Goal: Task Accomplishment & Management: Use online tool/utility

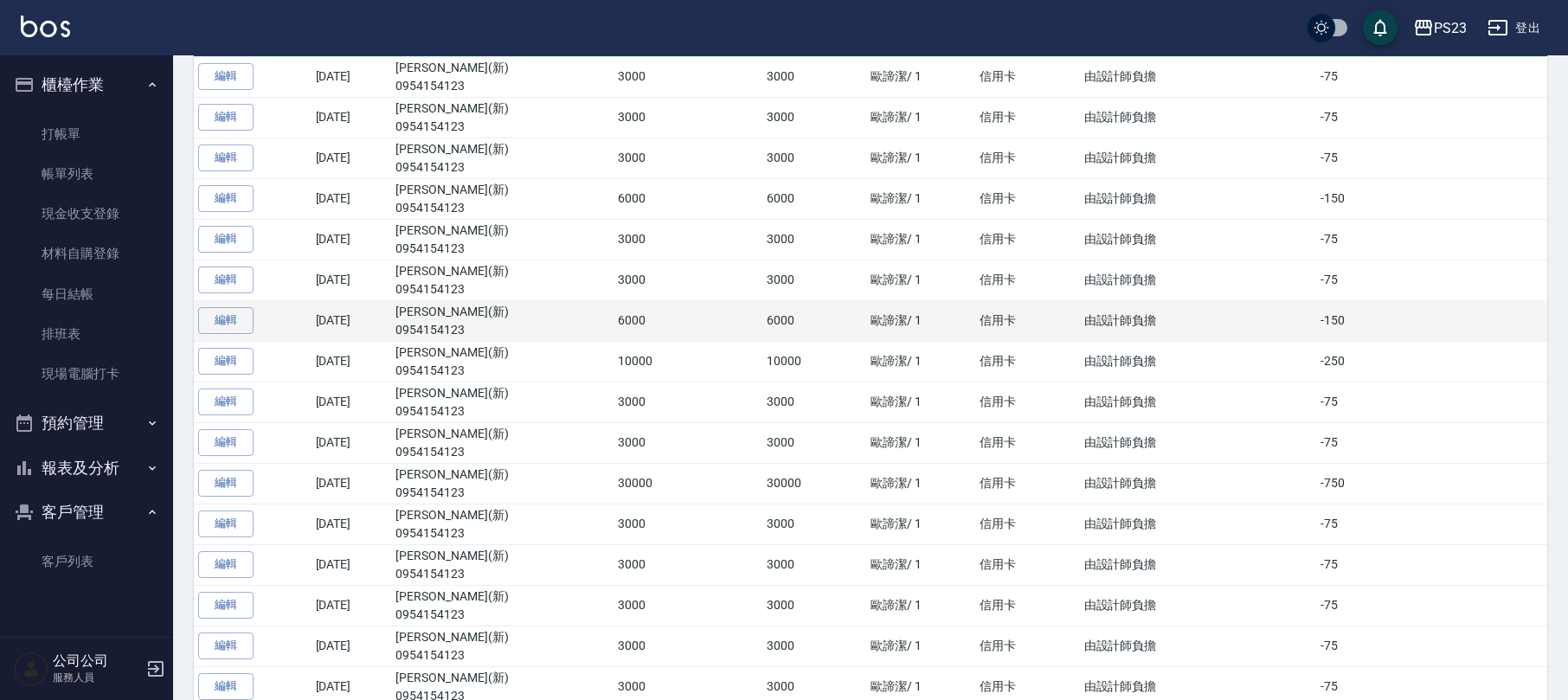
scroll to position [230, 0]
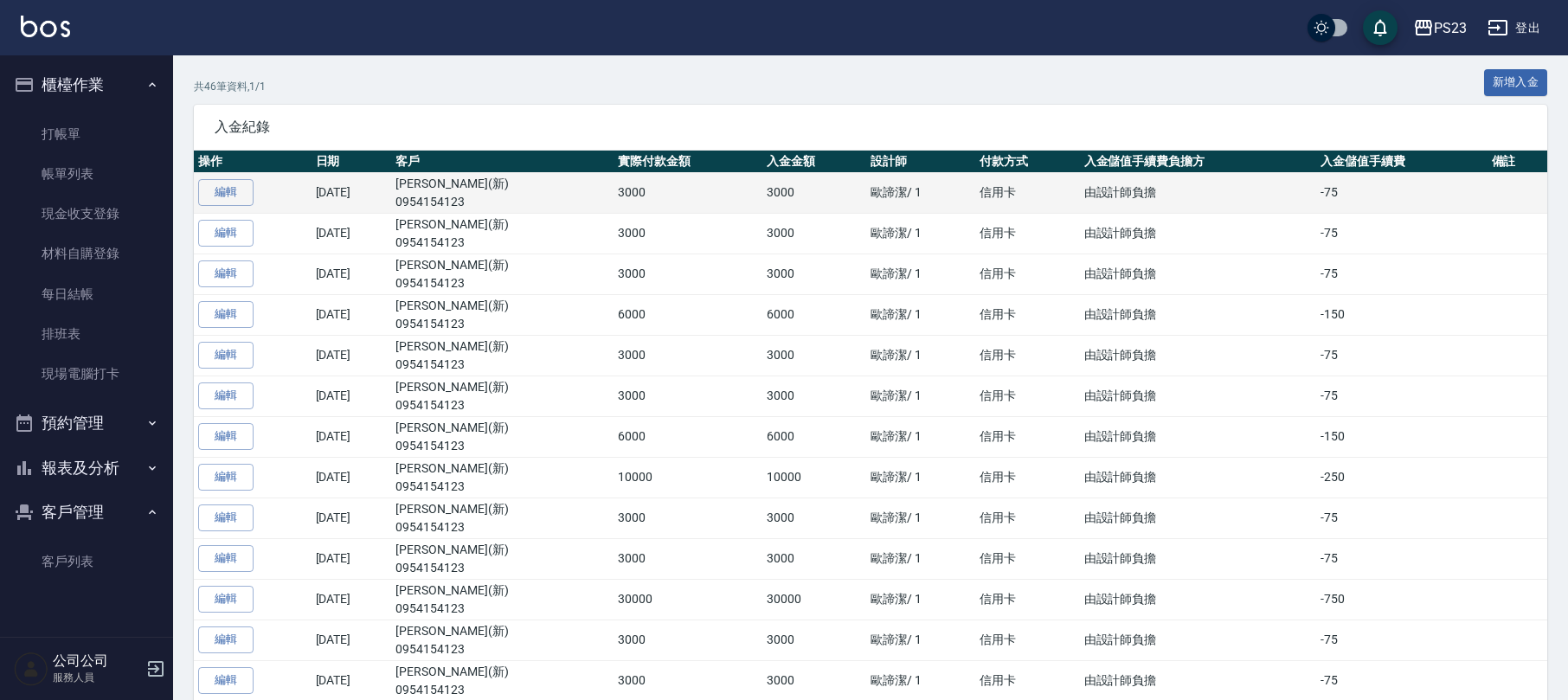
click at [342, 184] on td "[DATE]" at bounding box center [352, 192] width 81 height 41
click at [339, 191] on td "[DATE]" at bounding box center [352, 192] width 81 height 41
click at [494, 195] on p "0954154123" at bounding box center [502, 202] width 214 height 18
click at [240, 195] on link "編輯" at bounding box center [225, 192] width 55 height 27
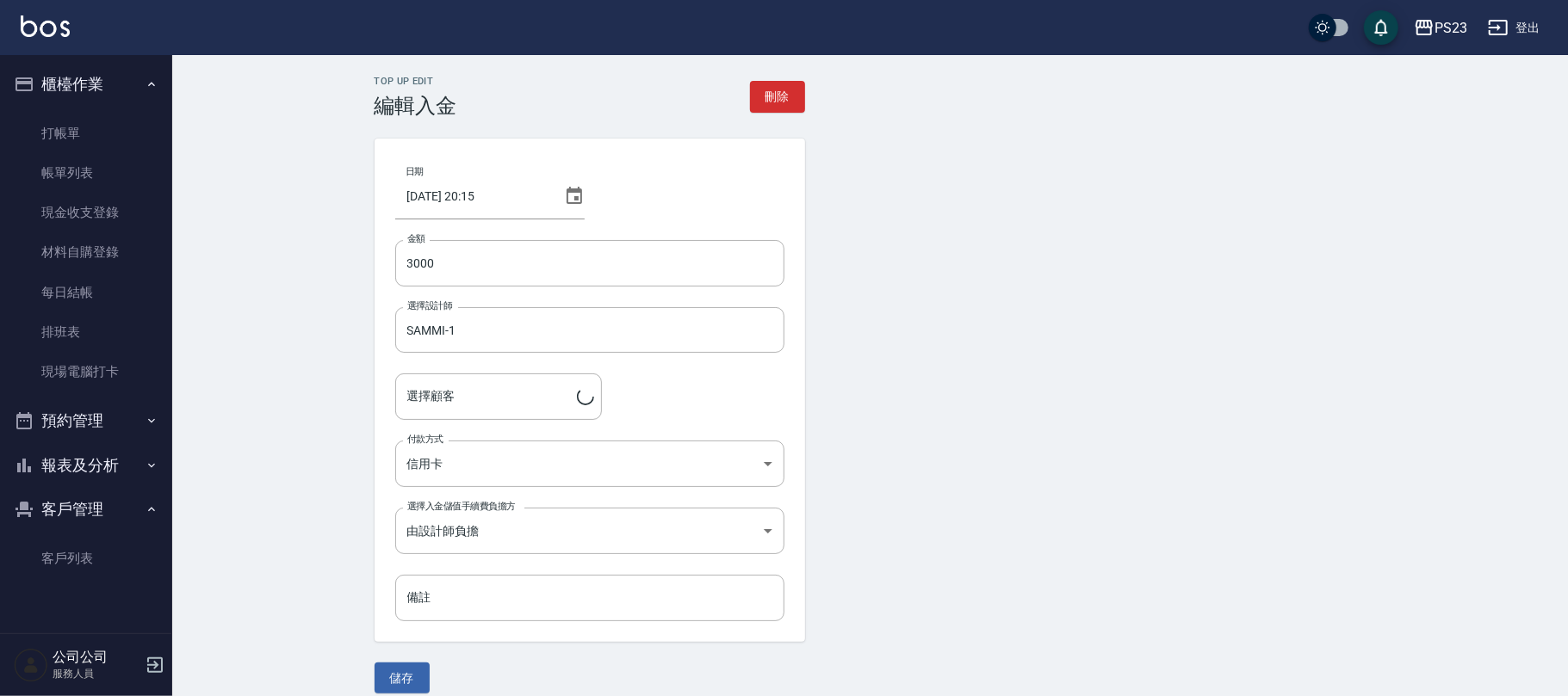
type input "[PERSON_NAME](新)/0954154123/sa805436"
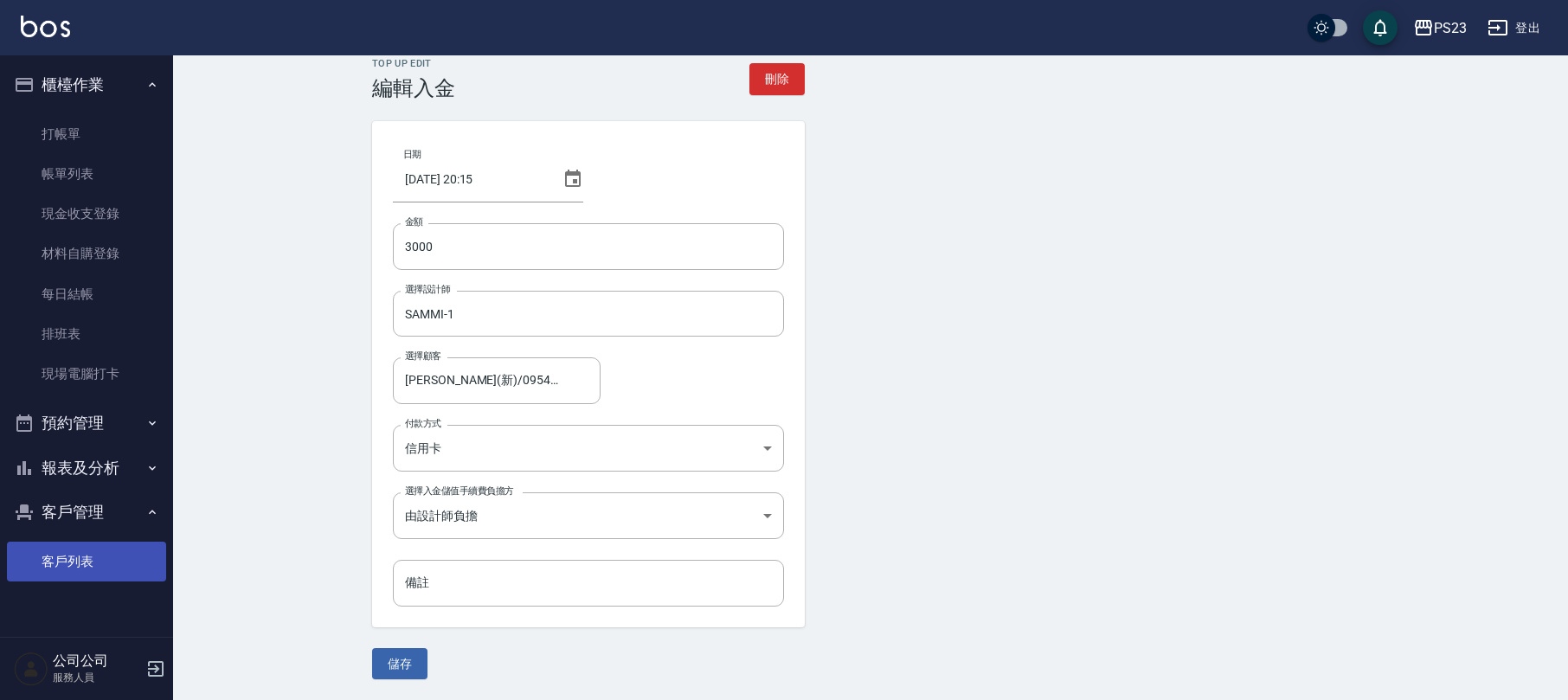
click at [105, 554] on link "客戶列表" at bounding box center [86, 562] width 159 height 40
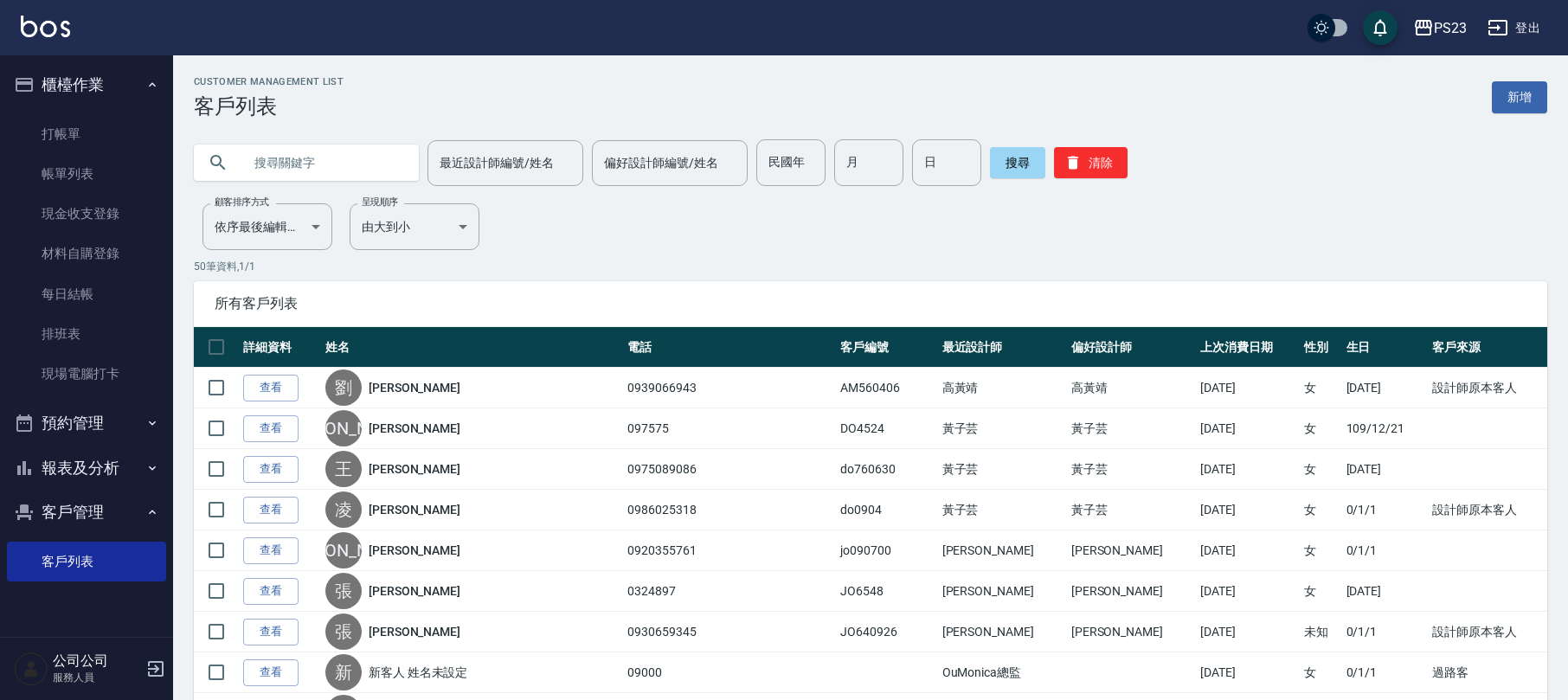
click at [305, 161] on input "text" at bounding box center [323, 163] width 163 height 47
drag, startPoint x: 299, startPoint y: 170, endPoint x: 304, endPoint y: 209, distance: 39.3
click at [300, 168] on input "text" at bounding box center [323, 163] width 163 height 47
type input "痕"
type input "[PERSON_NAME]"
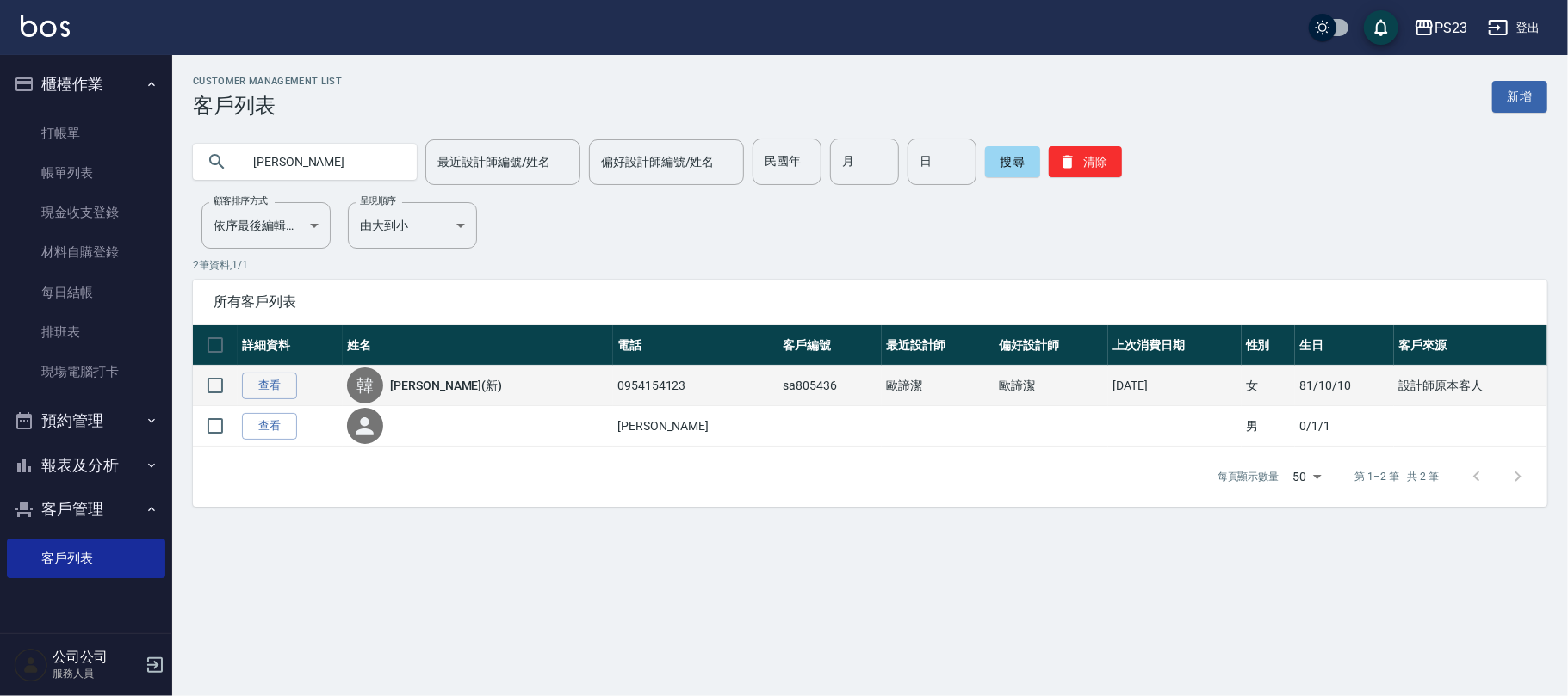
click at [434, 380] on link "[PERSON_NAME](新)" at bounding box center [445, 386] width 112 height 17
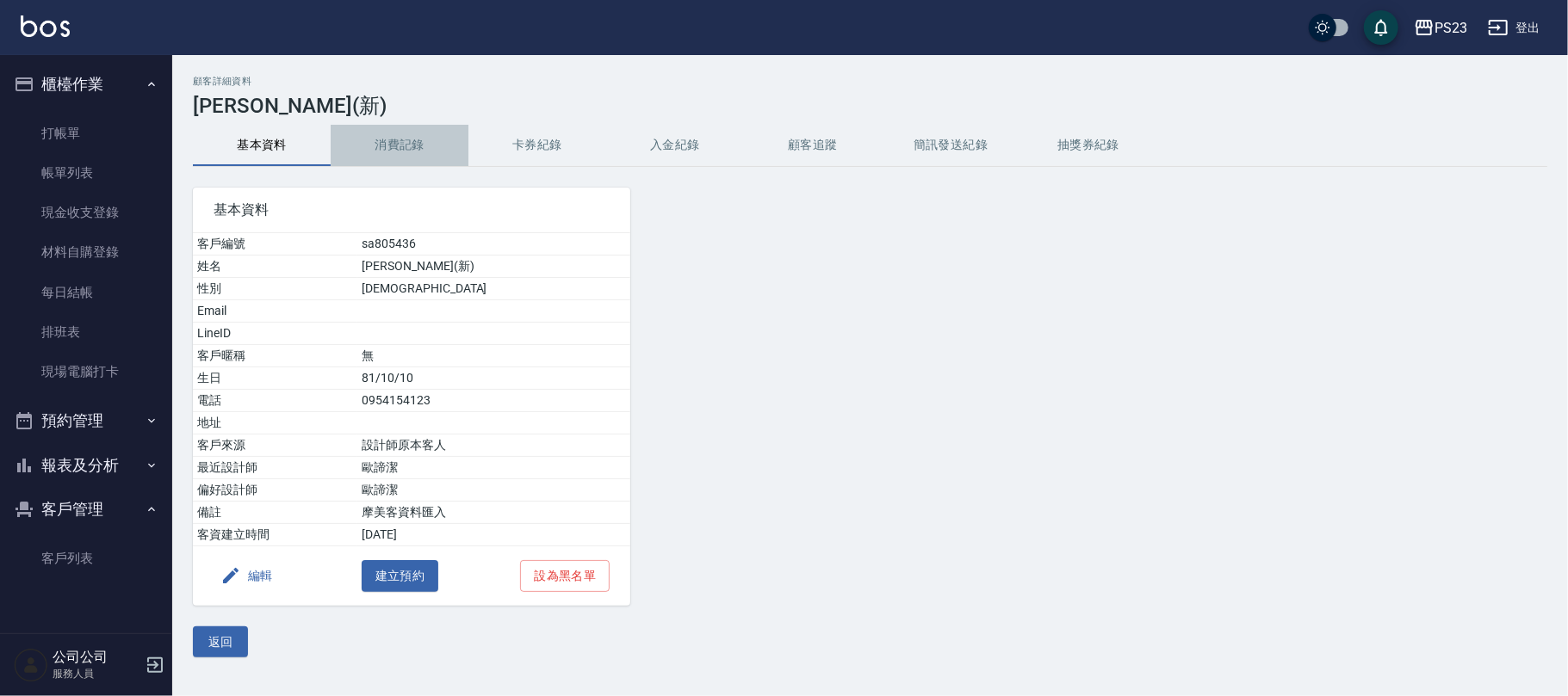
click at [389, 142] on button "消費記錄" at bounding box center [400, 146] width 138 height 42
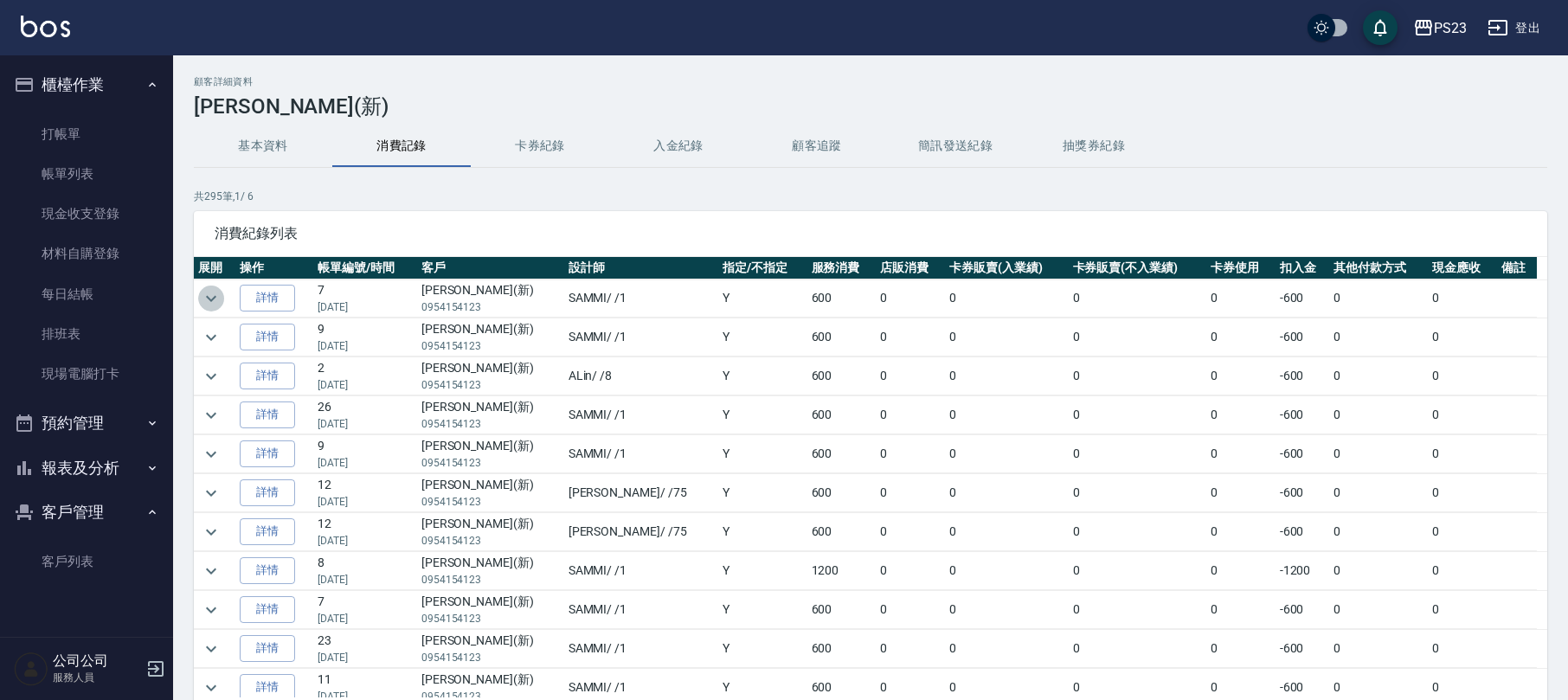
click at [217, 292] on icon "expand row" at bounding box center [211, 299] width 21 height 21
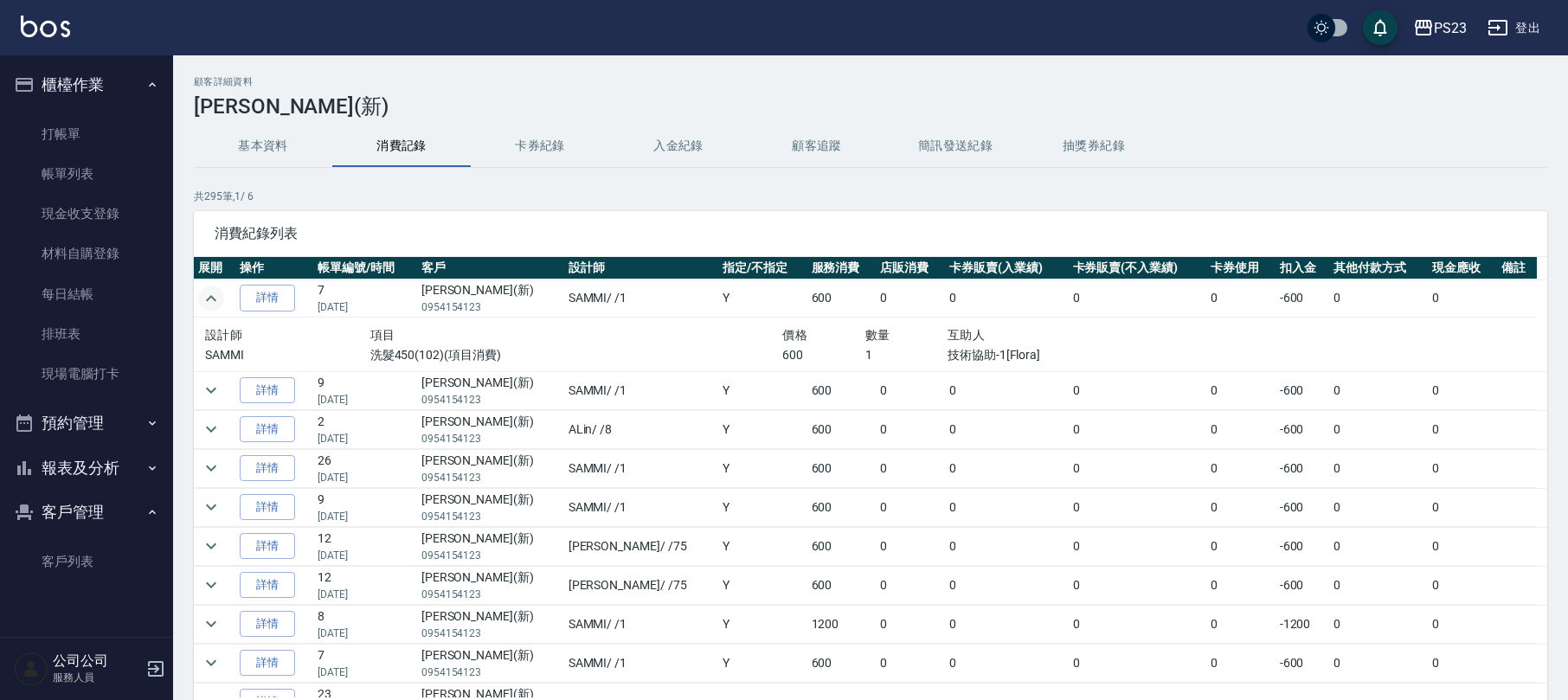
scroll to position [115, 0]
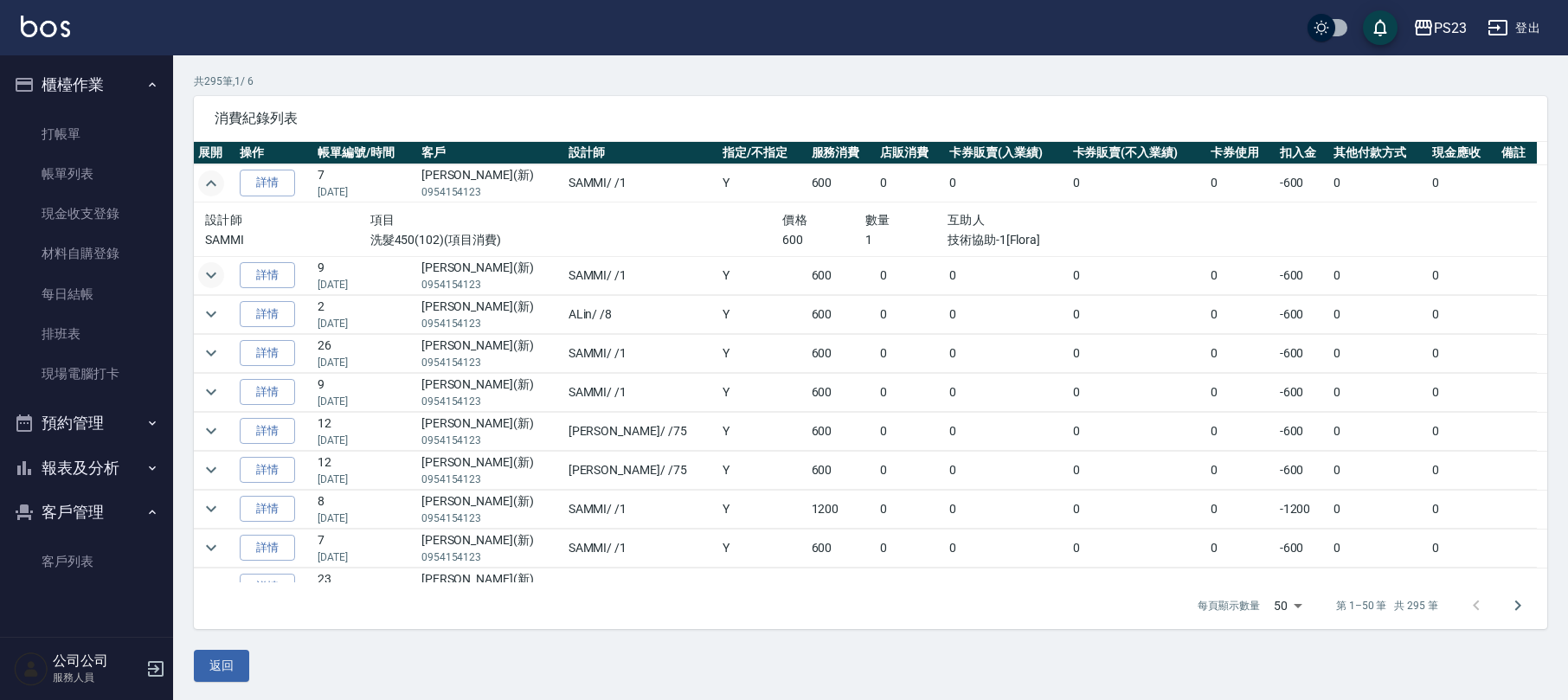
click at [207, 278] on icon "expand row" at bounding box center [211, 276] width 21 height 21
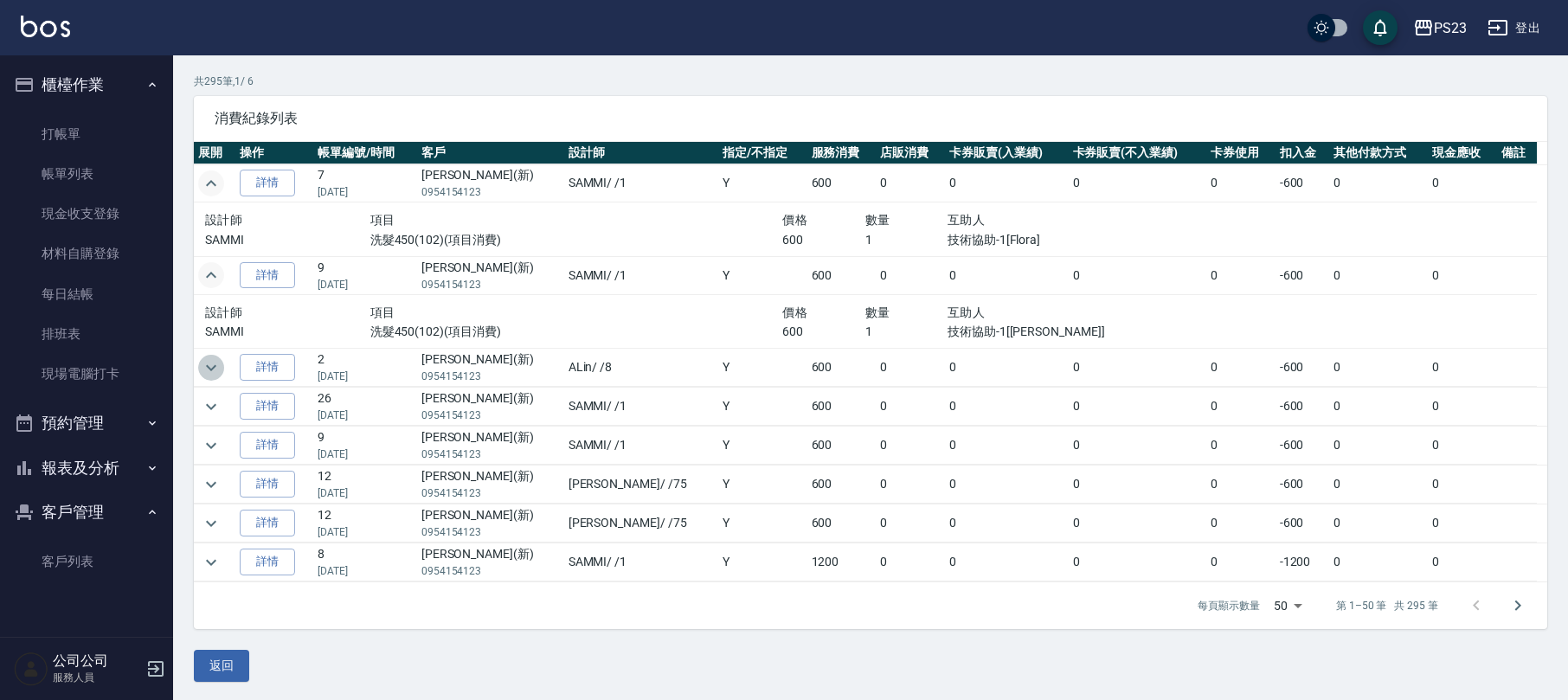
click at [209, 375] on icon "expand row" at bounding box center [211, 368] width 21 height 21
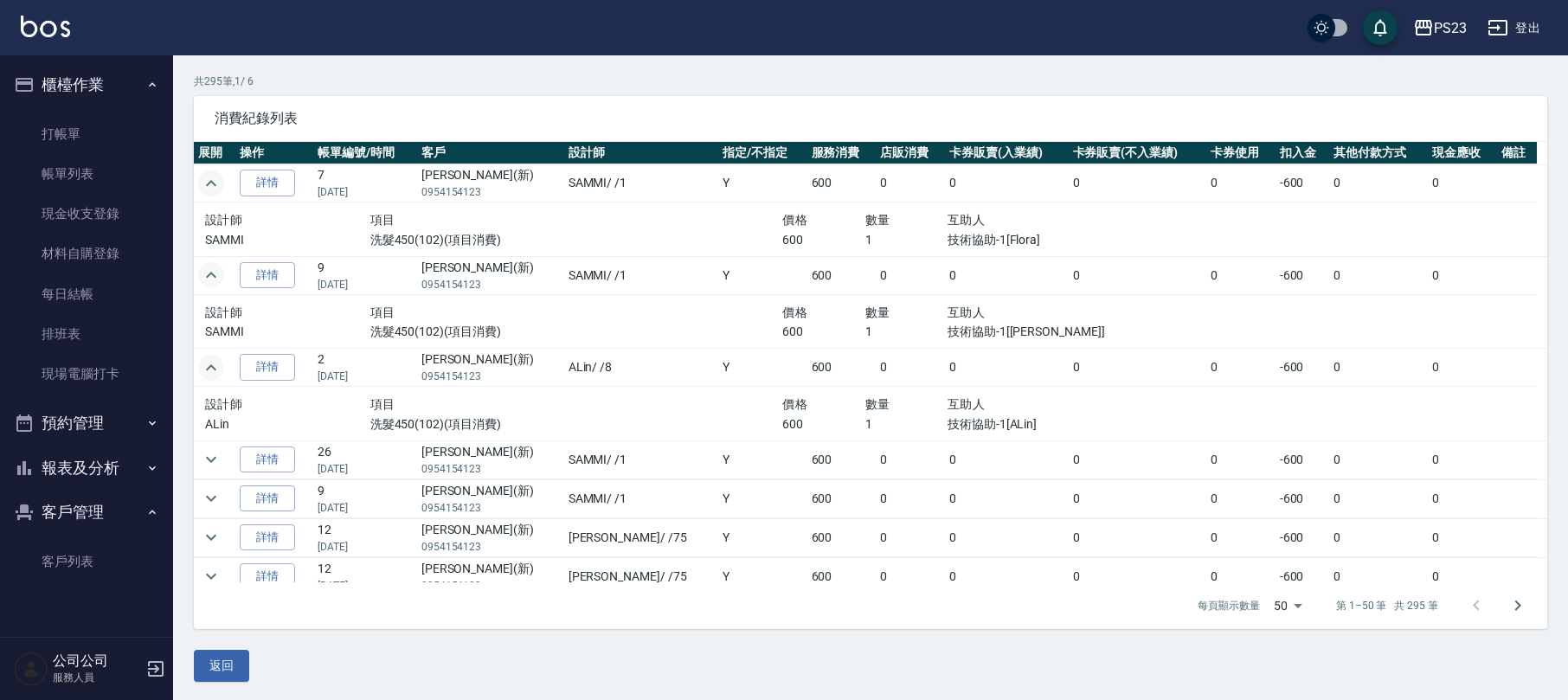
scroll to position [0, 0]
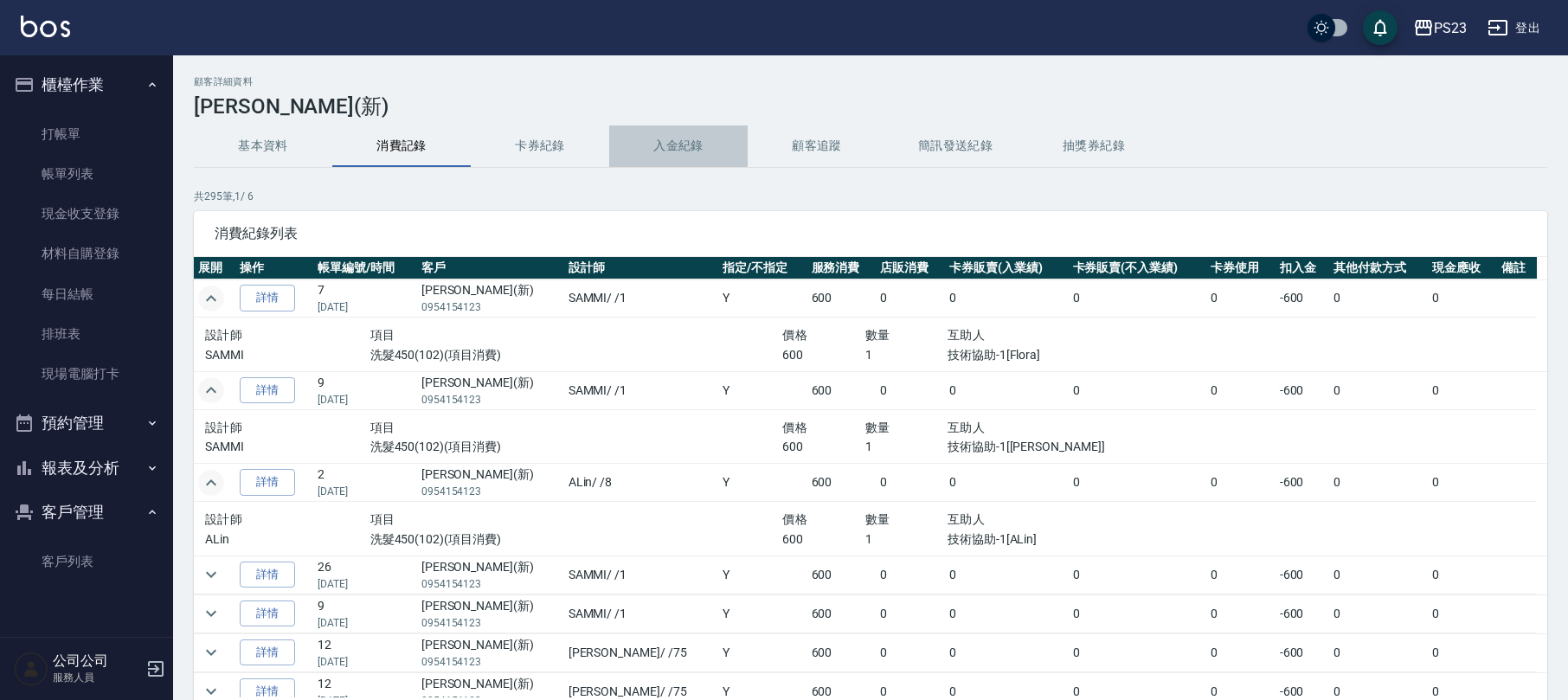
click at [655, 130] on button "入金紀錄" at bounding box center [679, 146] width 139 height 42
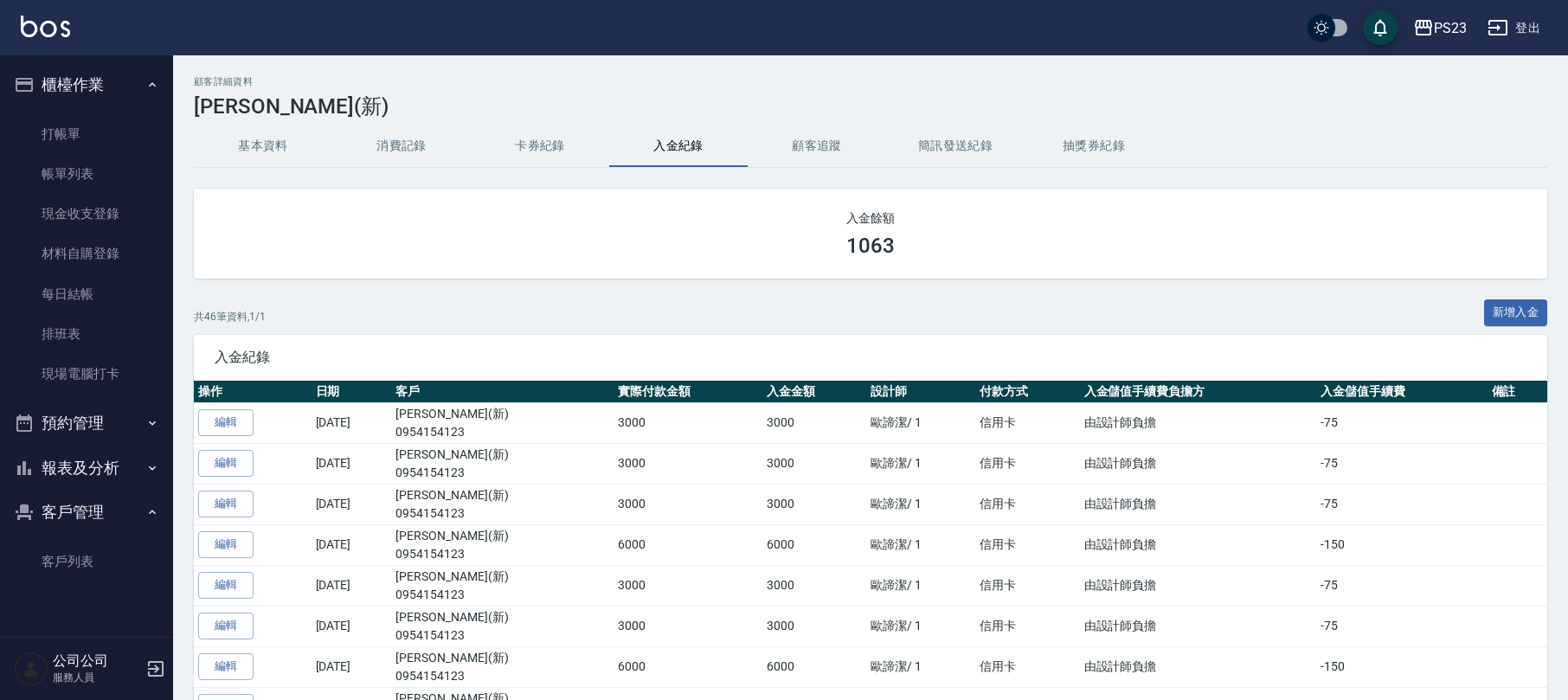
scroll to position [230, 0]
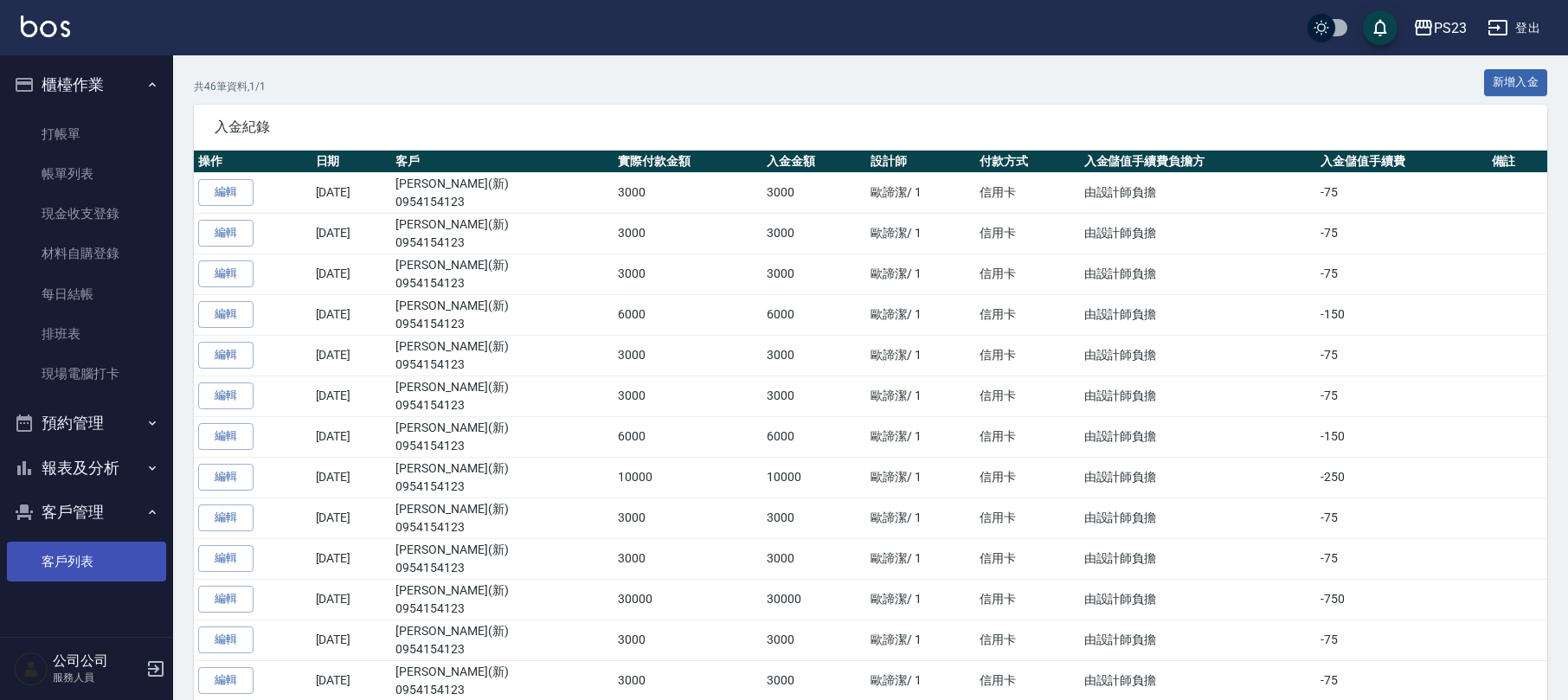
click at [68, 561] on link "客戶列表" at bounding box center [86, 562] width 159 height 40
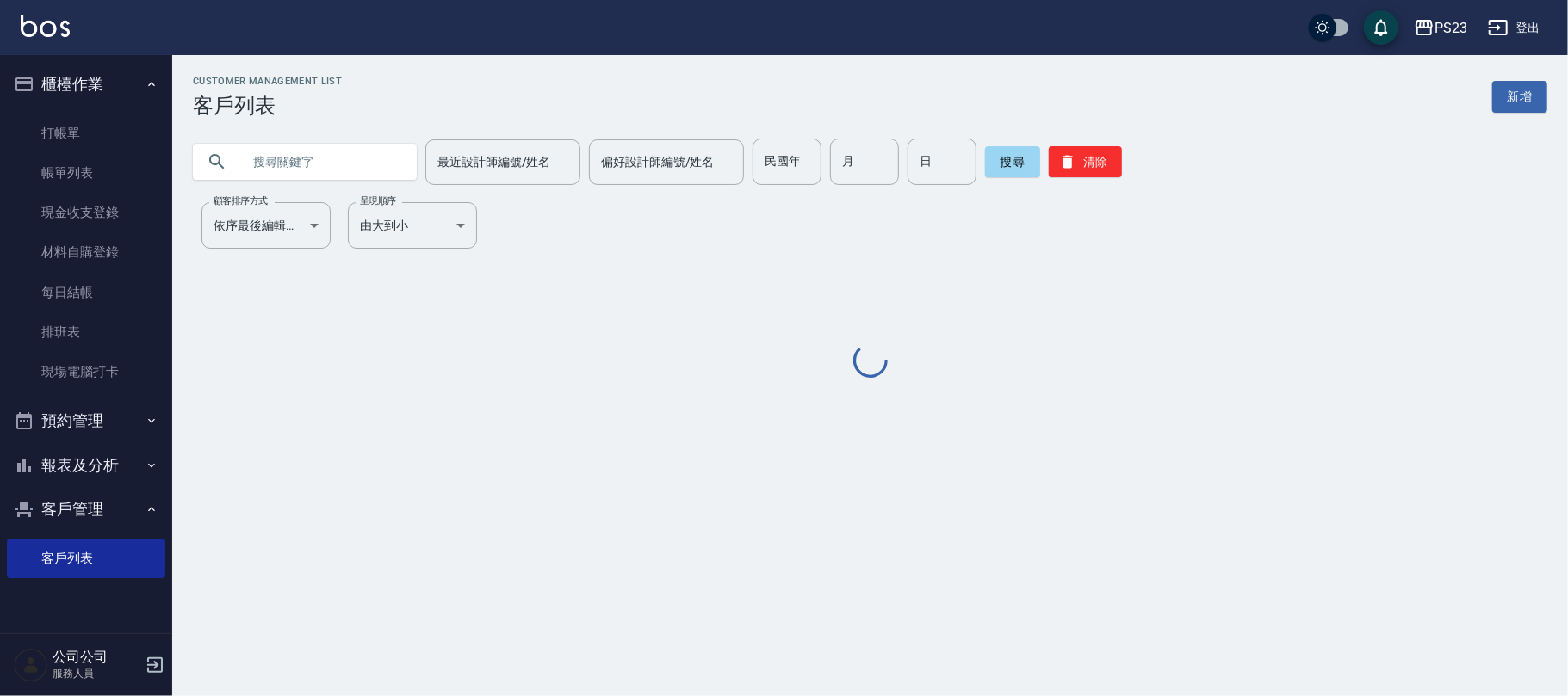
click at [311, 167] on input "text" at bounding box center [322, 162] width 162 height 46
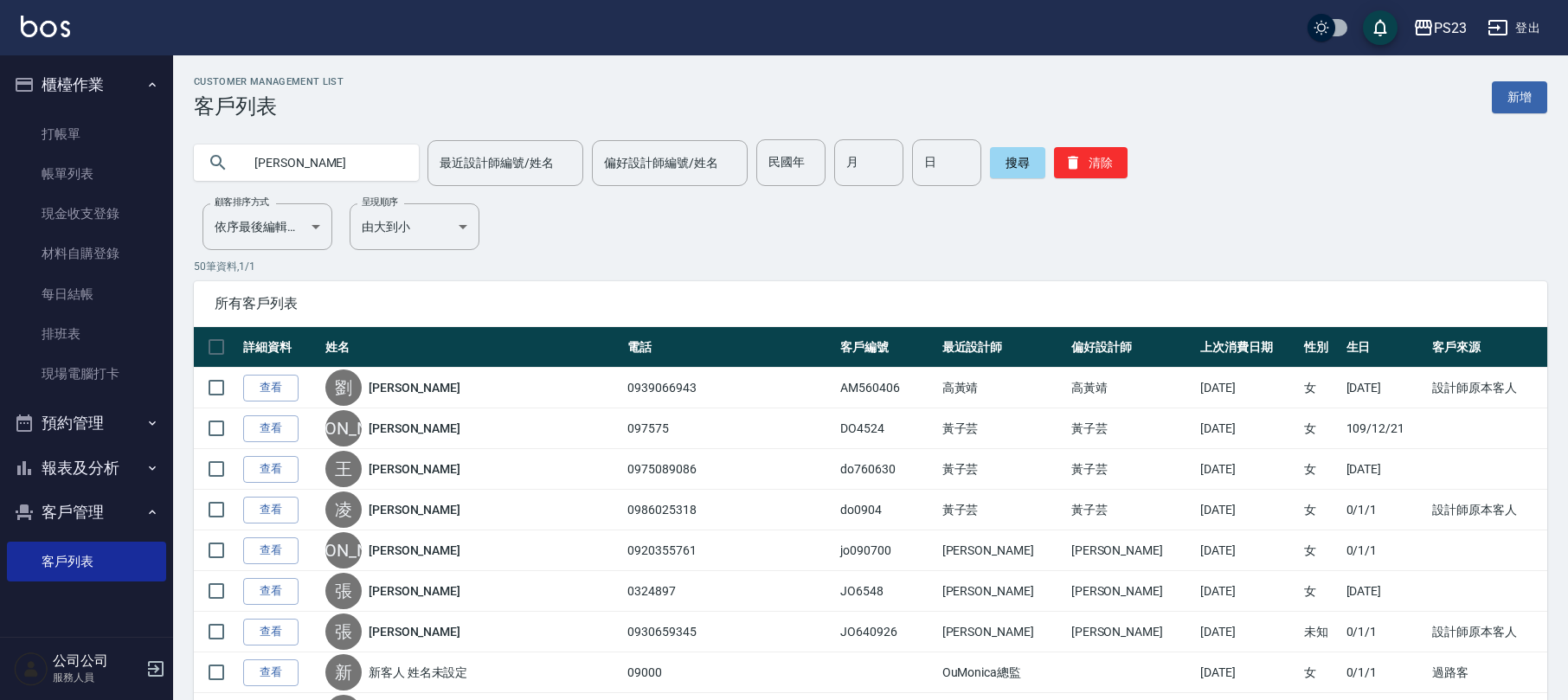
type input "[PERSON_NAME]"
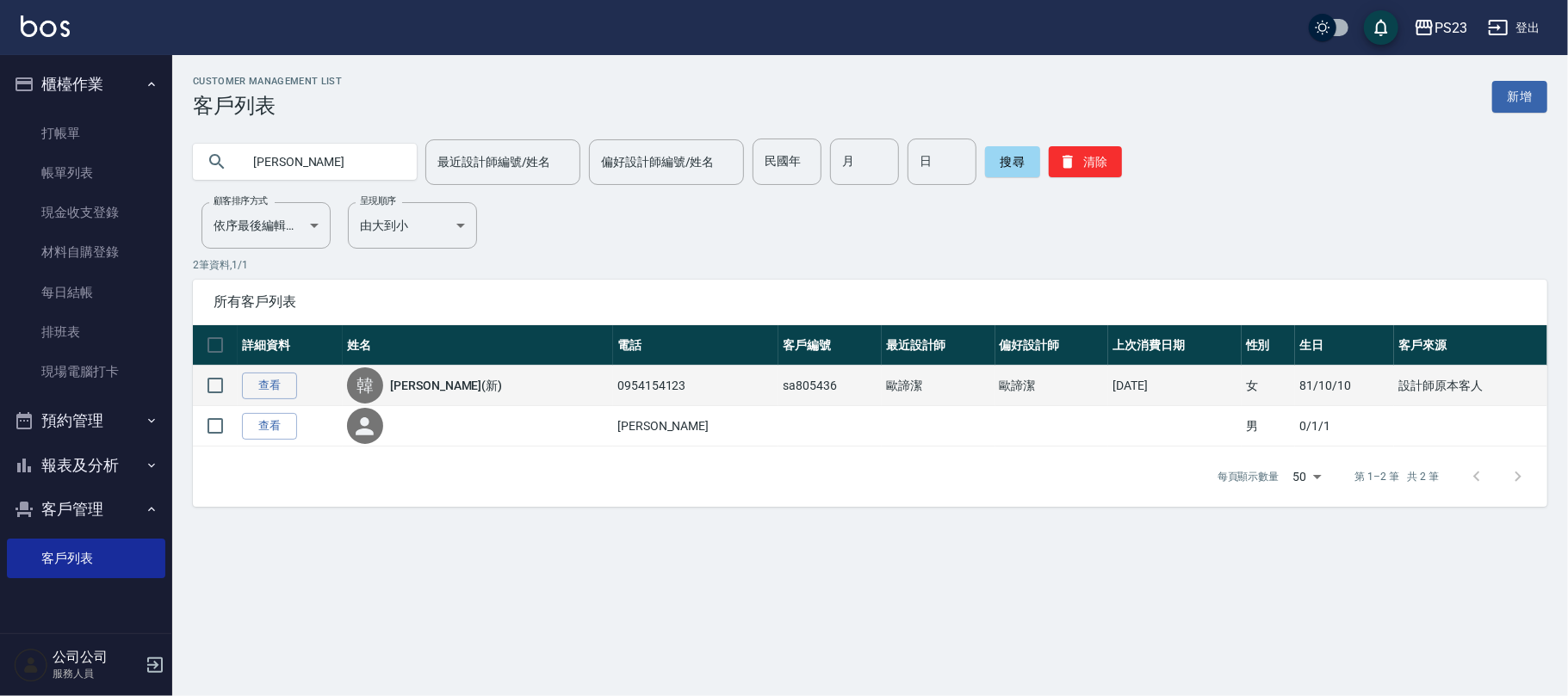
click at [414, 380] on link "[PERSON_NAME](新)" at bounding box center [445, 386] width 112 height 17
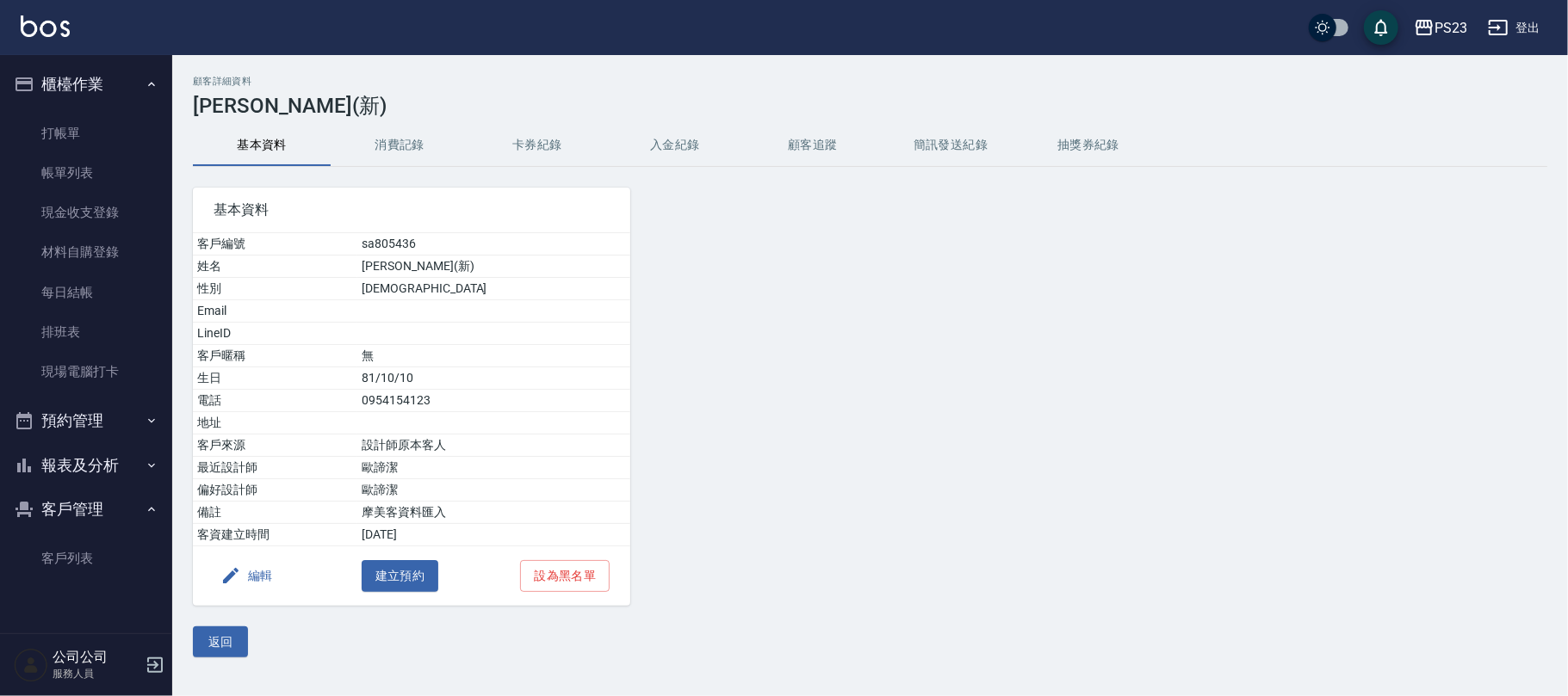
click at [586, 139] on button "卡券紀錄" at bounding box center [537, 146] width 138 height 42
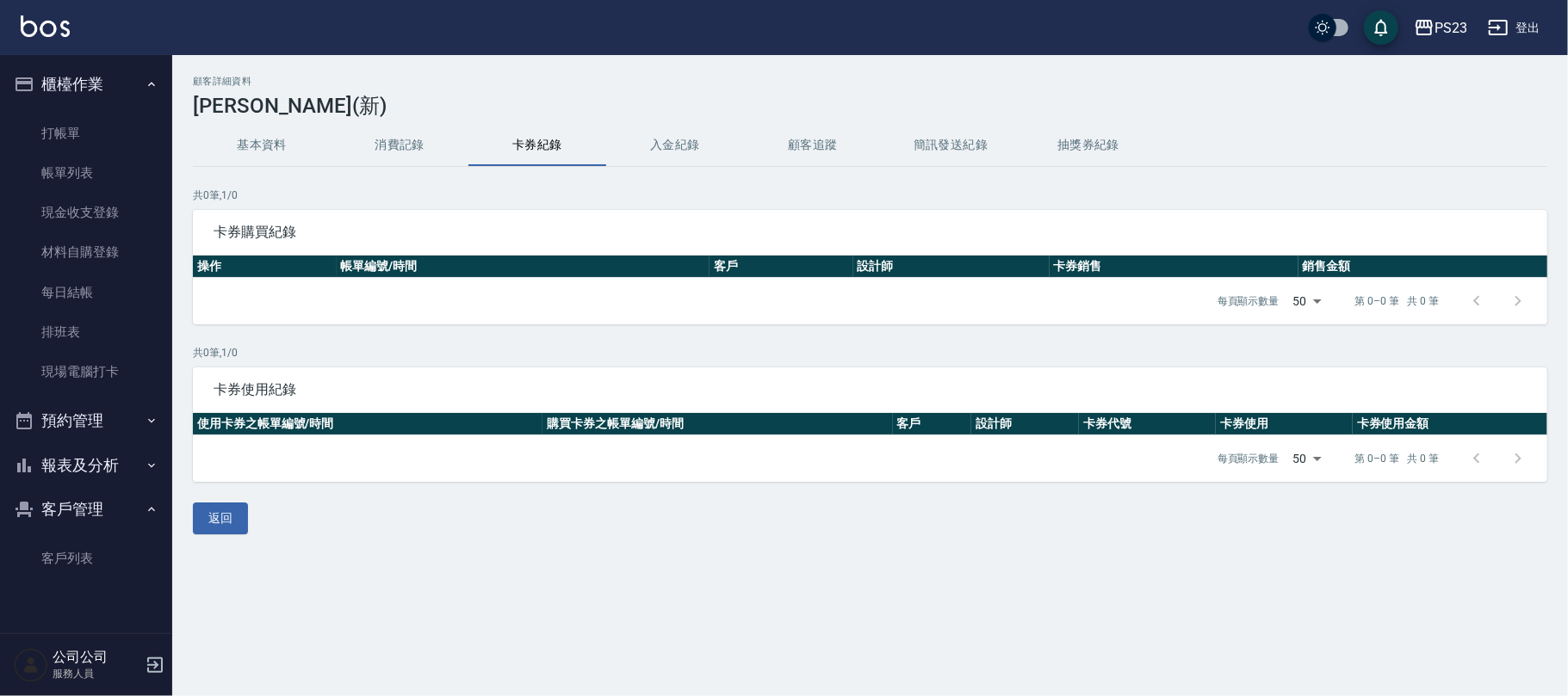
click at [392, 156] on button "消費記錄" at bounding box center [400, 146] width 138 height 42
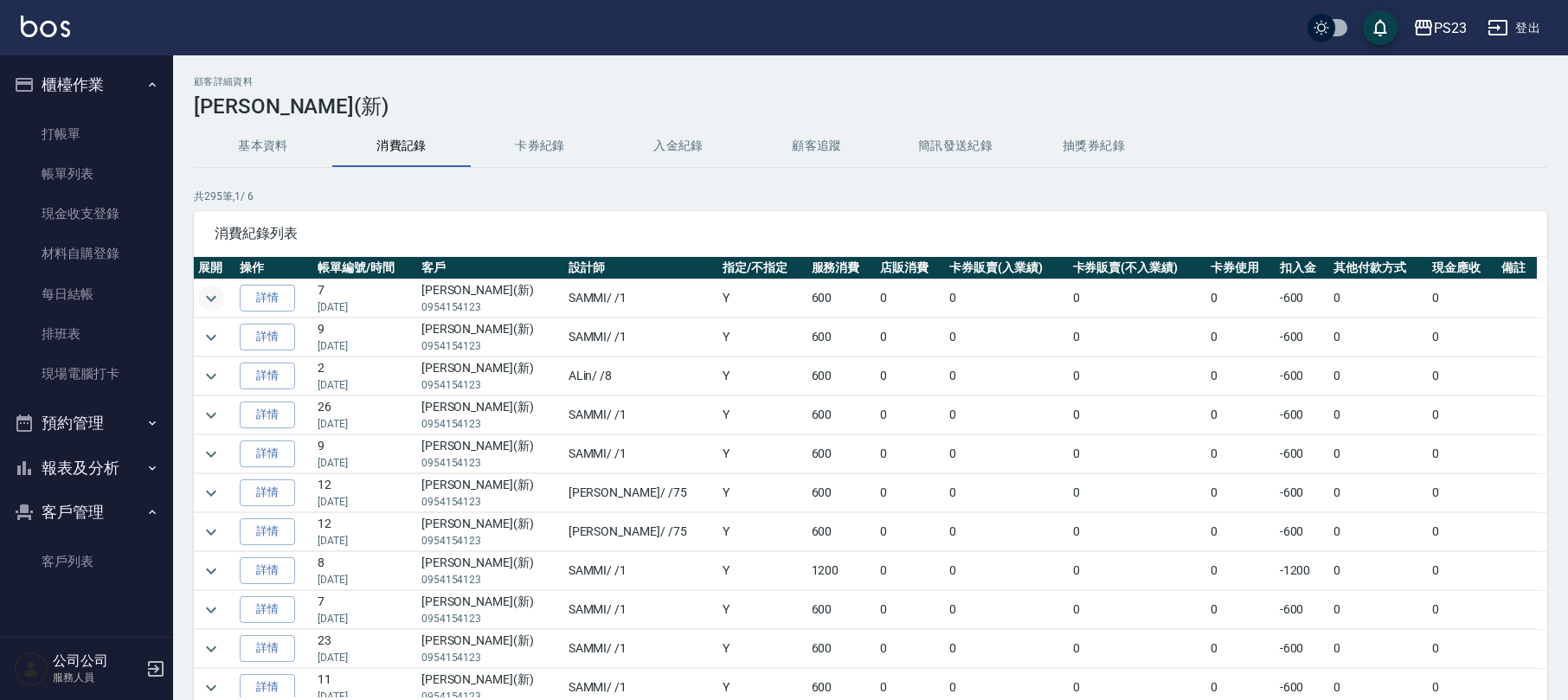
click at [198, 294] on button "expand row" at bounding box center [210, 298] width 26 height 26
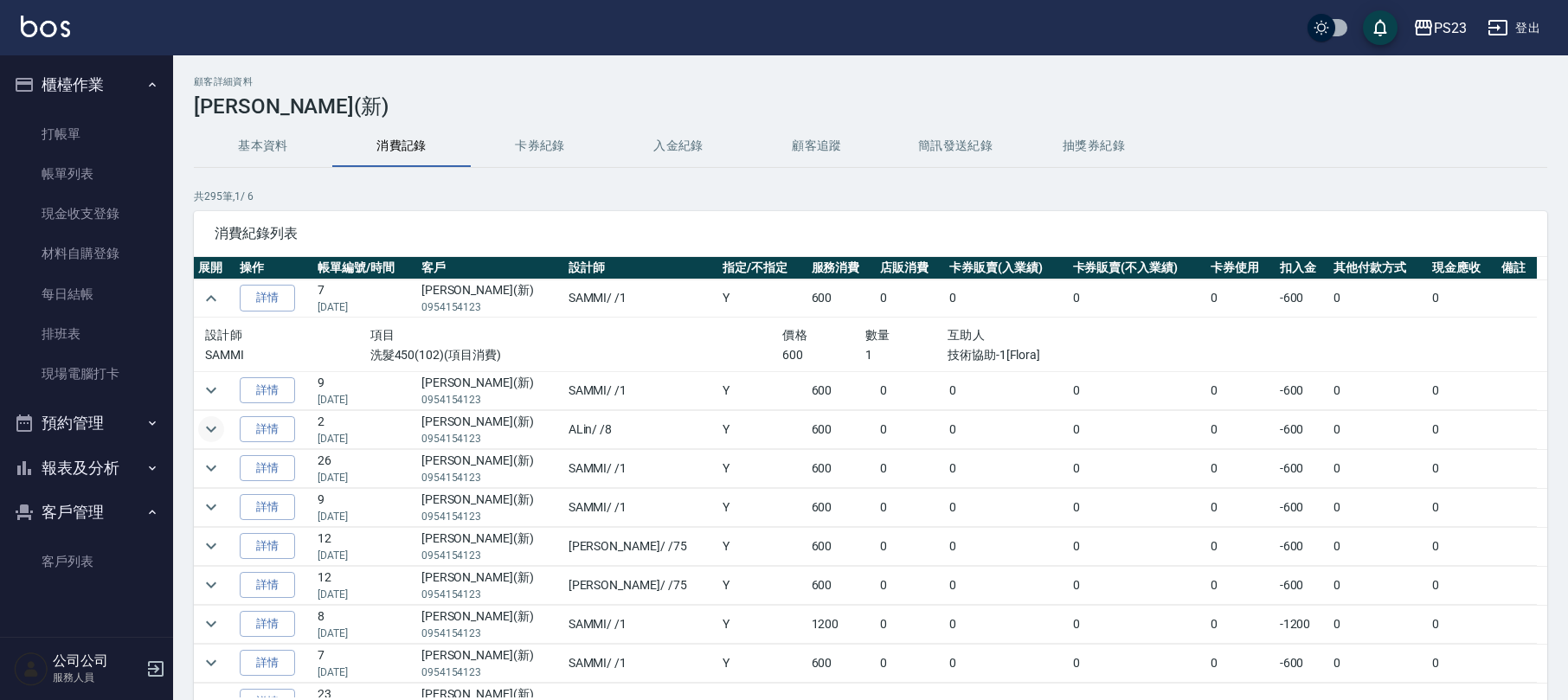
click at [218, 427] on icon "expand row" at bounding box center [211, 430] width 21 height 21
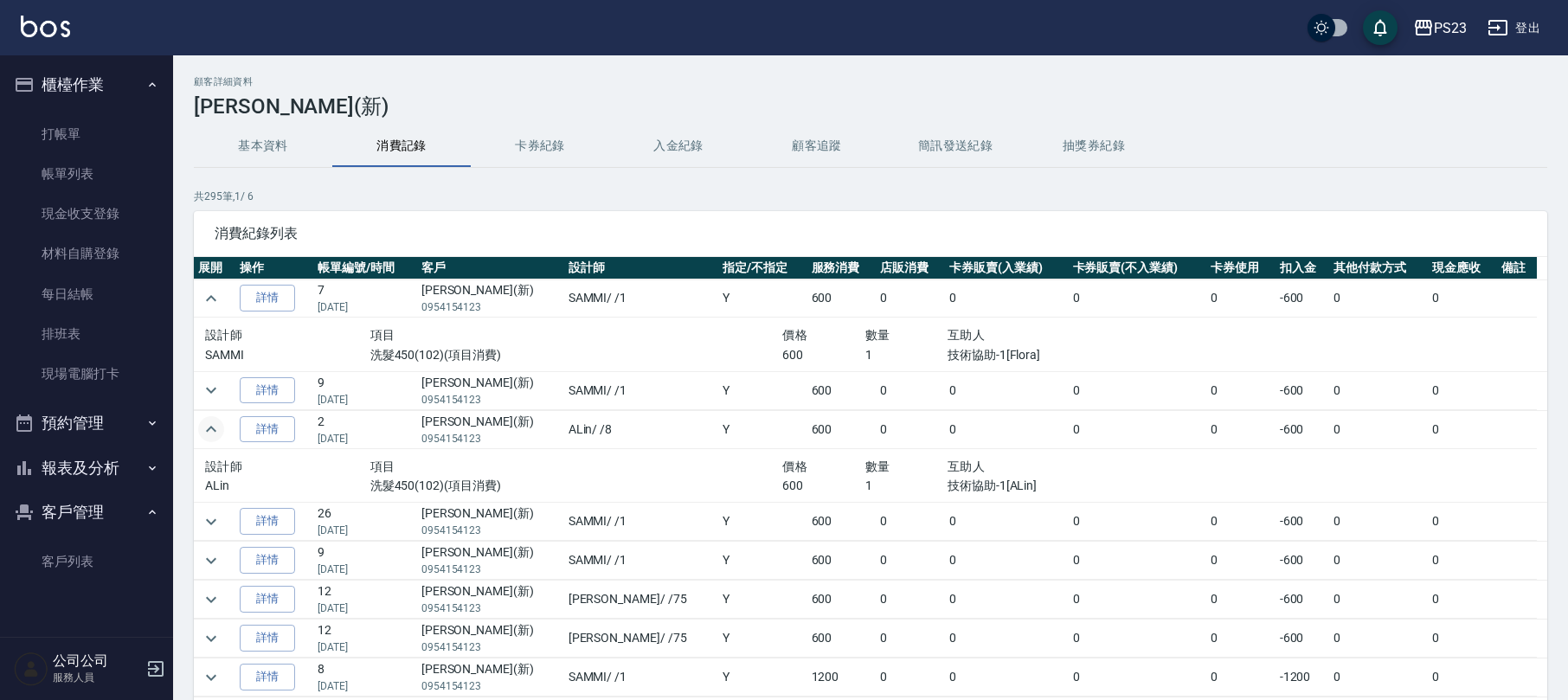
click at [689, 500] on div "設計師 項目 價格 數量 互助人 ALin 洗髮450(102)(項目消費) 600 1 技術協助-1[ALin]" at bounding box center [700, 476] width 1004 height 53
click at [979, 490] on p "技術協助-1[ALin]" at bounding box center [1072, 486] width 247 height 18
click at [680, 150] on button "入金紀錄" at bounding box center [679, 146] width 139 height 42
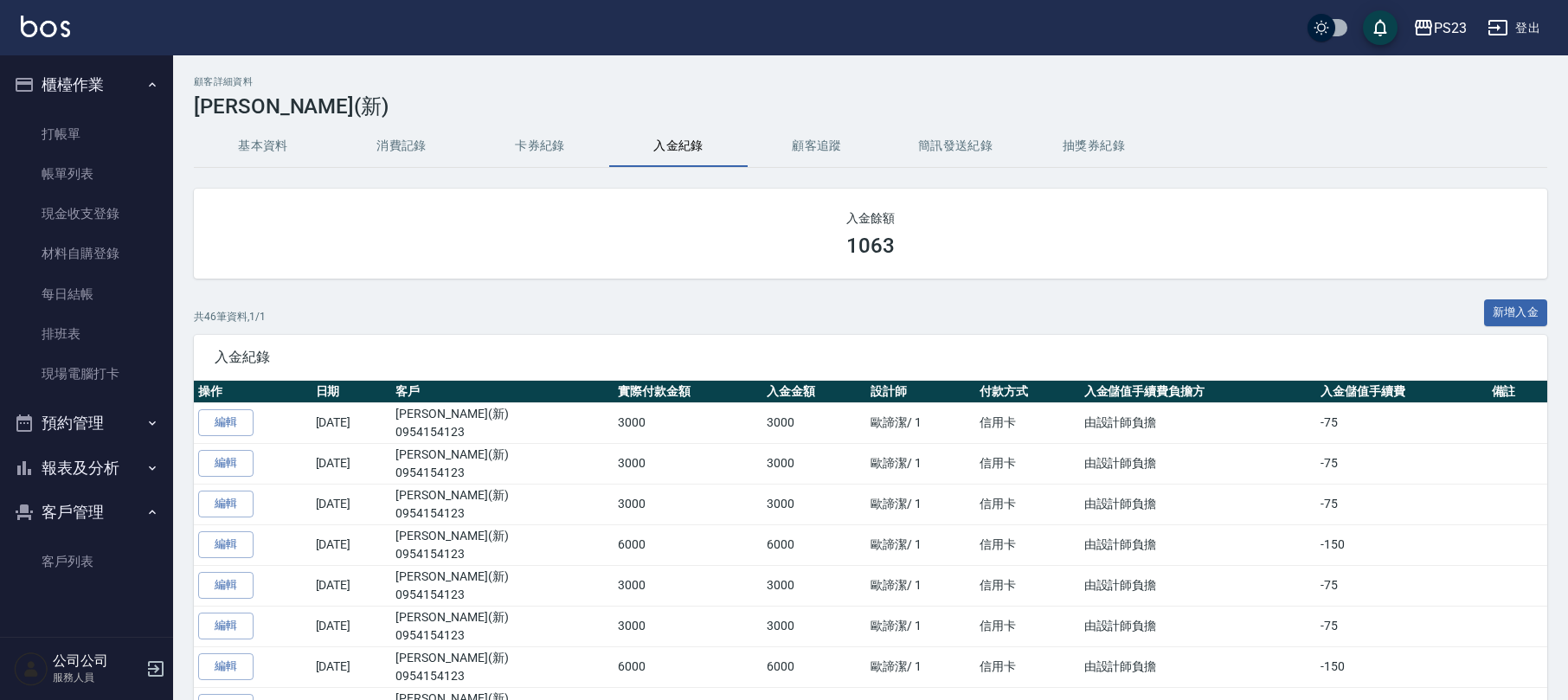
scroll to position [230, 0]
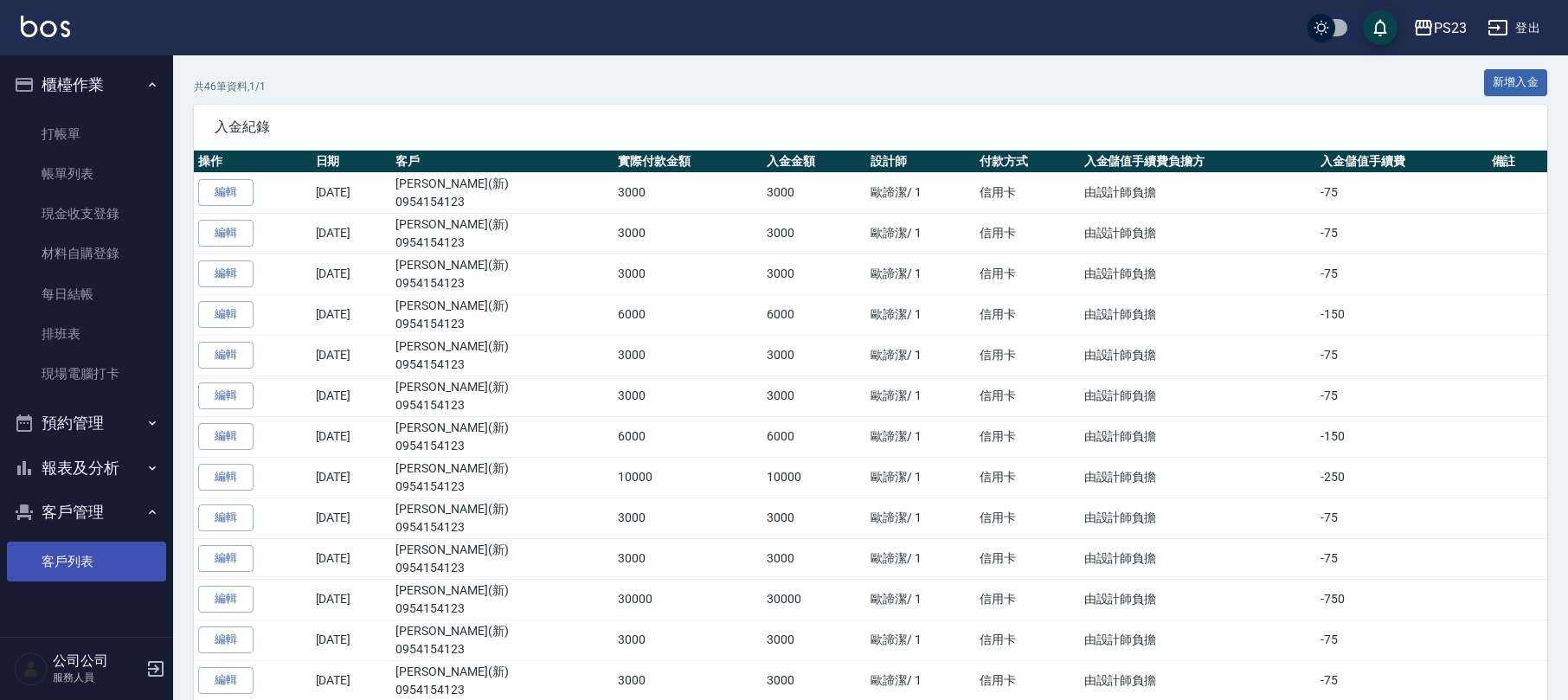
click at [63, 576] on link "客戶列表" at bounding box center [86, 562] width 159 height 40
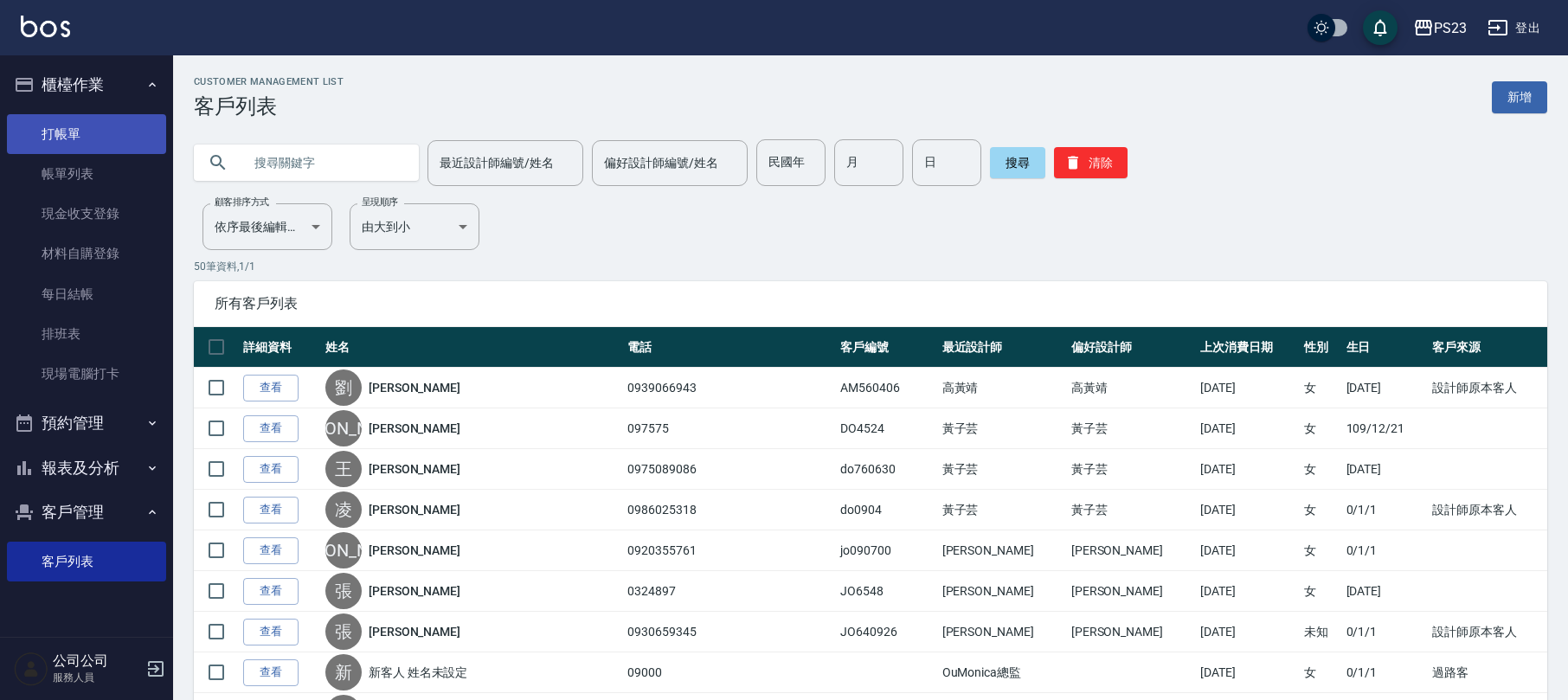
click at [91, 142] on link "打帳單" at bounding box center [86, 134] width 159 height 40
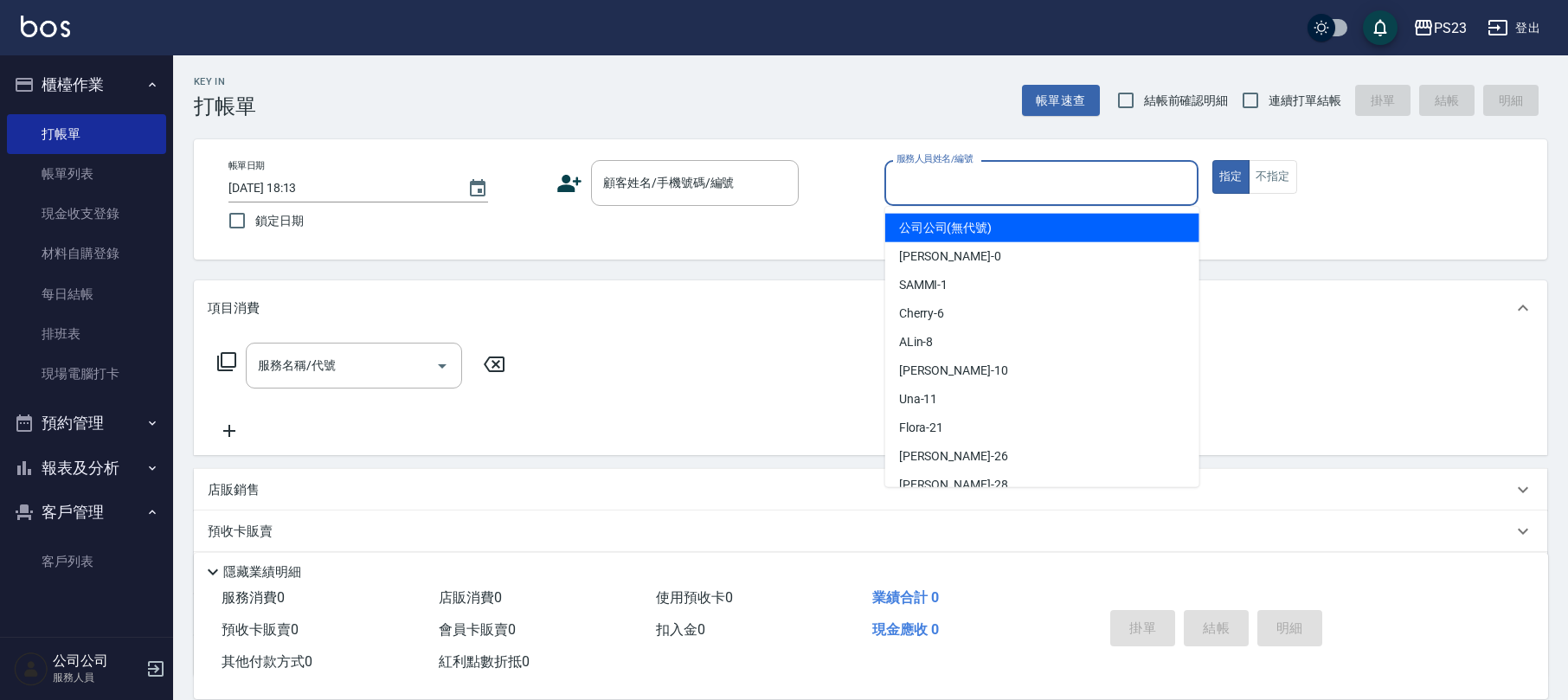
click at [904, 174] on div "服務人員姓名/編號 服務人員姓名/編號" at bounding box center [1041, 183] width 314 height 46
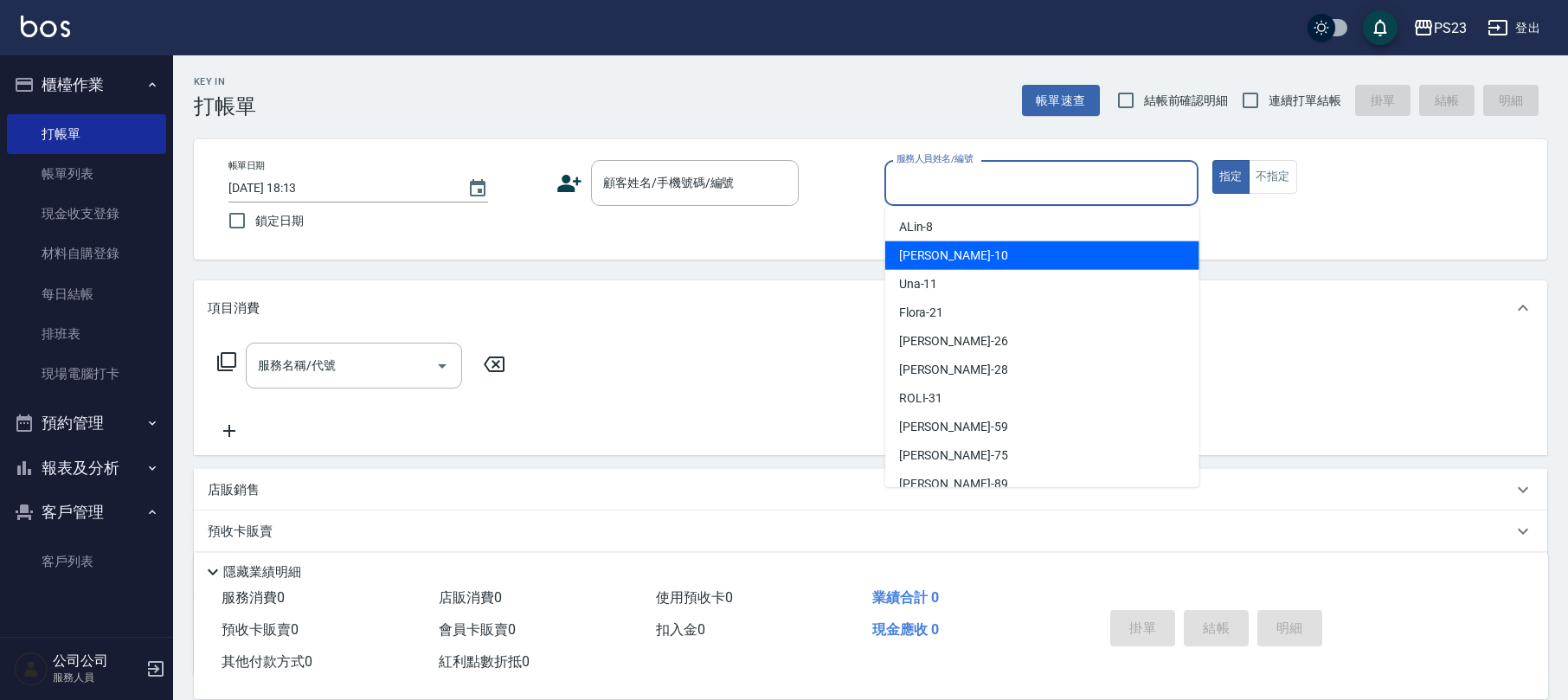
scroll to position [130, 0]
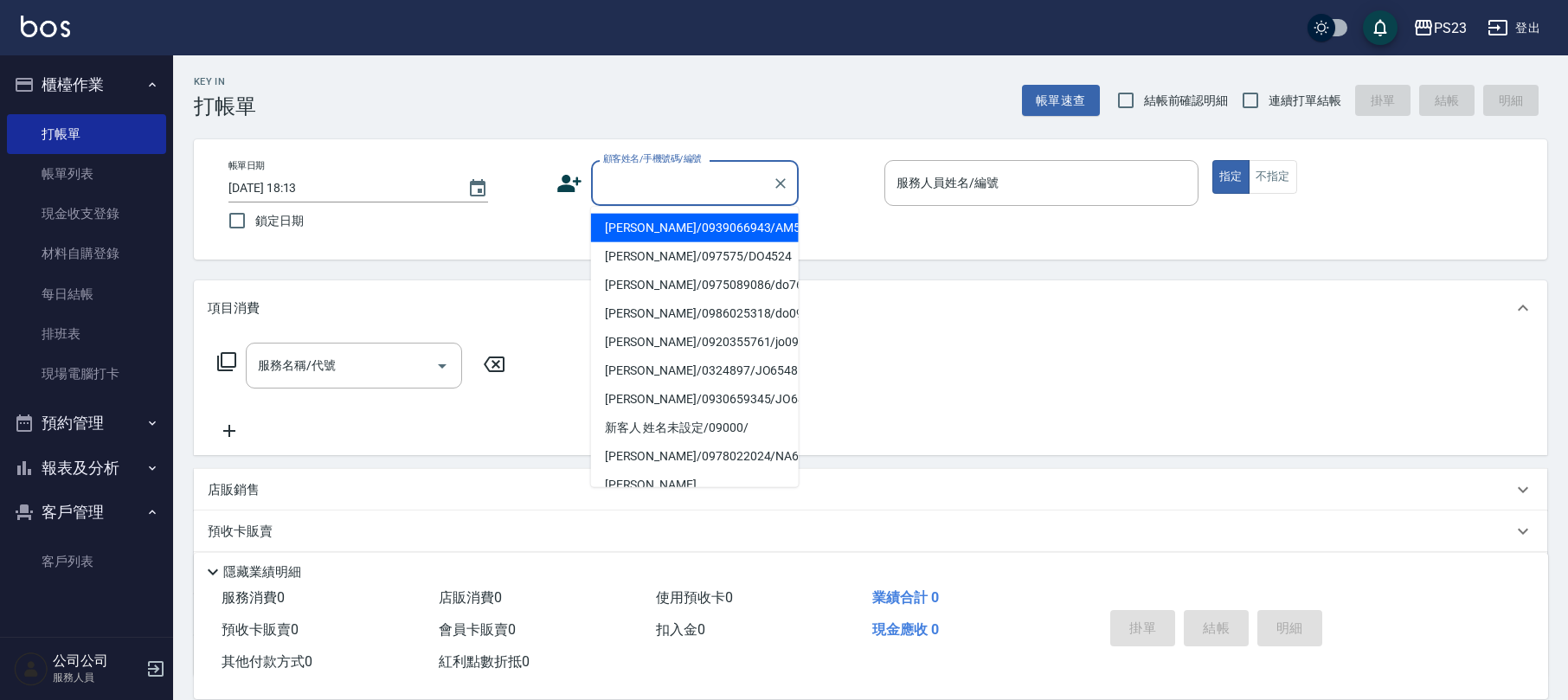
click at [638, 175] on div "顧客姓名/手機號碼/編號 顧客姓名/手機號碼/編號" at bounding box center [695, 183] width 207 height 46
click at [659, 222] on li "[PERSON_NAME]/0933162779/jo2564" at bounding box center [695, 228] width 207 height 29
type input "[PERSON_NAME]/0933162779/jo2564"
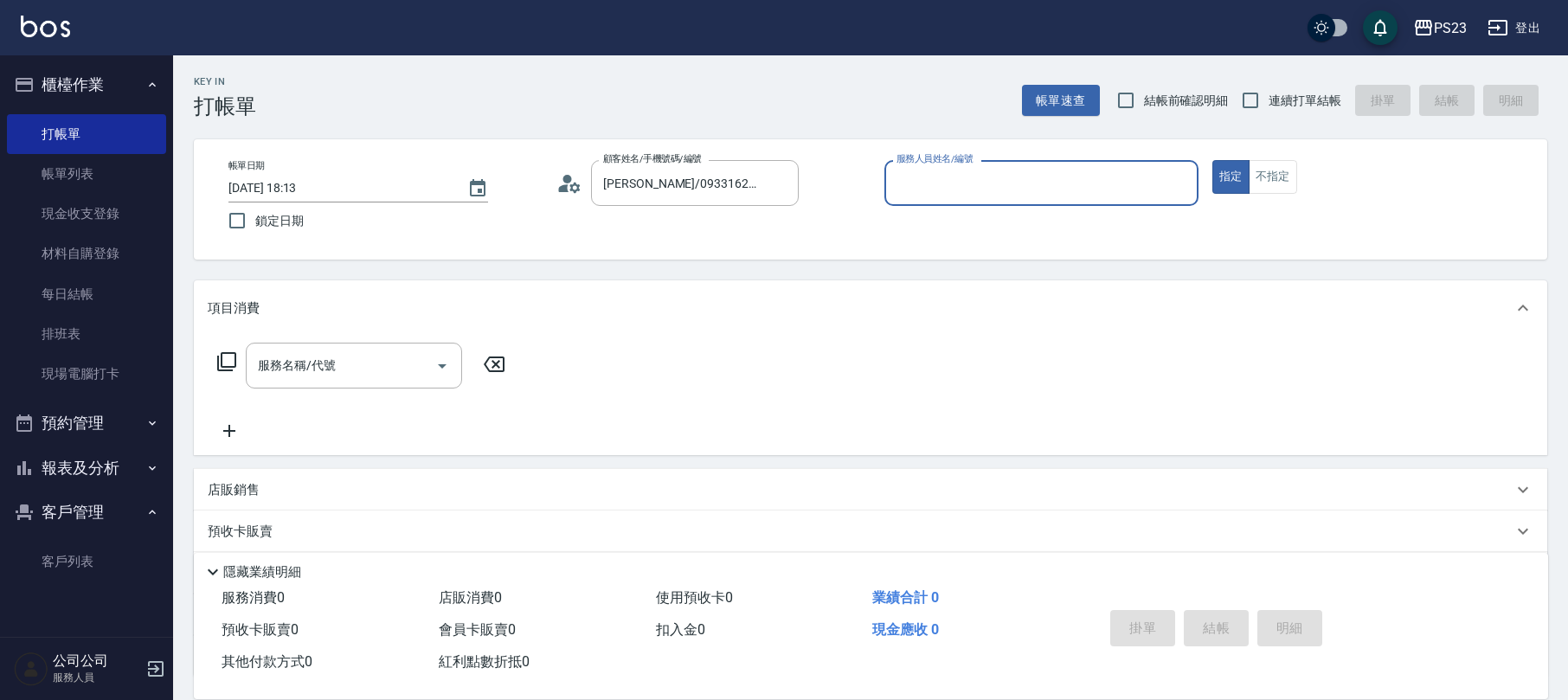
type input "[PERSON_NAME]-89"
click at [232, 364] on icon at bounding box center [227, 362] width 21 height 21
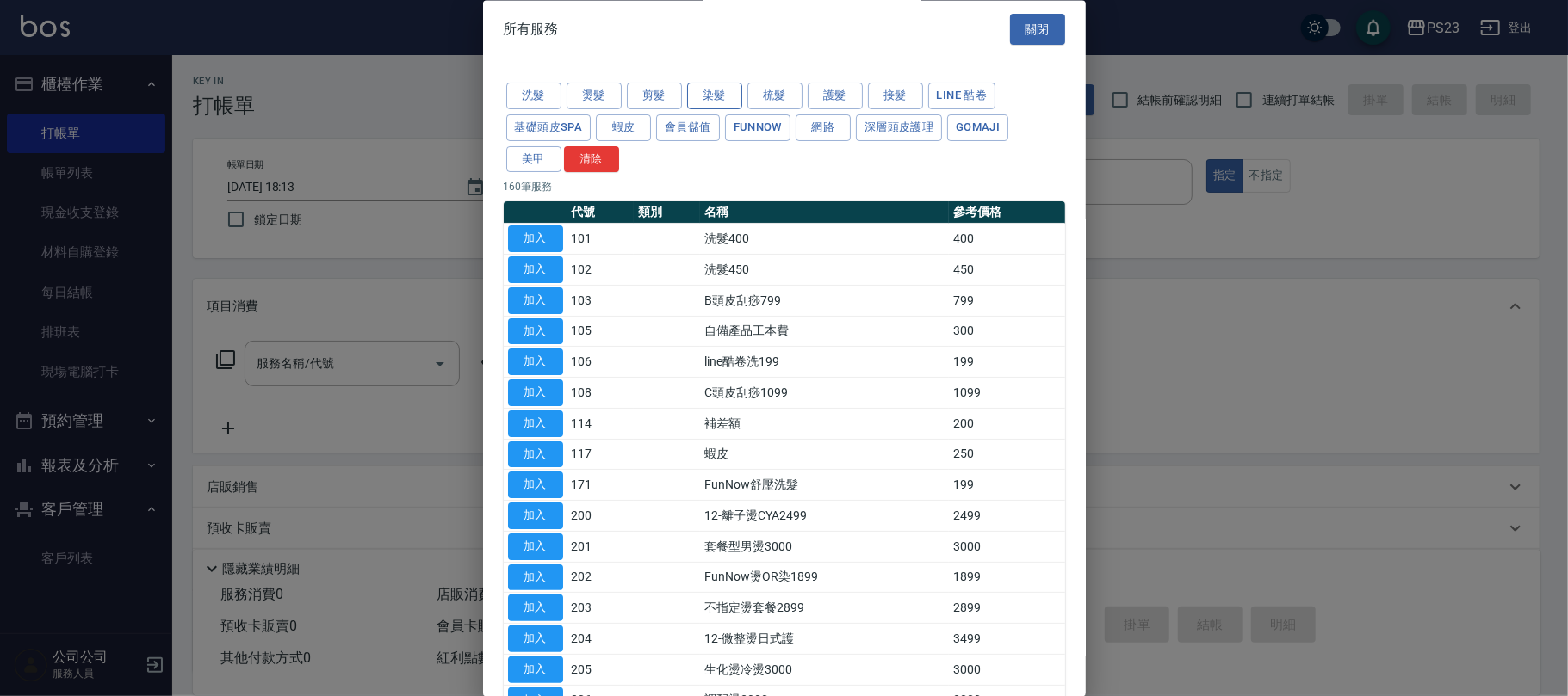
click at [706, 94] on button "染髮" at bounding box center [714, 96] width 55 height 26
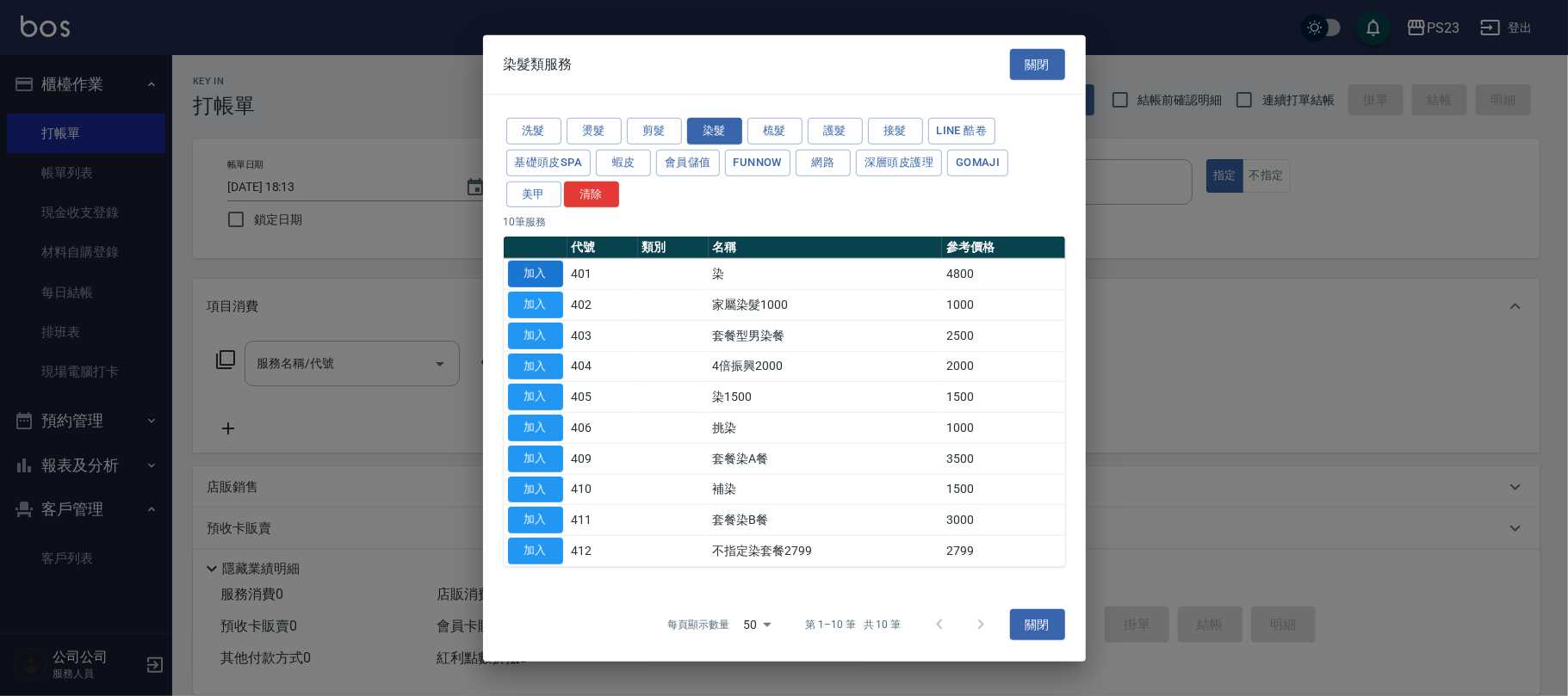
drag, startPoint x: 548, startPoint y: 273, endPoint x: 538, endPoint y: 273, distance: 10.0
click at [549, 273] on button "加入" at bounding box center [535, 274] width 55 height 26
type input "染(401)"
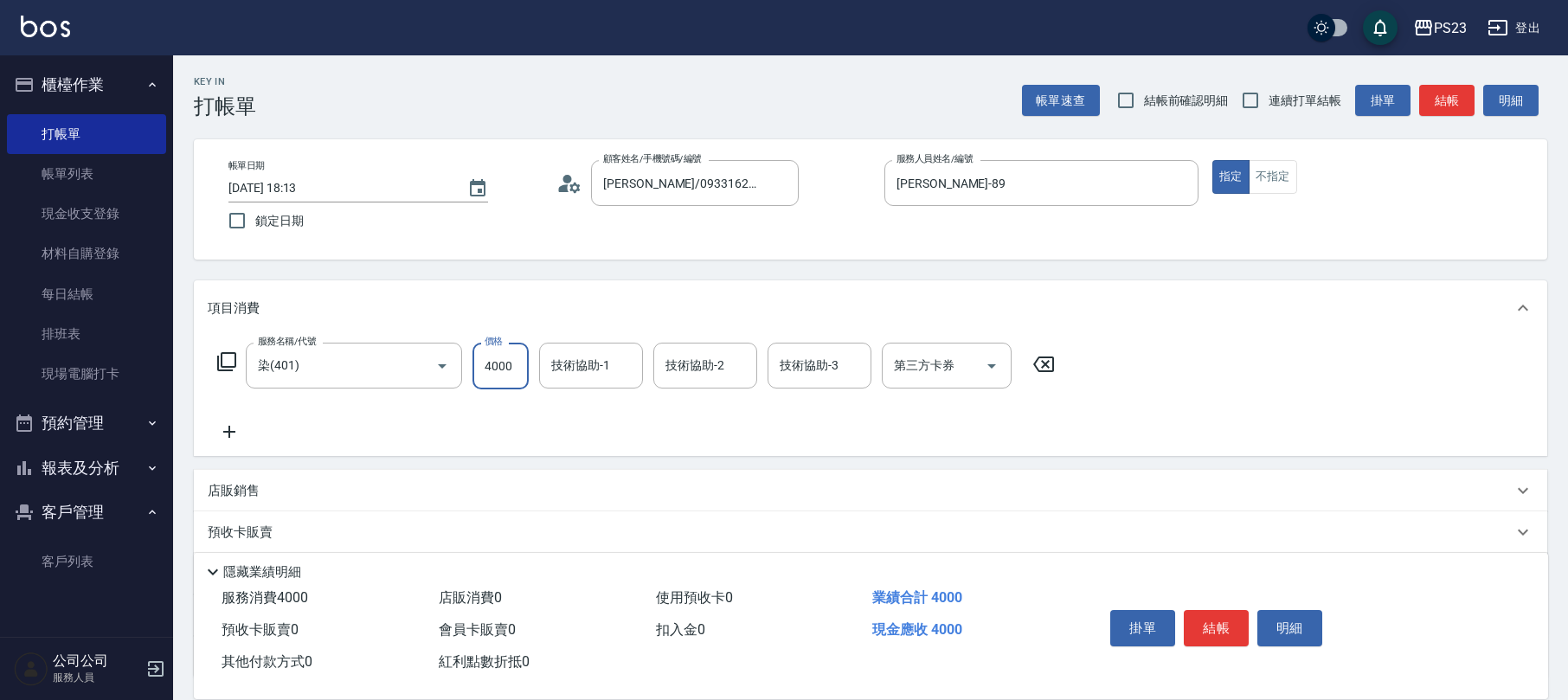
type input "4000"
type input "[PERSON_NAME]-89"
type input "Flora-21"
click at [856, 361] on icon "Clear" at bounding box center [853, 366] width 17 height 17
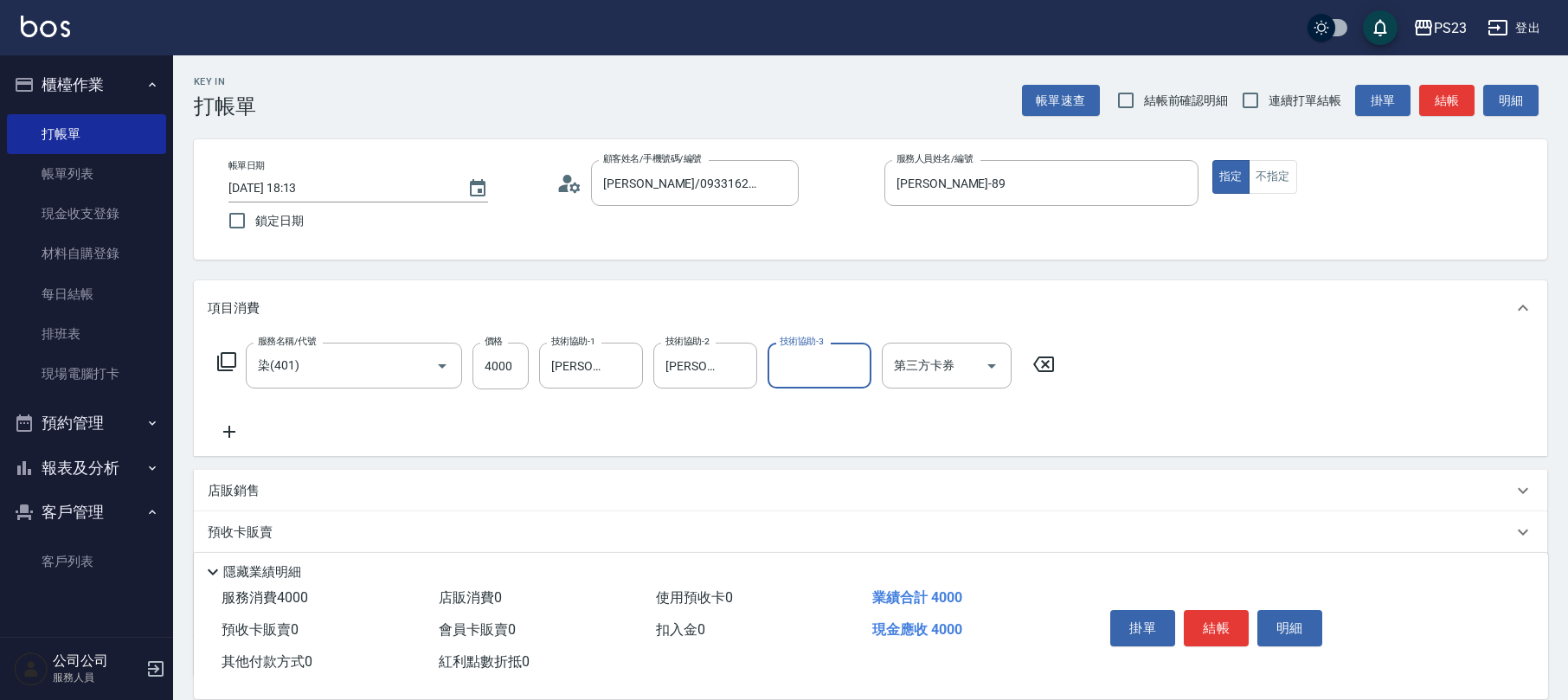
type input "2"
type input "ROLI-31"
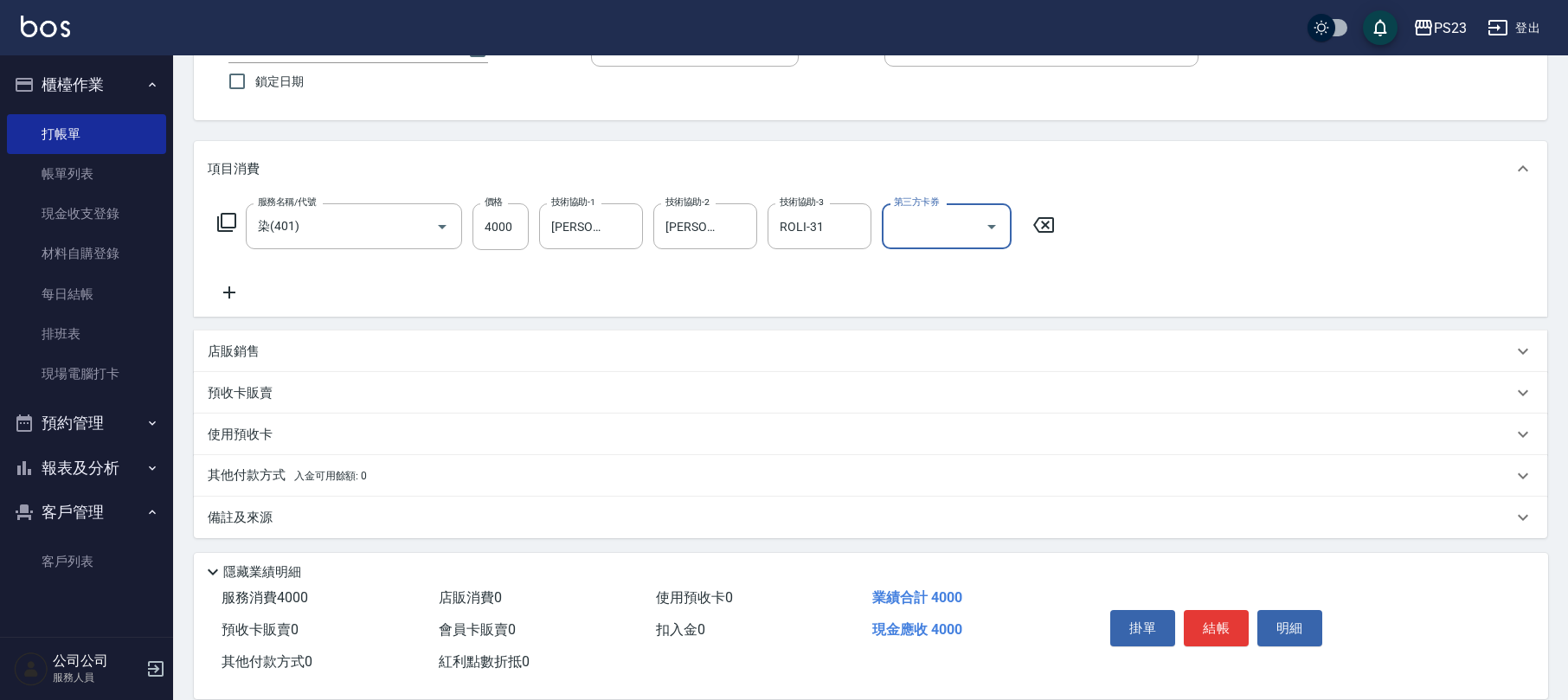
click at [336, 352] on div "店販銷售" at bounding box center [860, 351] width 1306 height 18
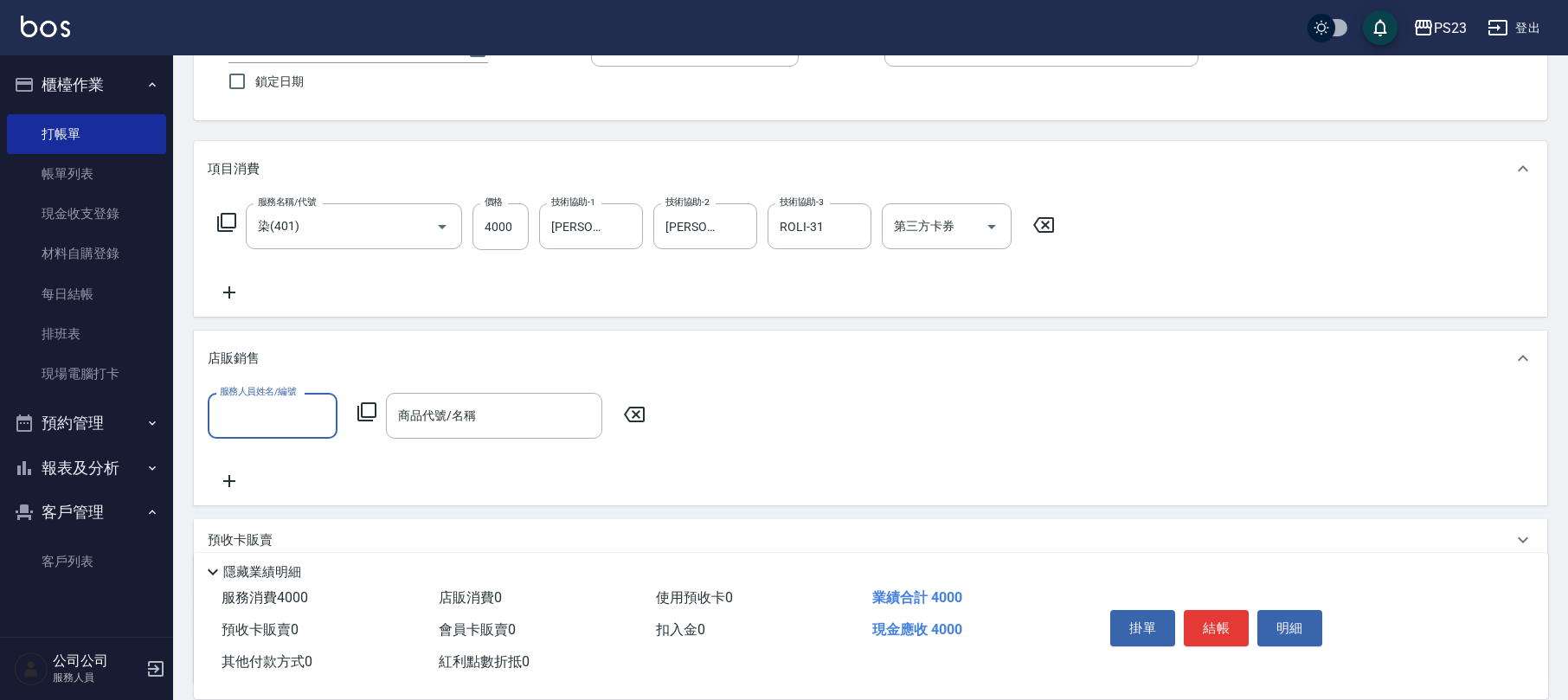
scroll to position [0, 0]
type input "[PERSON_NAME]-89"
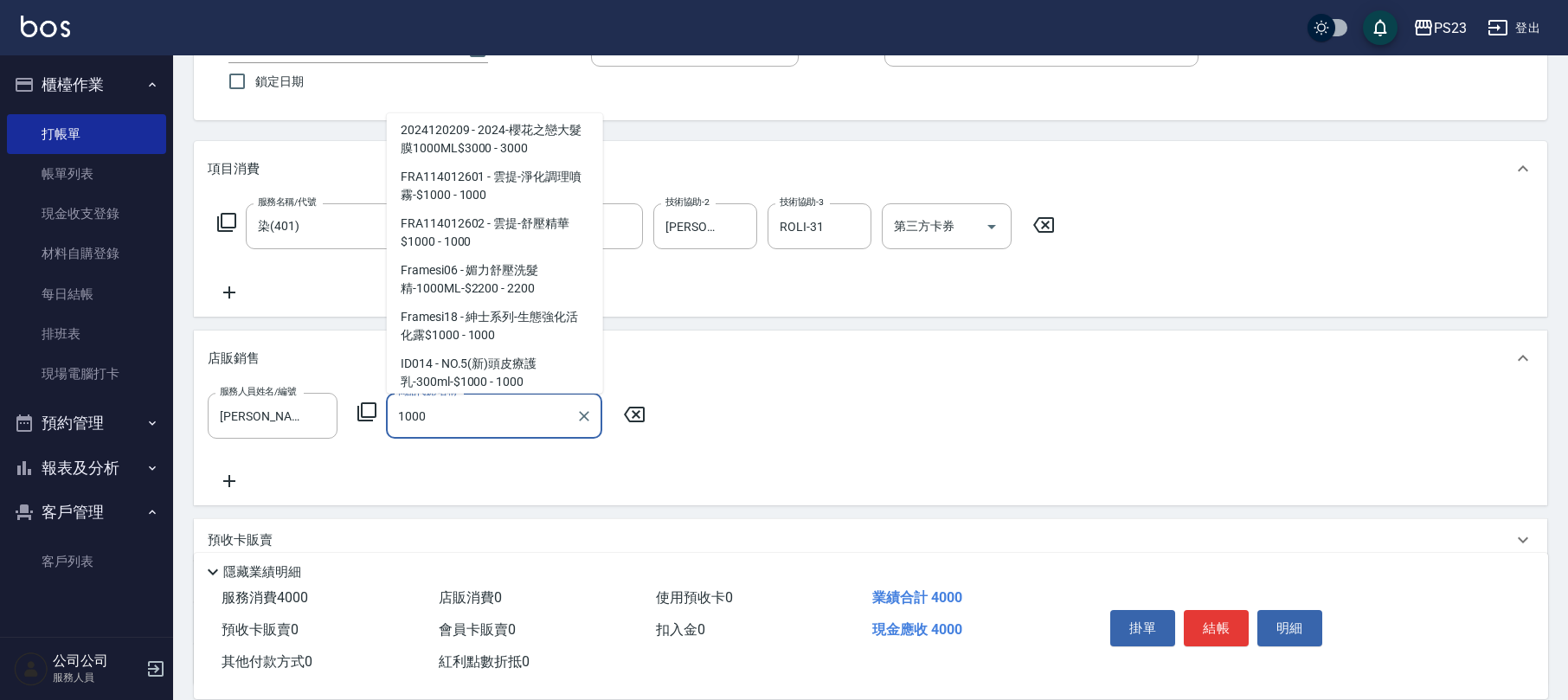
scroll to position [641, 0]
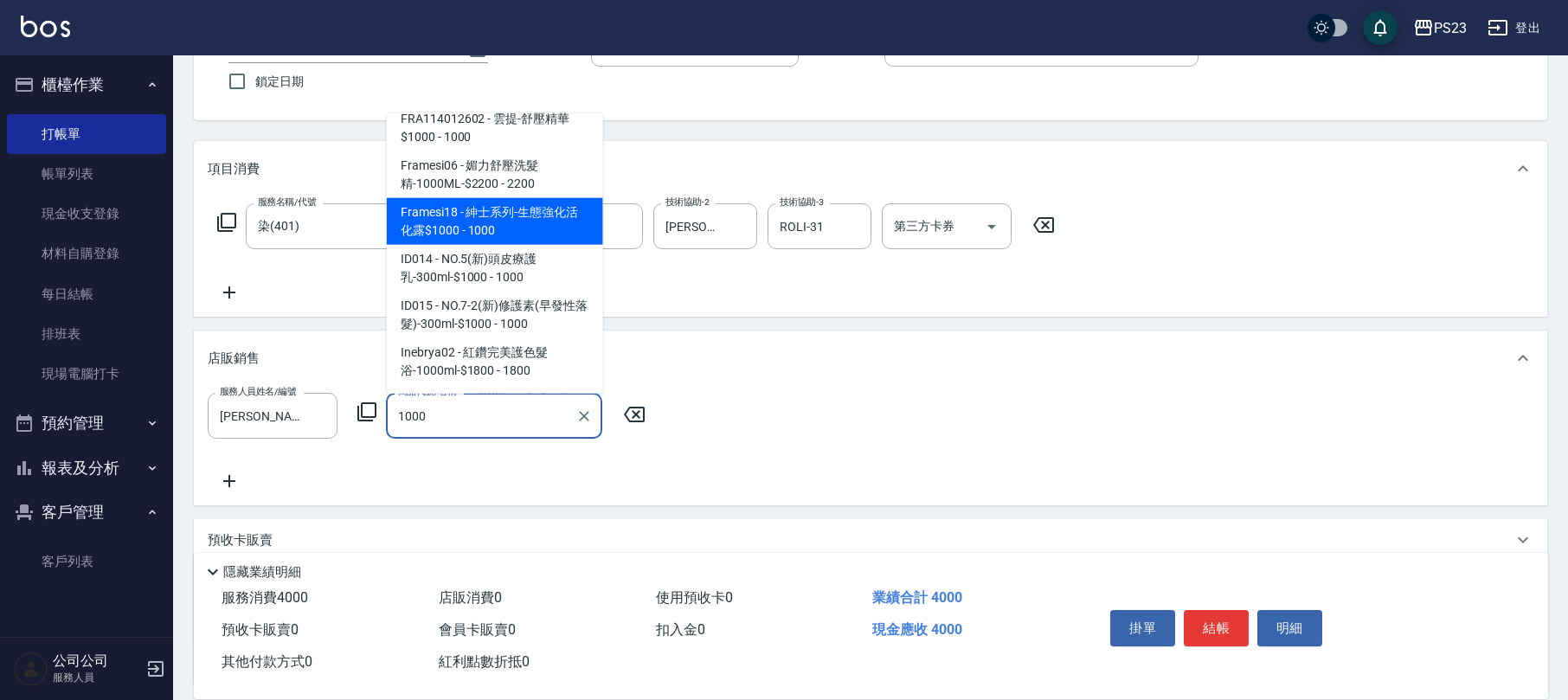
click at [547, 209] on span "Framesi18 - 紳士系列-生態強化活化露$1000 - 1000" at bounding box center [495, 221] width 217 height 47
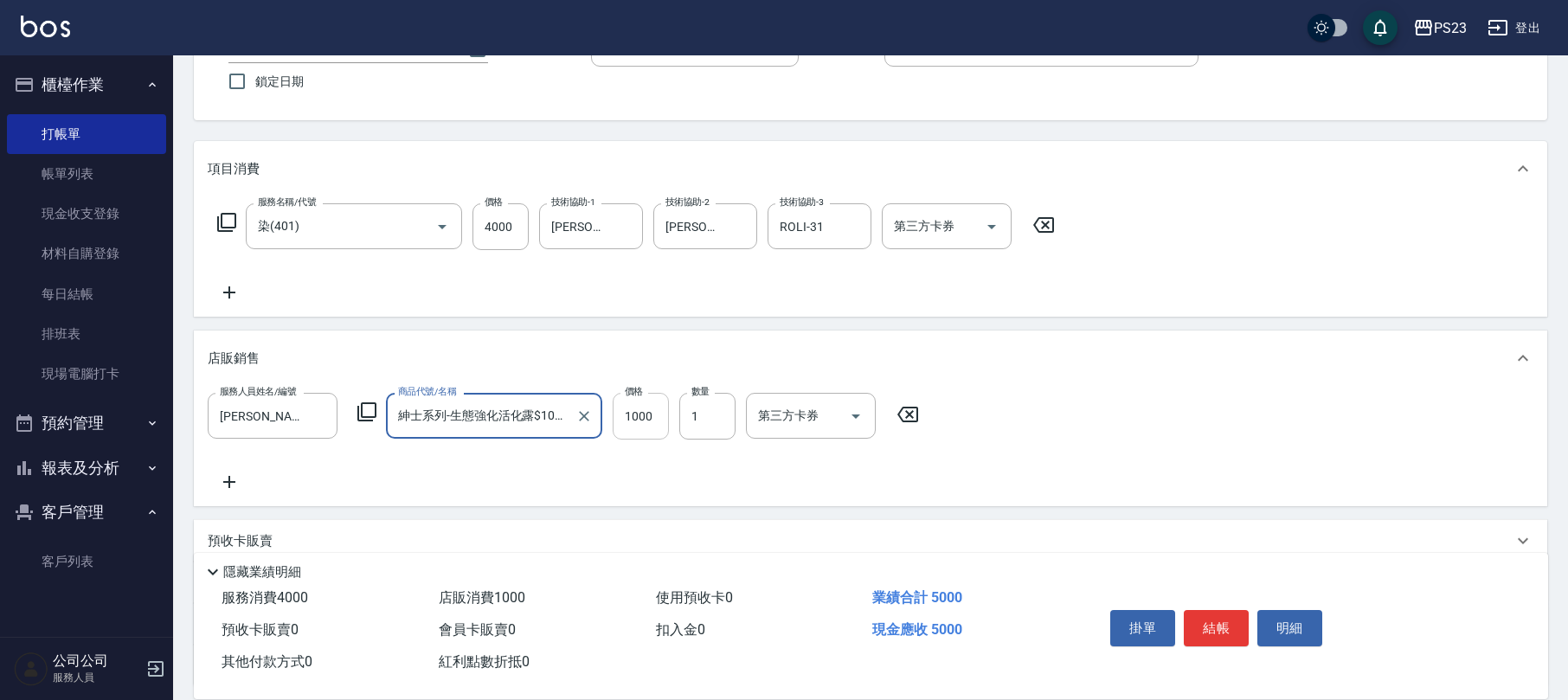
type input "紳士系列-生態強化活化露$1000"
click at [635, 407] on input "1000" at bounding box center [640, 416] width 56 height 47
type input "900"
click at [1223, 632] on button "結帳" at bounding box center [1216, 629] width 65 height 36
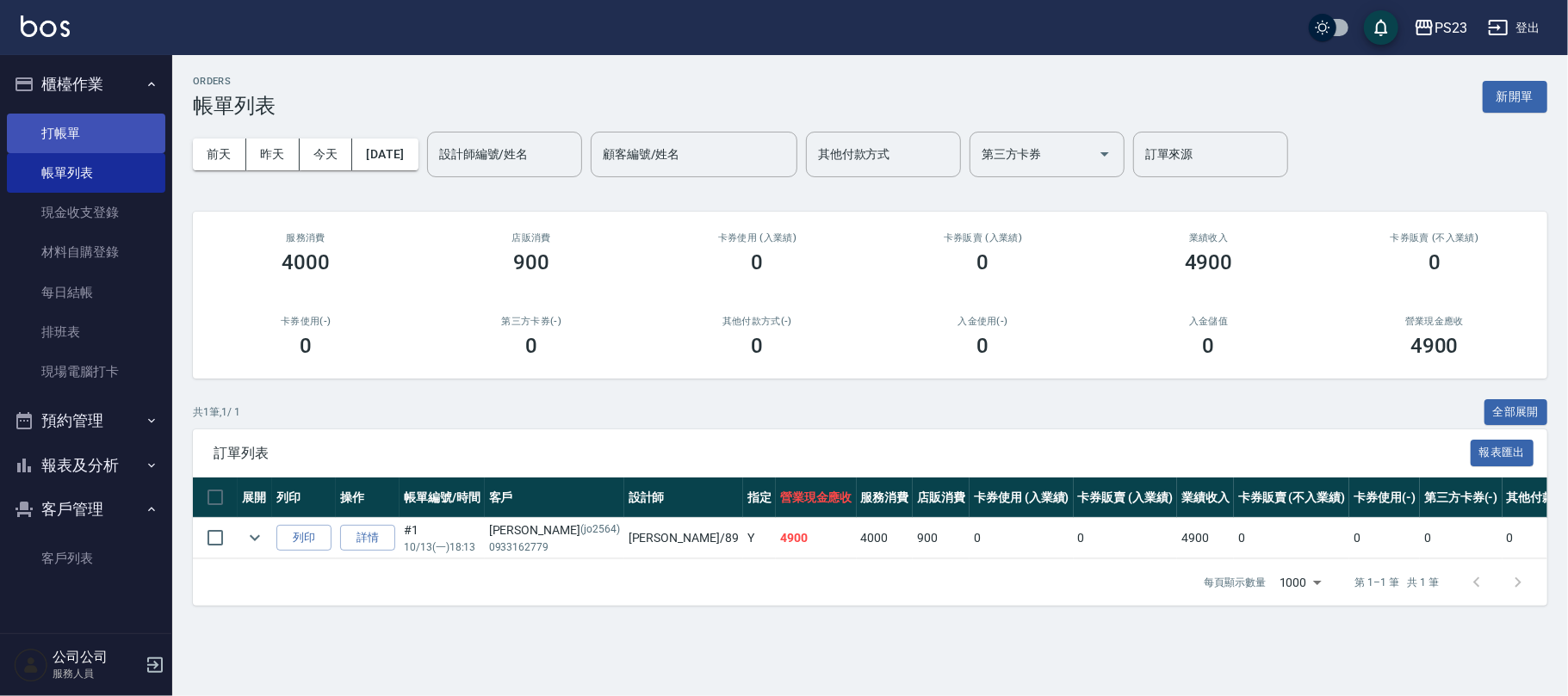
click at [91, 125] on link "打帳單" at bounding box center [85, 133] width 158 height 40
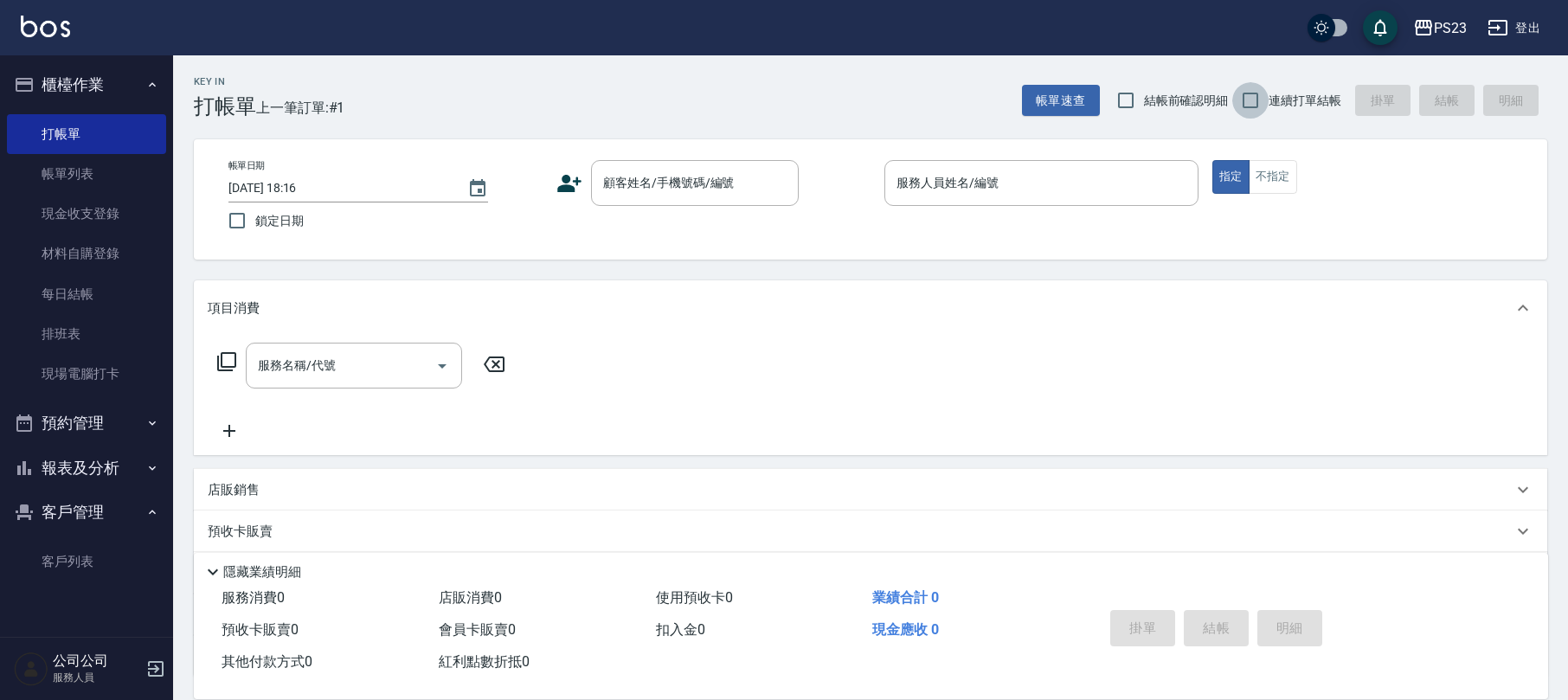
click at [1261, 102] on input "連續打單結帳" at bounding box center [1250, 100] width 36 height 36
checkbox input "true"
click at [687, 171] on div "顧客姓名/手機號碼/編號 顧客姓名/手機號碼/編號" at bounding box center [695, 183] width 207 height 46
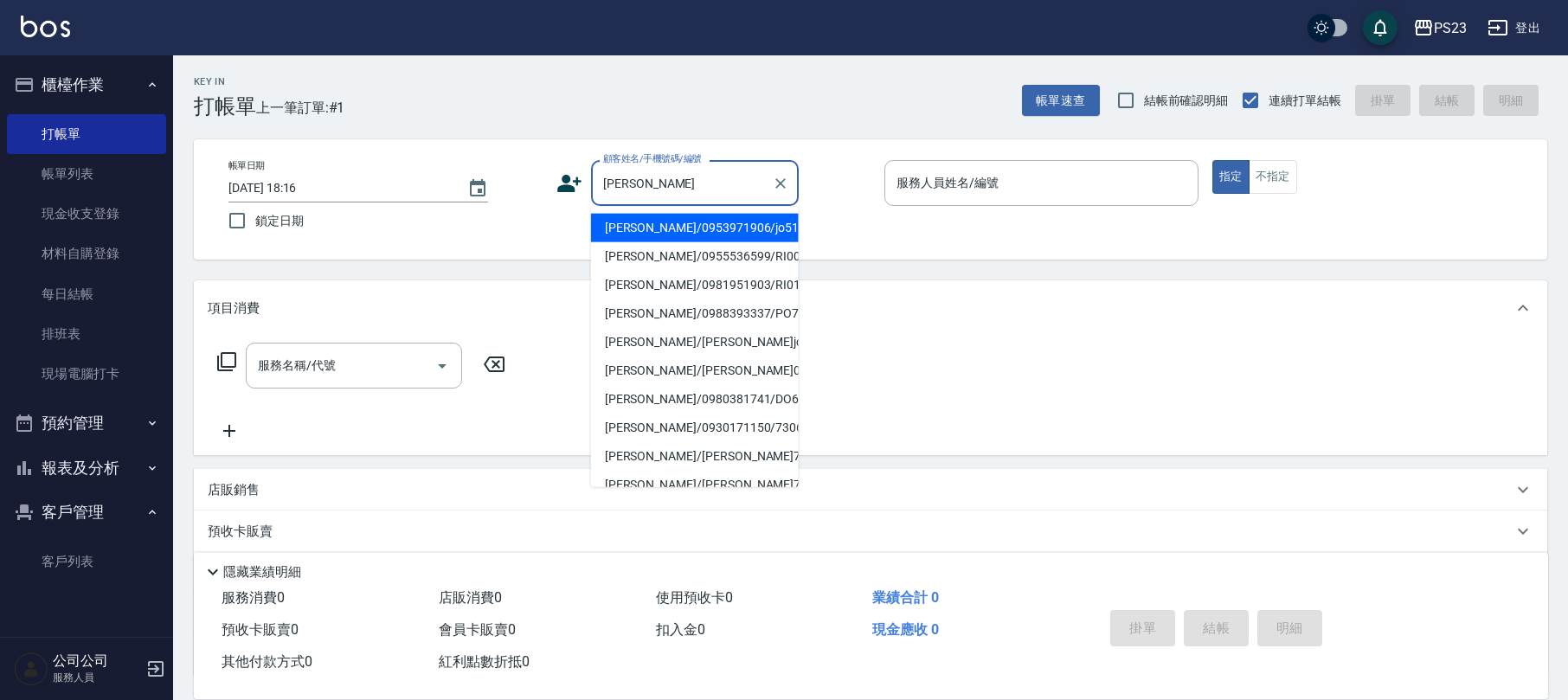
click at [680, 220] on li "[PERSON_NAME]/0953971906/jo510112" at bounding box center [695, 228] width 207 height 29
type input "[PERSON_NAME]/0953971906/jo510112"
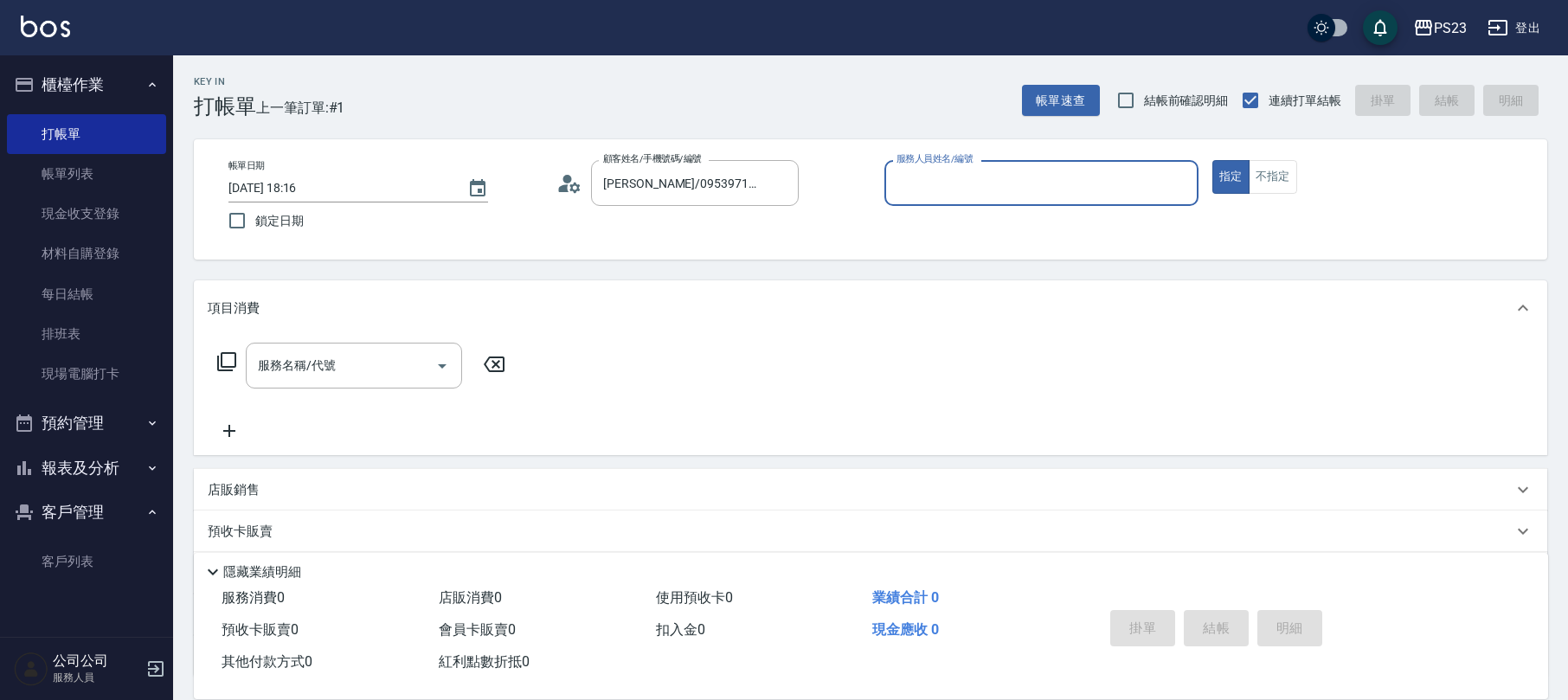
type input "[PERSON_NAME]-89"
click at [223, 361] on icon at bounding box center [227, 362] width 21 height 21
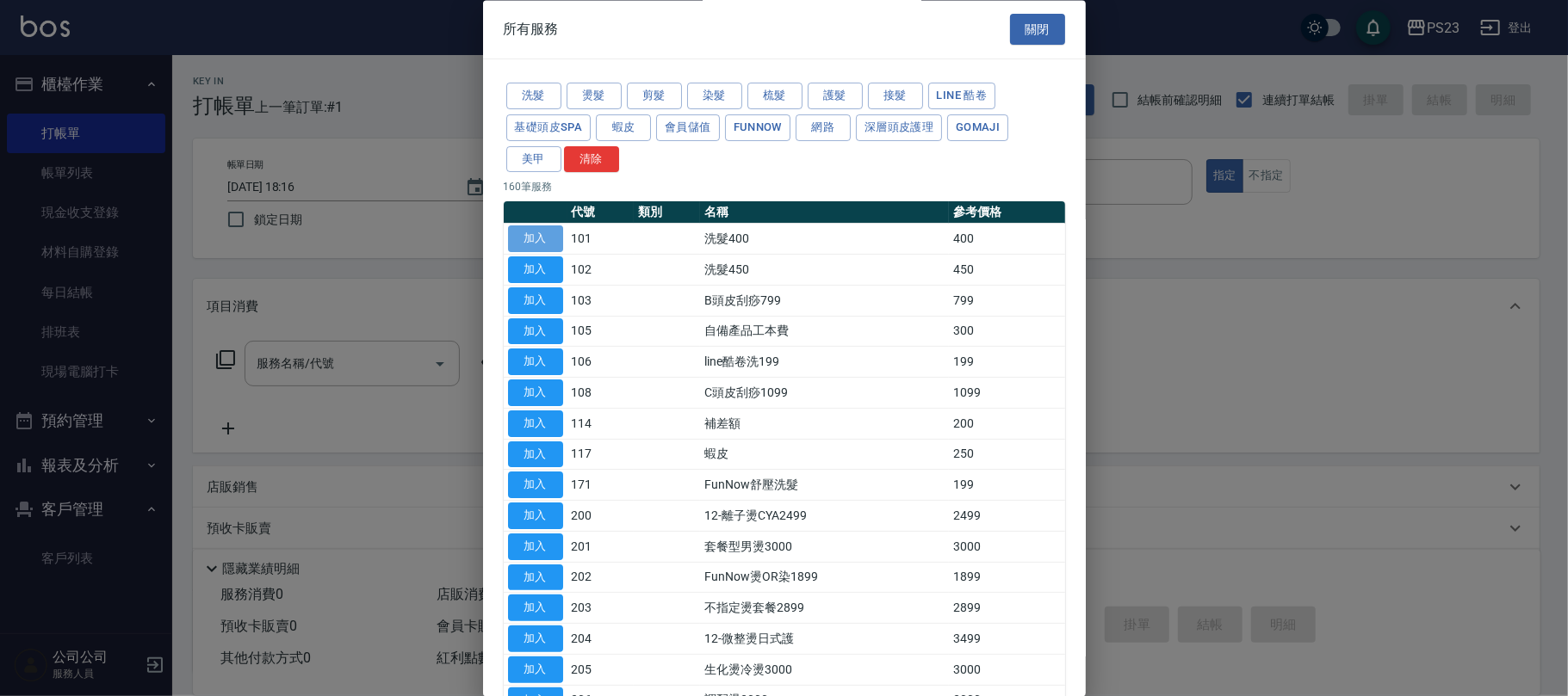
click at [537, 242] on button "加入" at bounding box center [535, 239] width 55 height 26
type input "洗髮400(101)"
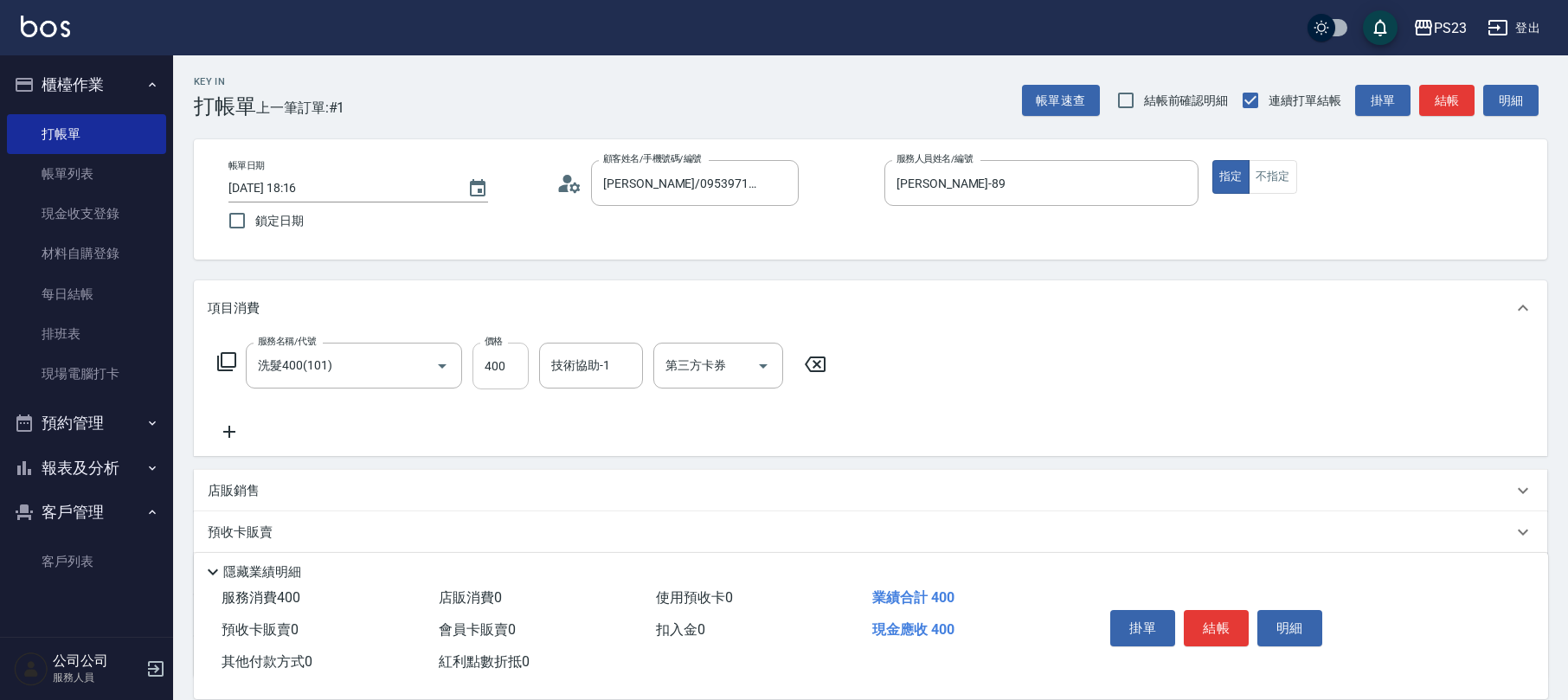
drag, startPoint x: 530, startPoint y: 369, endPoint x: 496, endPoint y: 372, distance: 34.1
click at [514, 371] on div "服務名稱/代號 洗髮400(101) 服務名稱/代號 價格 400 價格 技術協助-1 技術協助-1 第三方卡券 第三方卡券" at bounding box center [522, 365] width 629 height 47
click at [483, 374] on input "400" at bounding box center [500, 365] width 56 height 47
type input "500"
type input "[PERSON_NAME]-89"
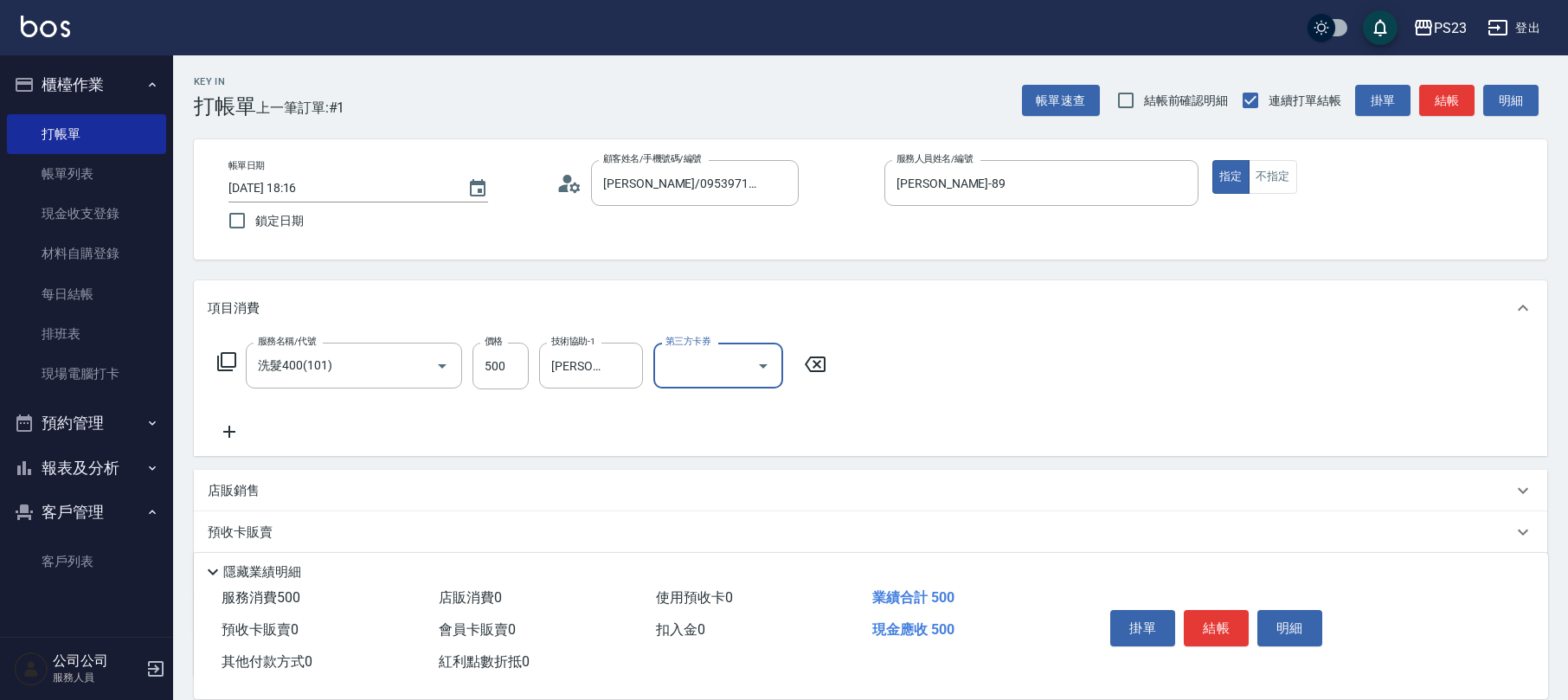
scroll to position [140, 0]
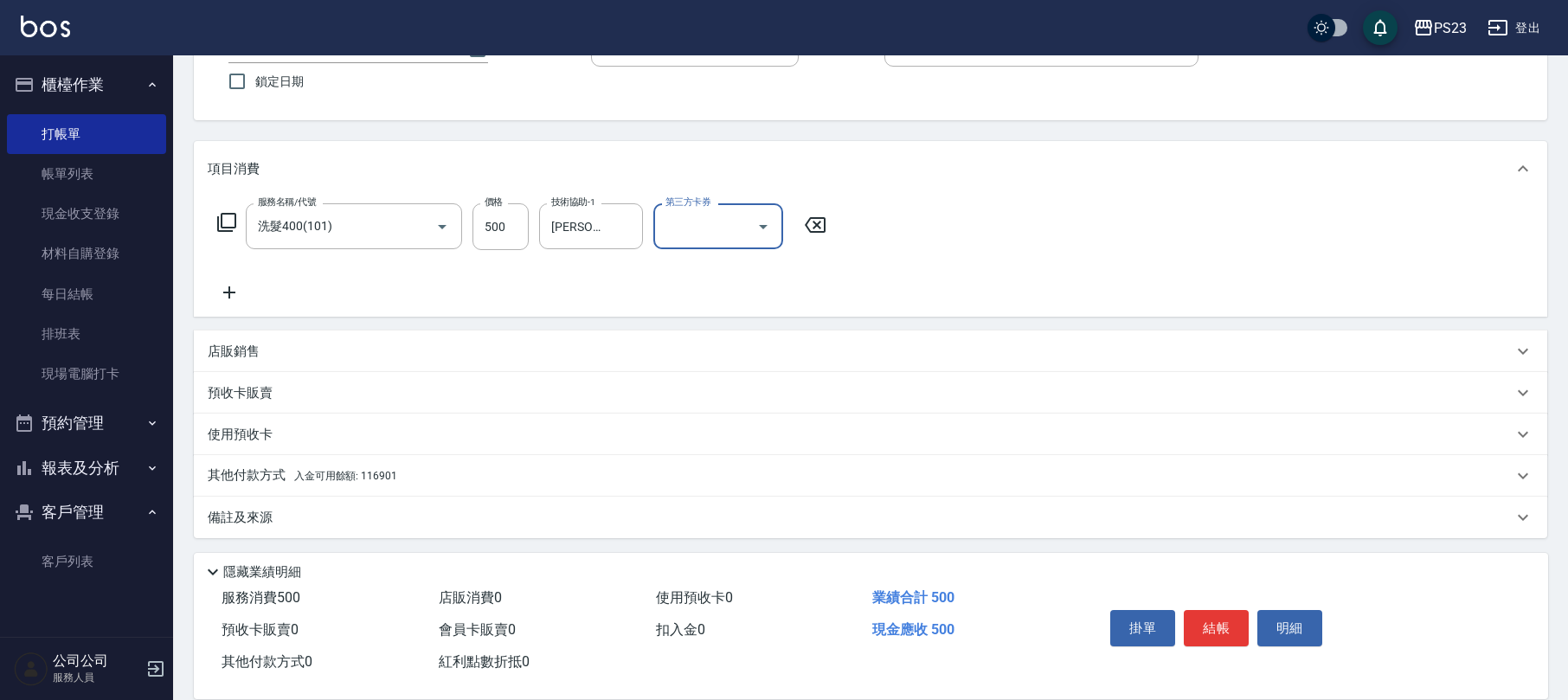
click at [412, 478] on div "其他付款方式 入金可用餘額: 116901" at bounding box center [860, 476] width 1306 height 19
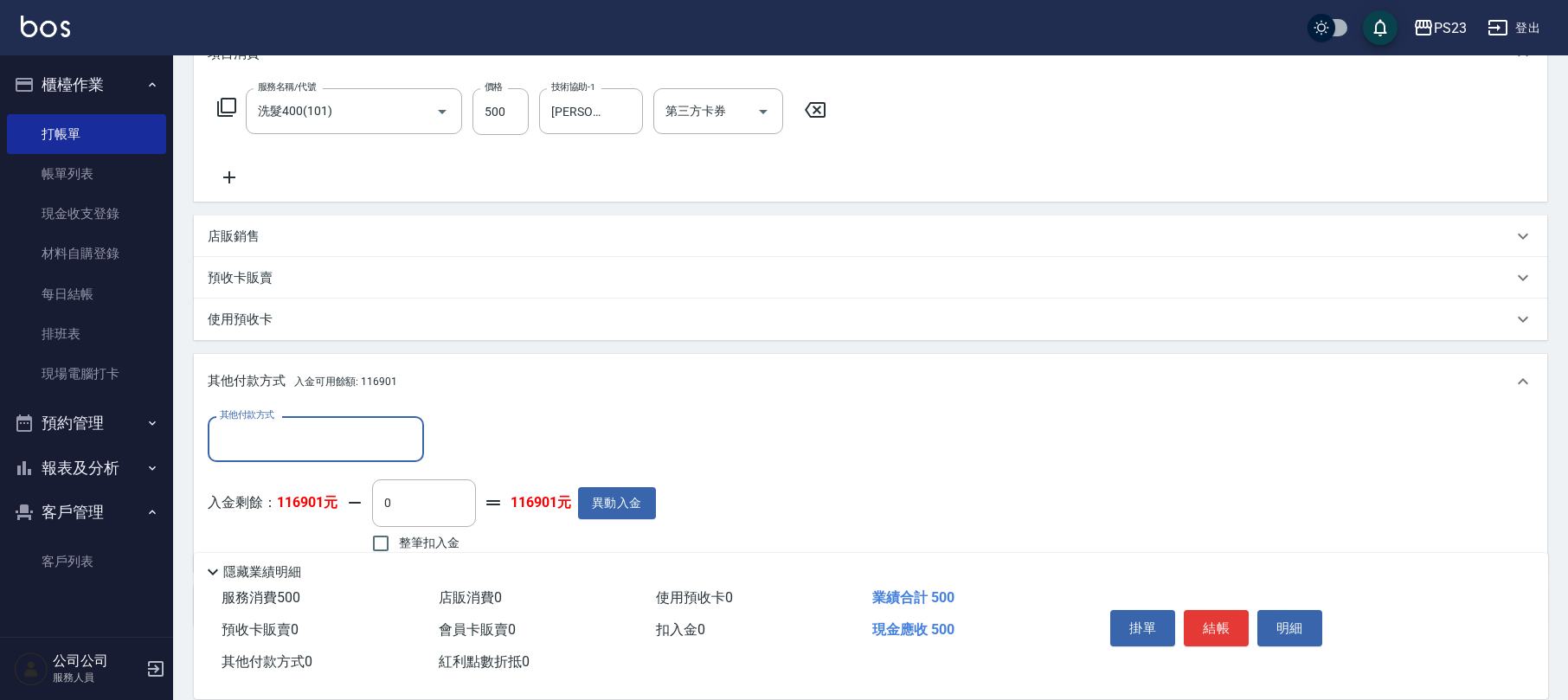
scroll to position [343, 0]
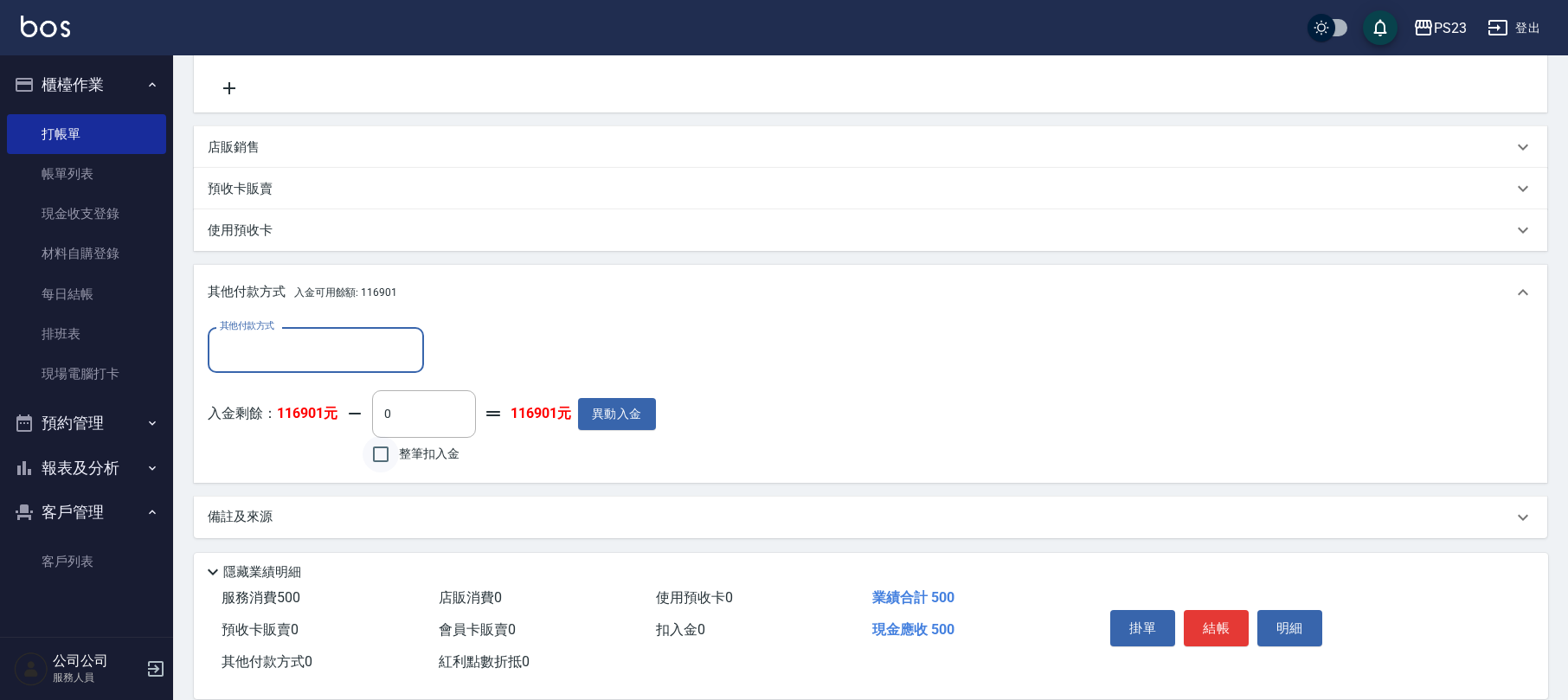
click at [384, 457] on input "整筆扣入金" at bounding box center [380, 455] width 36 height 36
checkbox input "true"
type input "500"
click at [1211, 634] on button "結帳" at bounding box center [1216, 629] width 65 height 36
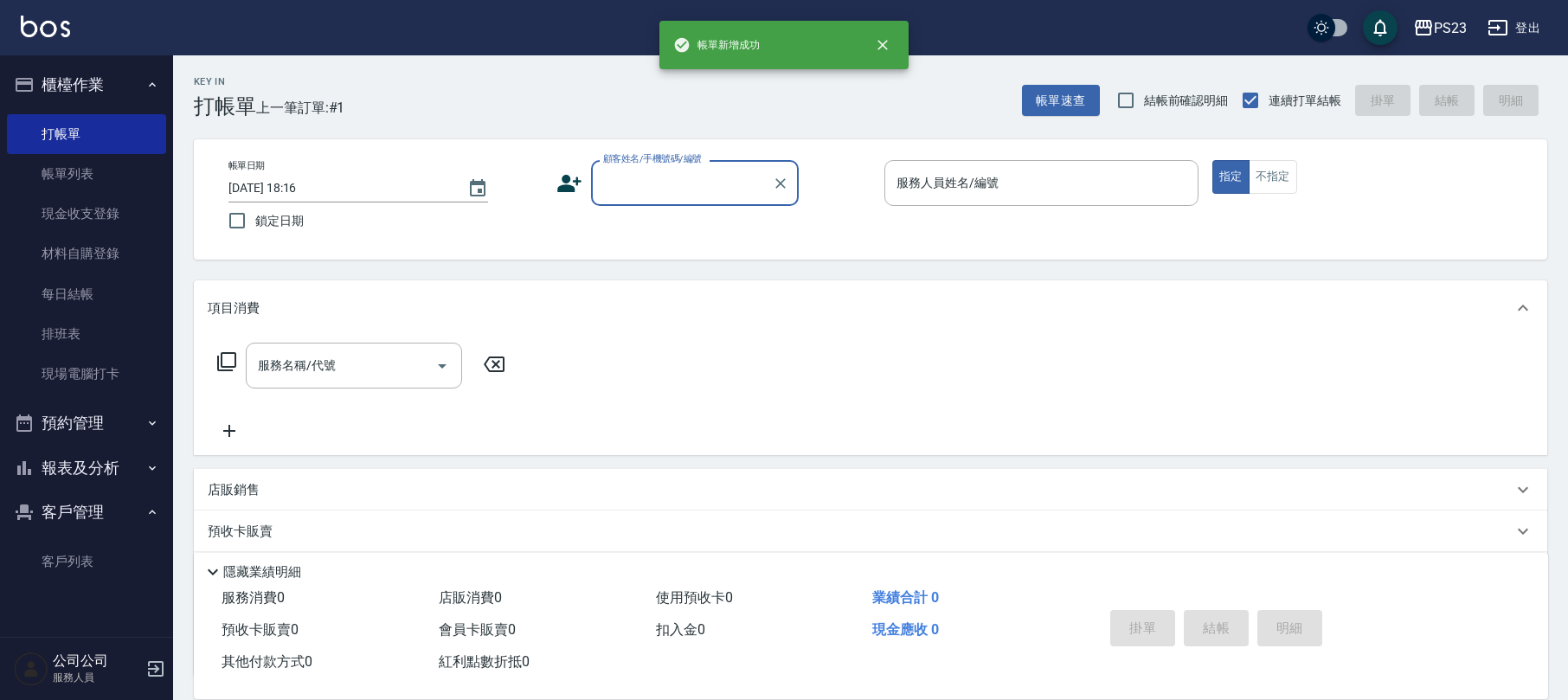
scroll to position [0, 0]
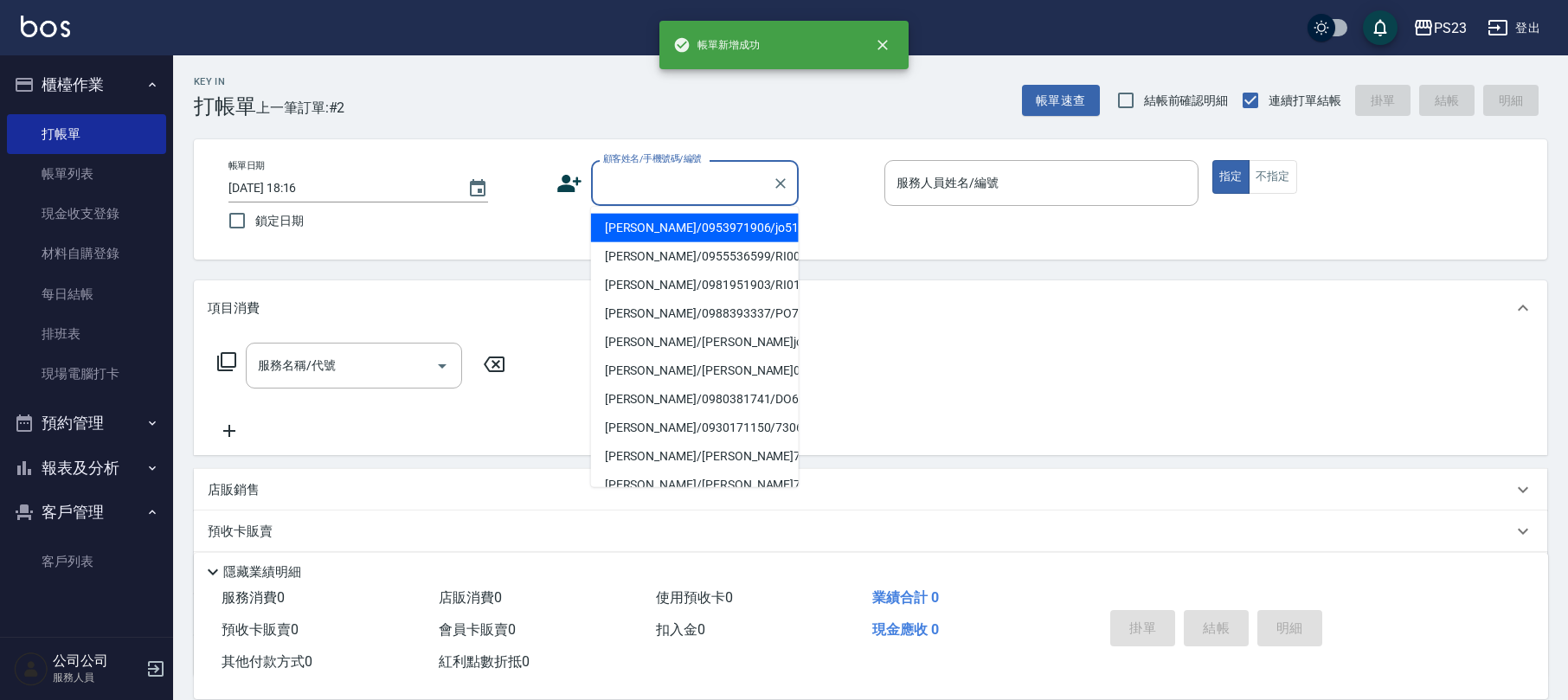
click at [644, 188] on input "顧客姓名/手機號碼/編號" at bounding box center [682, 184] width 166 height 30
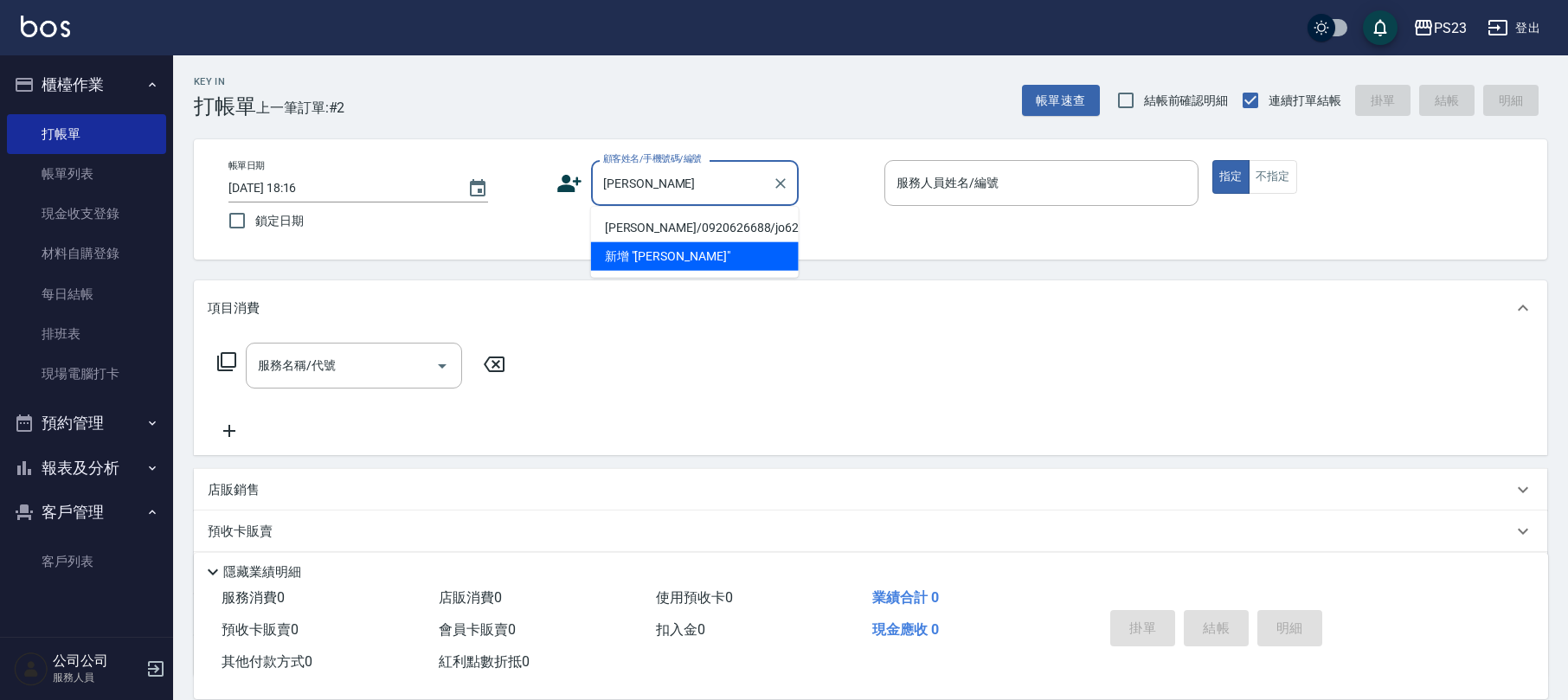
click at [655, 223] on li "[PERSON_NAME]/0920626688/jo620606" at bounding box center [695, 228] width 207 height 29
type input "[PERSON_NAME]/0920626688/jo620606"
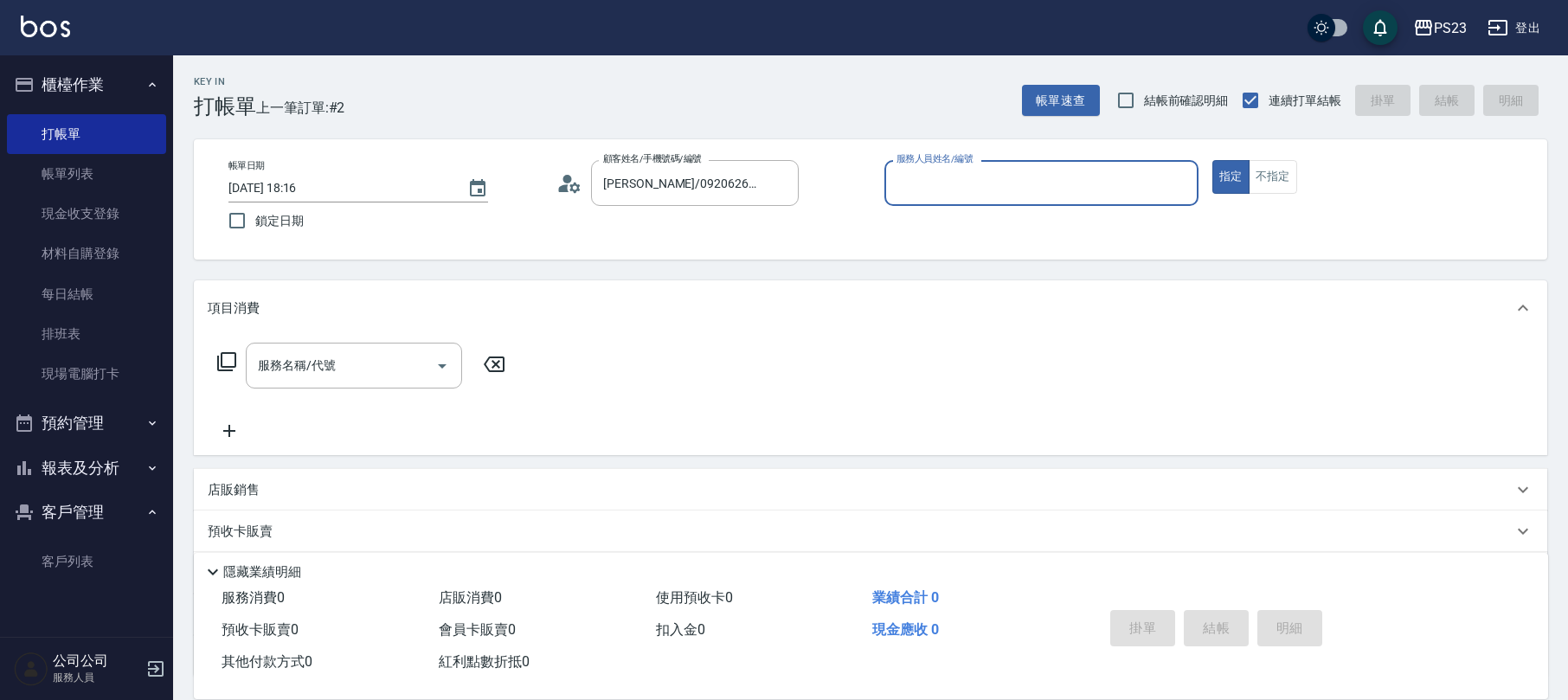
type input "[PERSON_NAME]-89"
click at [232, 367] on icon at bounding box center [226, 361] width 19 height 19
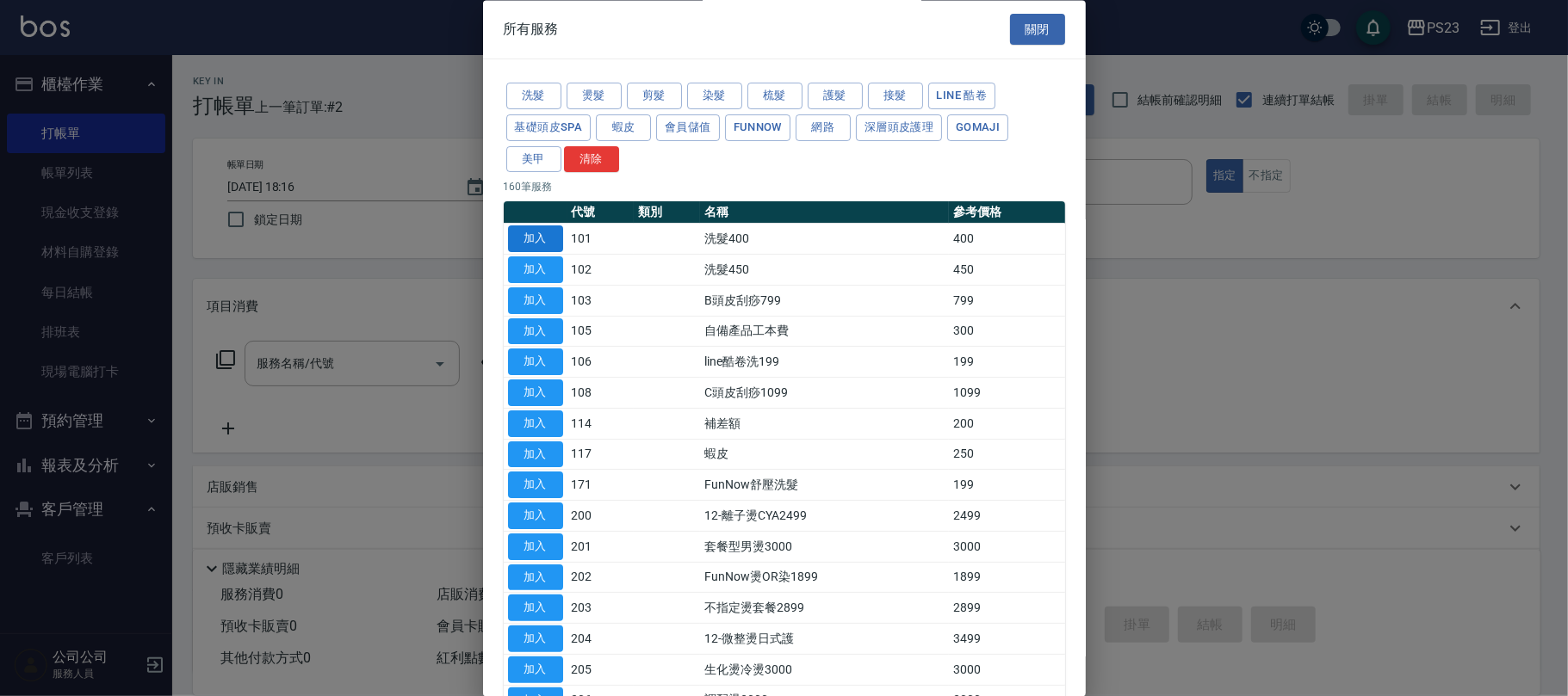
click at [549, 241] on button "加入" at bounding box center [535, 239] width 55 height 26
type input "洗髮400(101)"
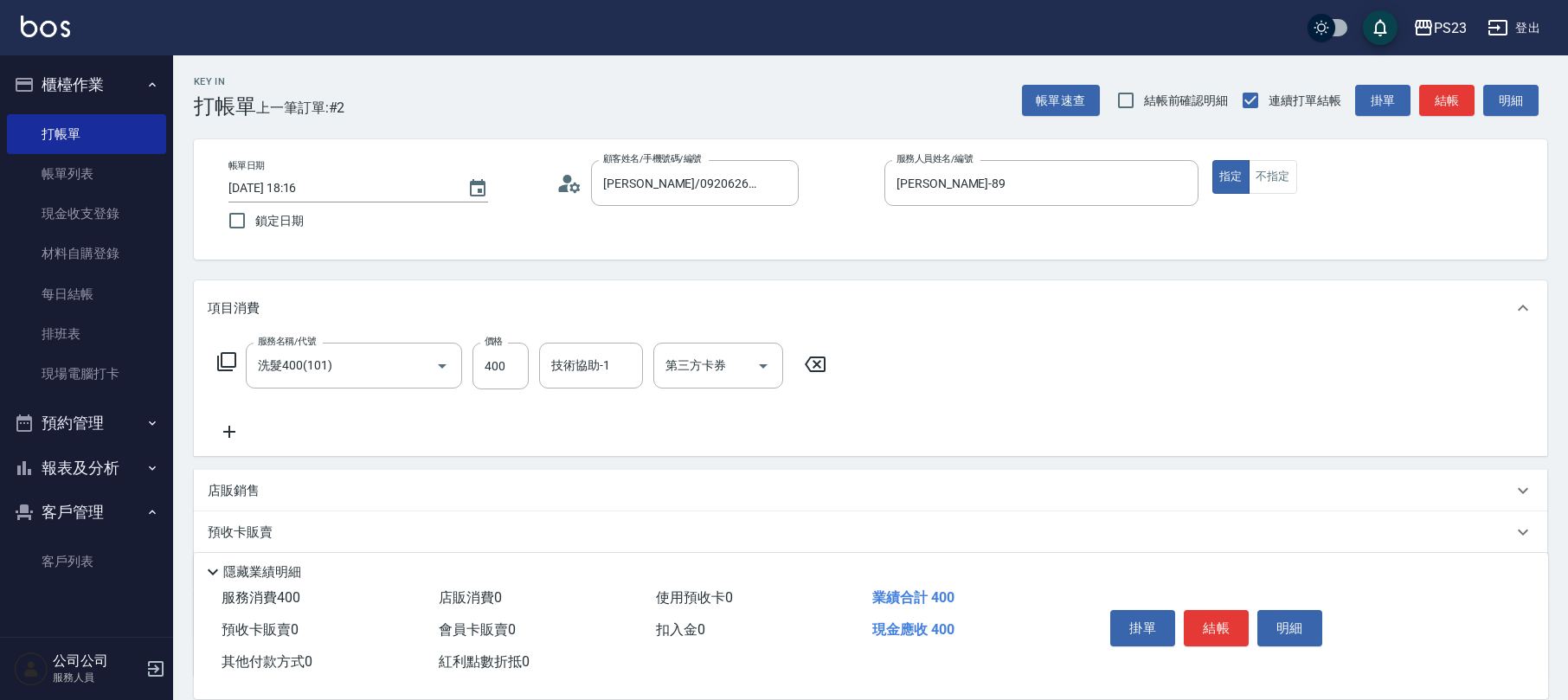
click at [596, 390] on div "服務名稱/代號 洗髮400(101) 服務名稱/代號 價格 400 價格 技術協助-1 技術協助-1 第三方卡券 第三方卡券" at bounding box center [522, 392] width 629 height 100
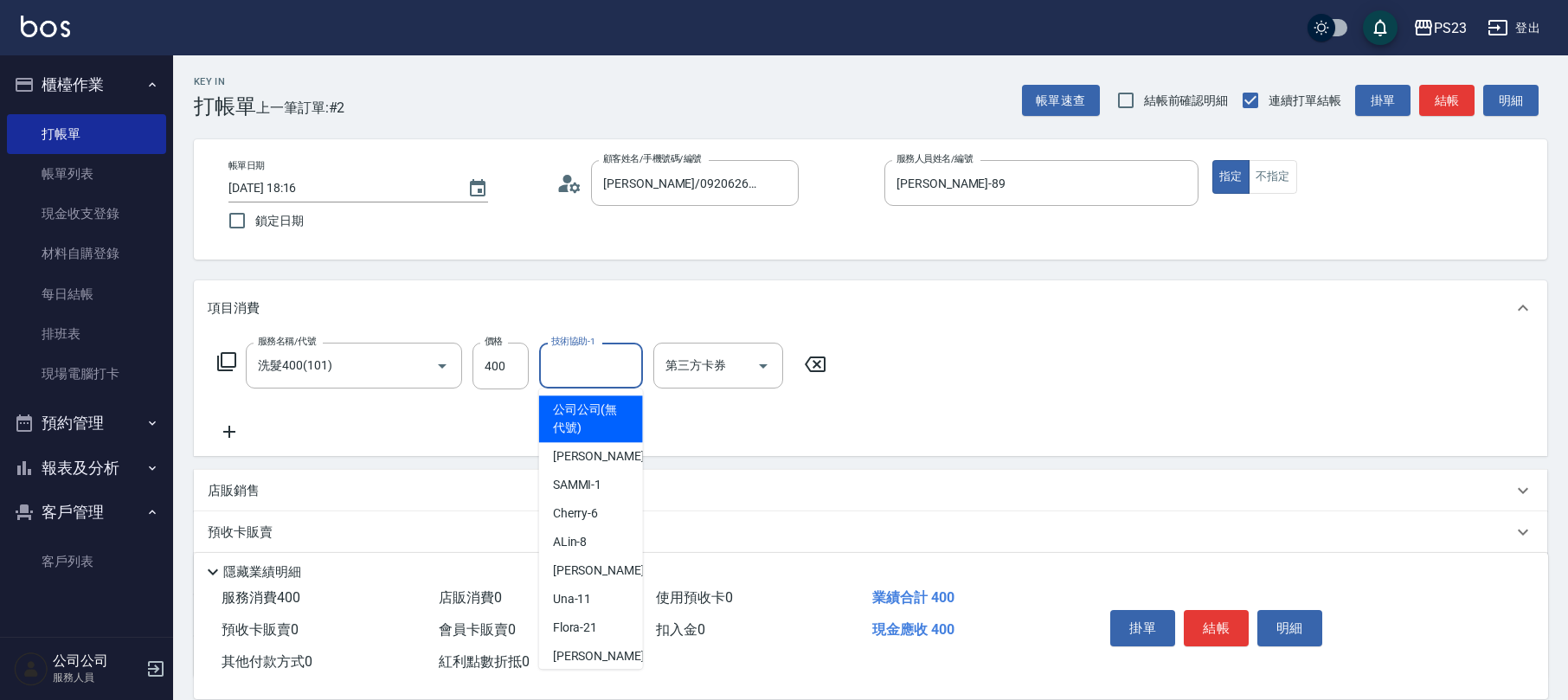
click at [614, 361] on input "技術協助-1" at bounding box center [590, 366] width 88 height 30
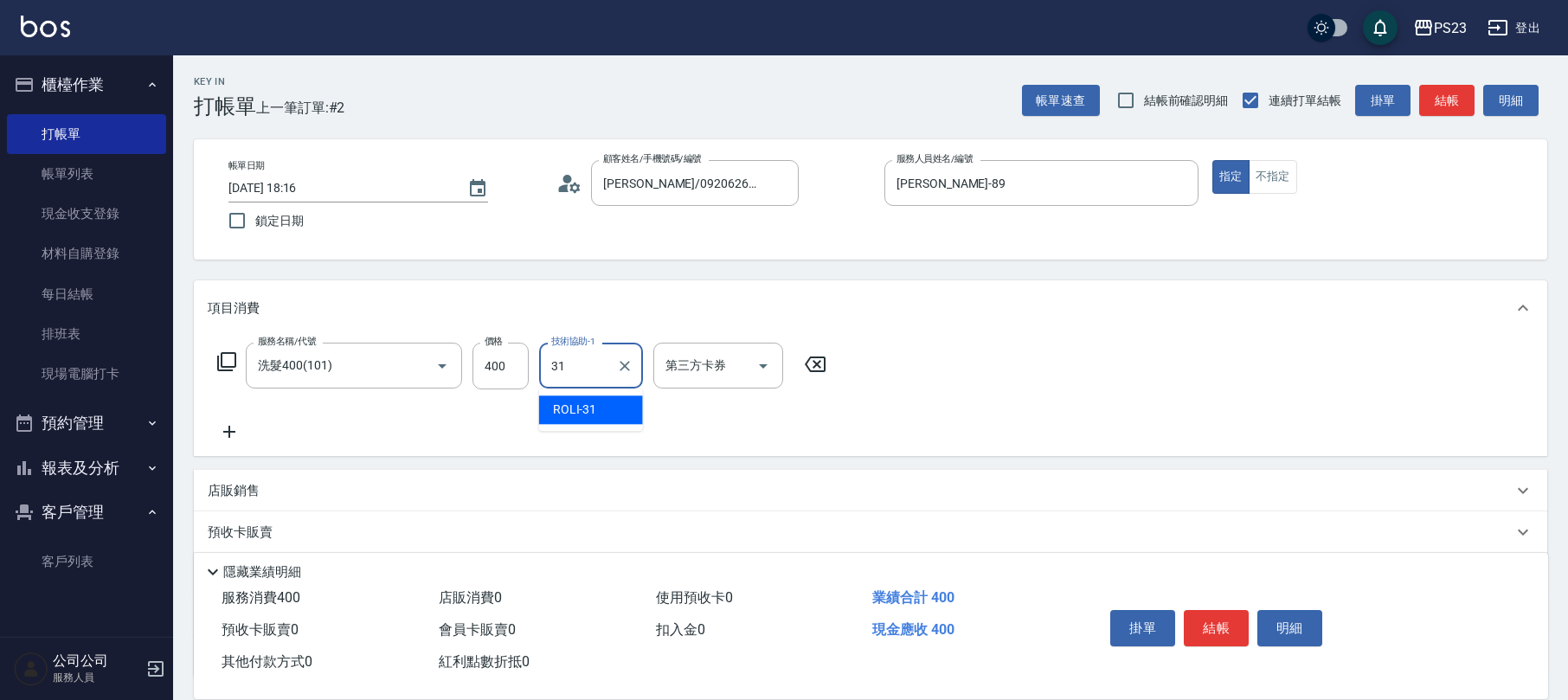
type input "ROLI-31"
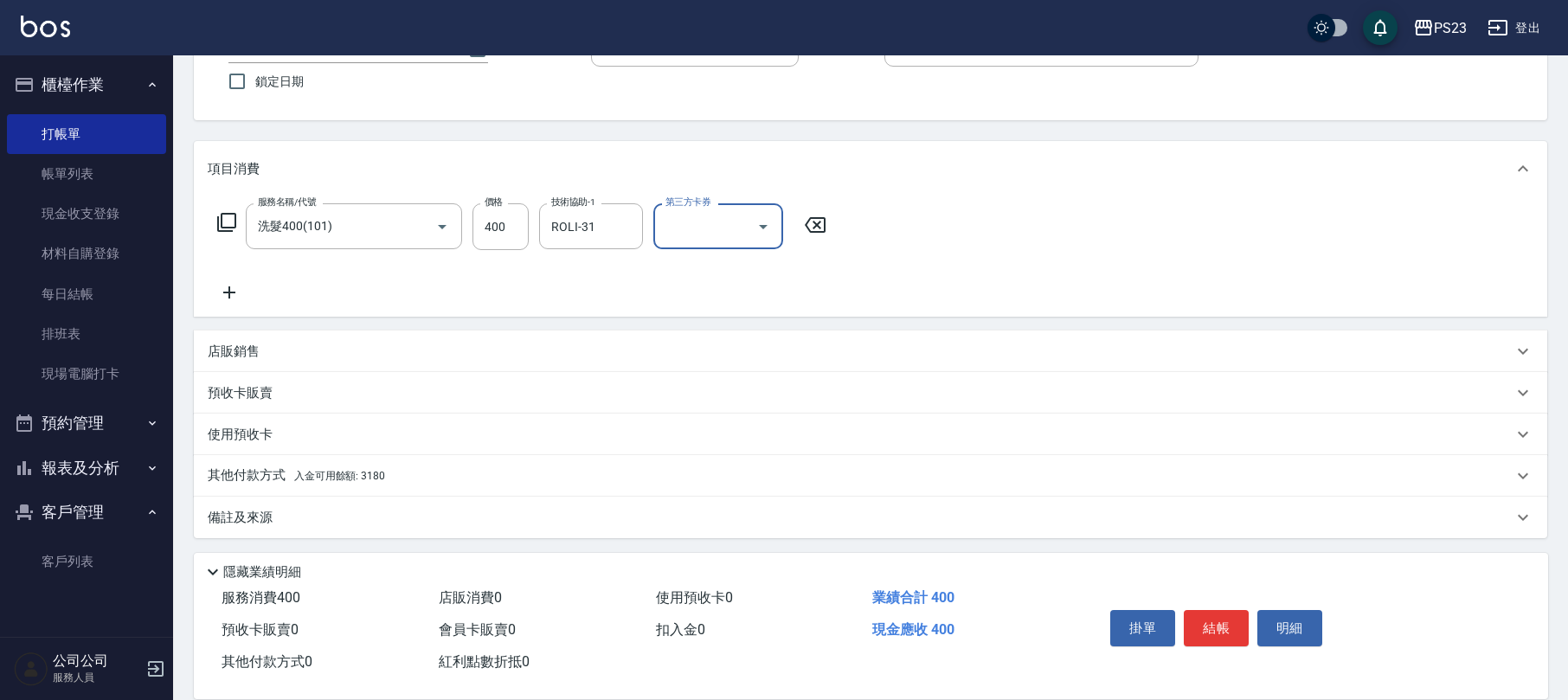
click at [448, 479] on div "其他付款方式 入金可用餘額: 3180" at bounding box center [860, 476] width 1306 height 19
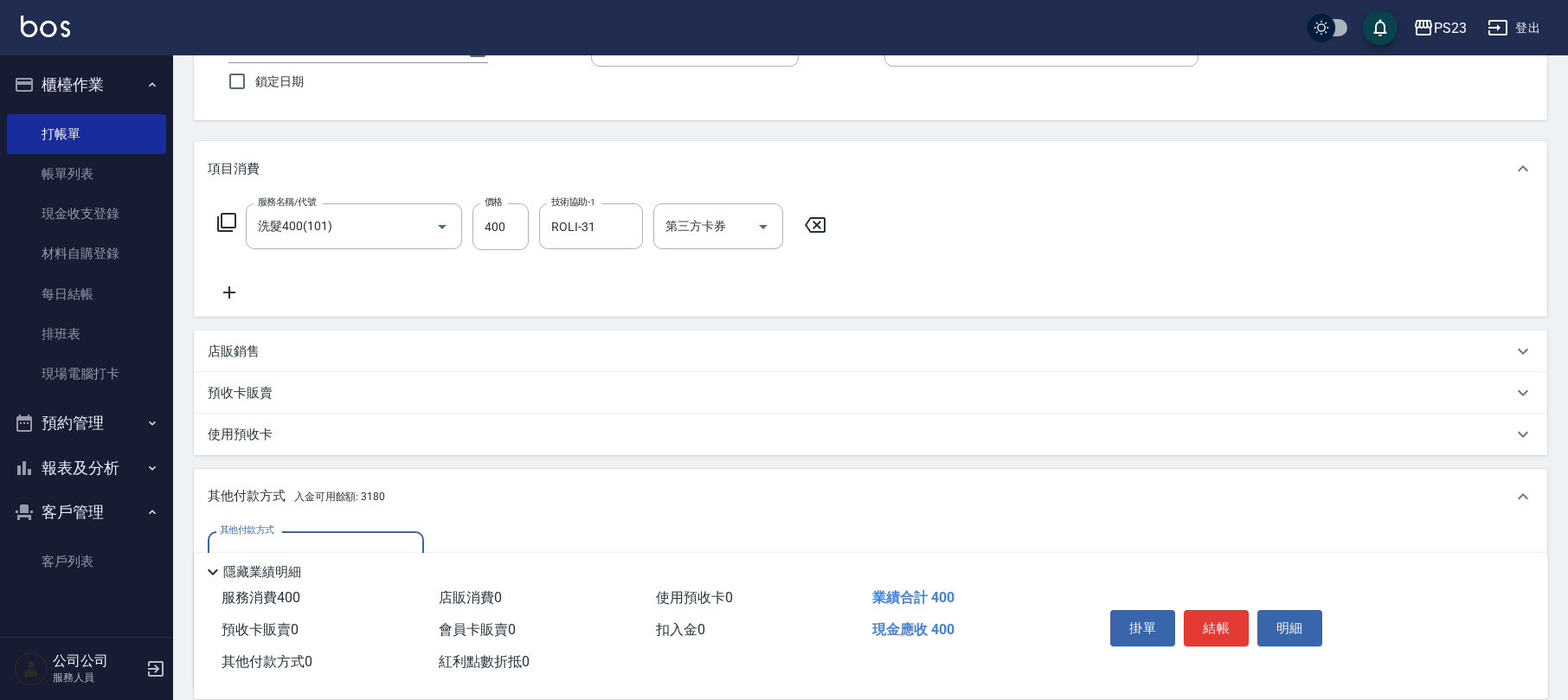
scroll to position [343, 0]
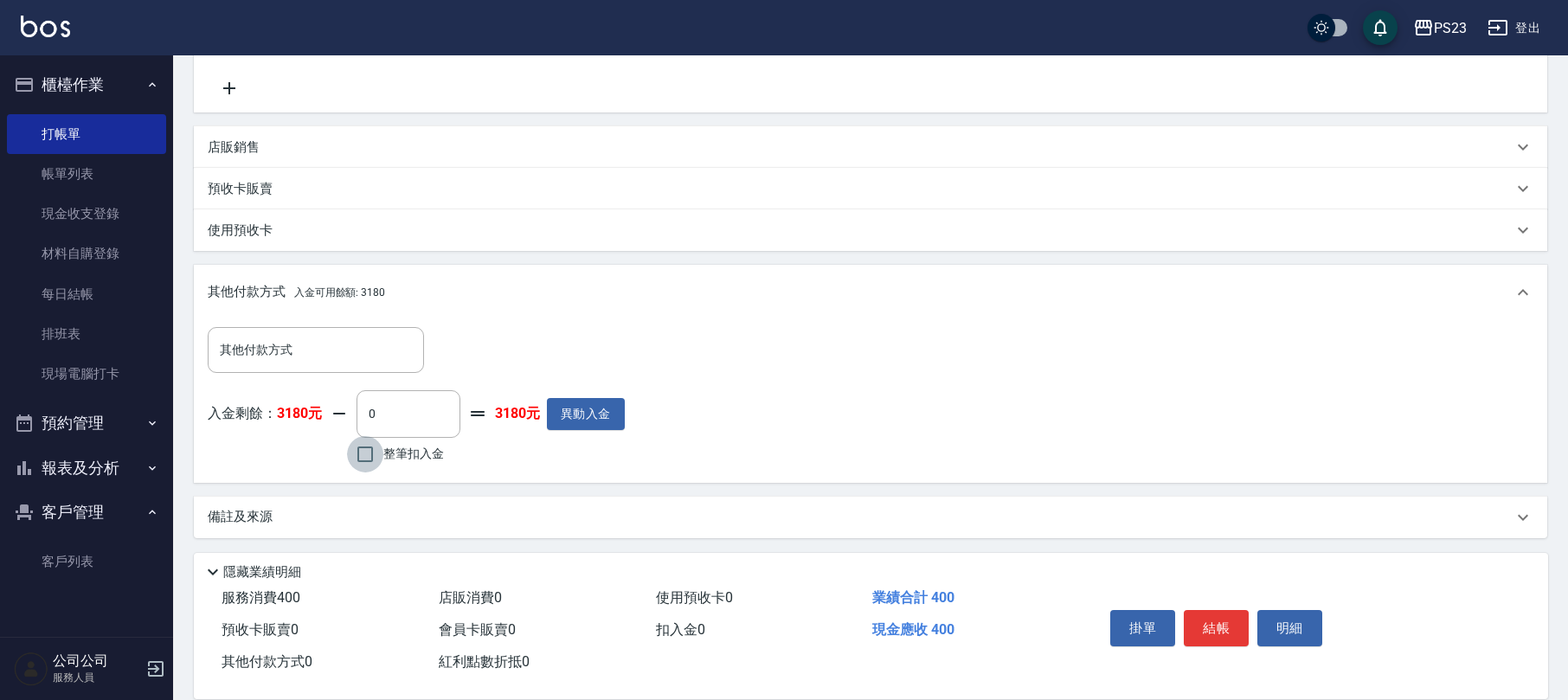
click at [372, 457] on input "整筆扣入金" at bounding box center [365, 455] width 36 height 36
checkbox input "true"
type input "400"
click at [1233, 618] on button "結帳" at bounding box center [1216, 629] width 65 height 36
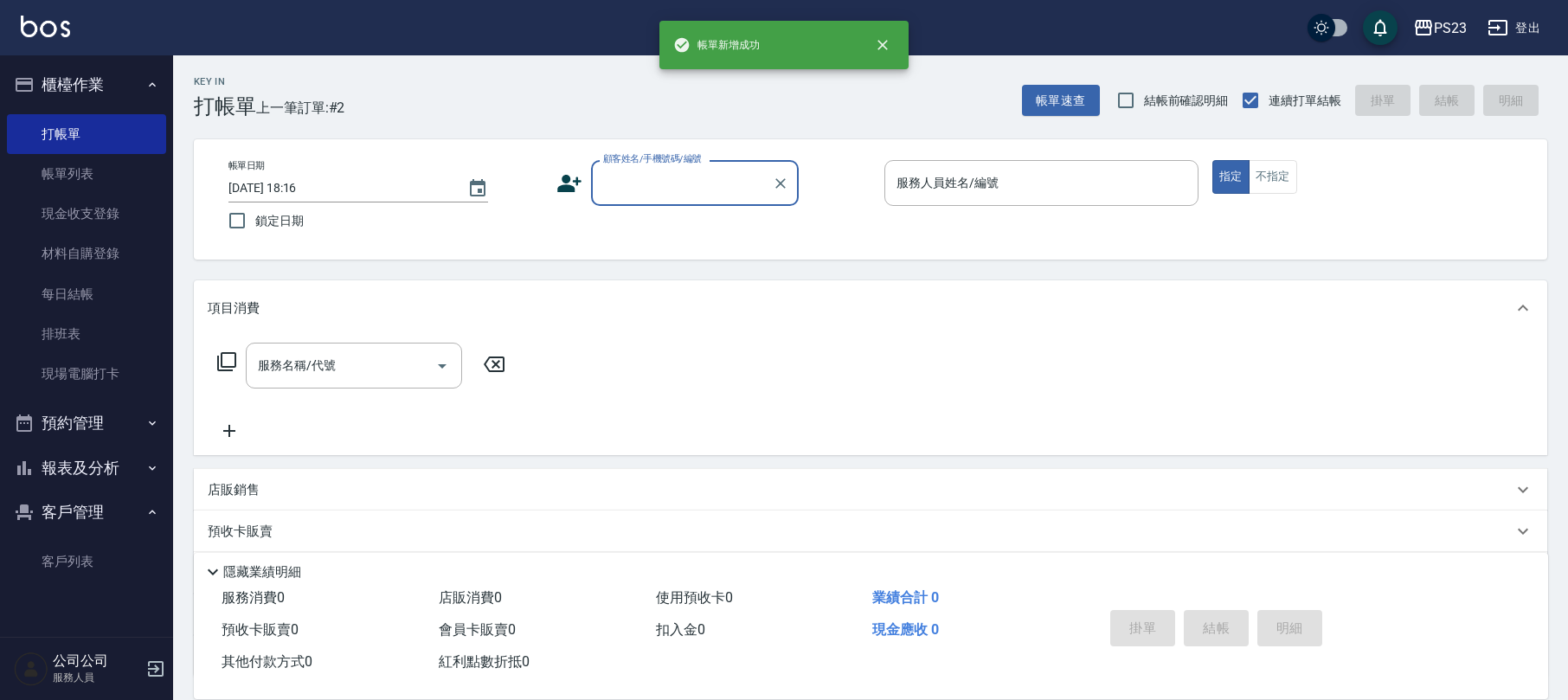
scroll to position [0, 0]
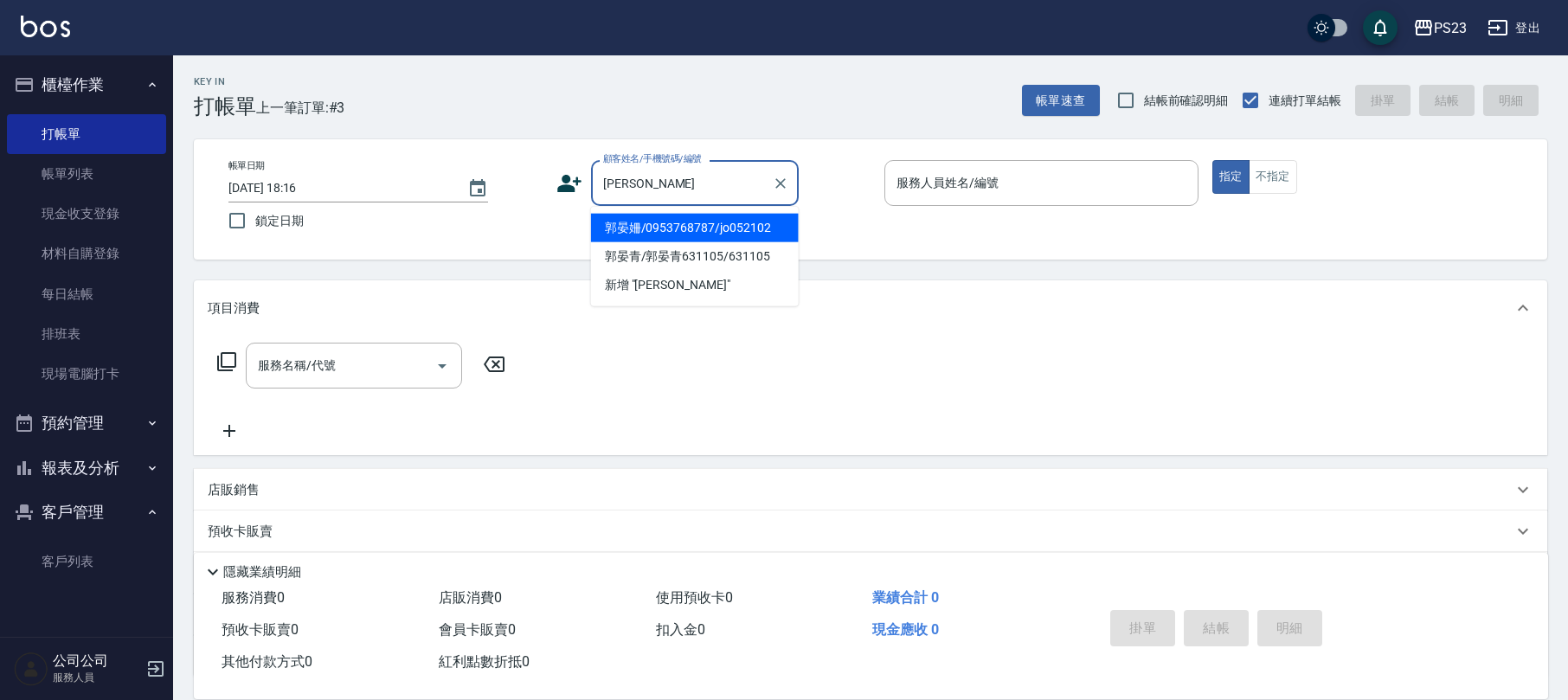
click at [727, 229] on li "郭晏姍/0953768787/jo052102" at bounding box center [695, 228] width 207 height 29
type input "郭晏姍/0953768787/jo052102"
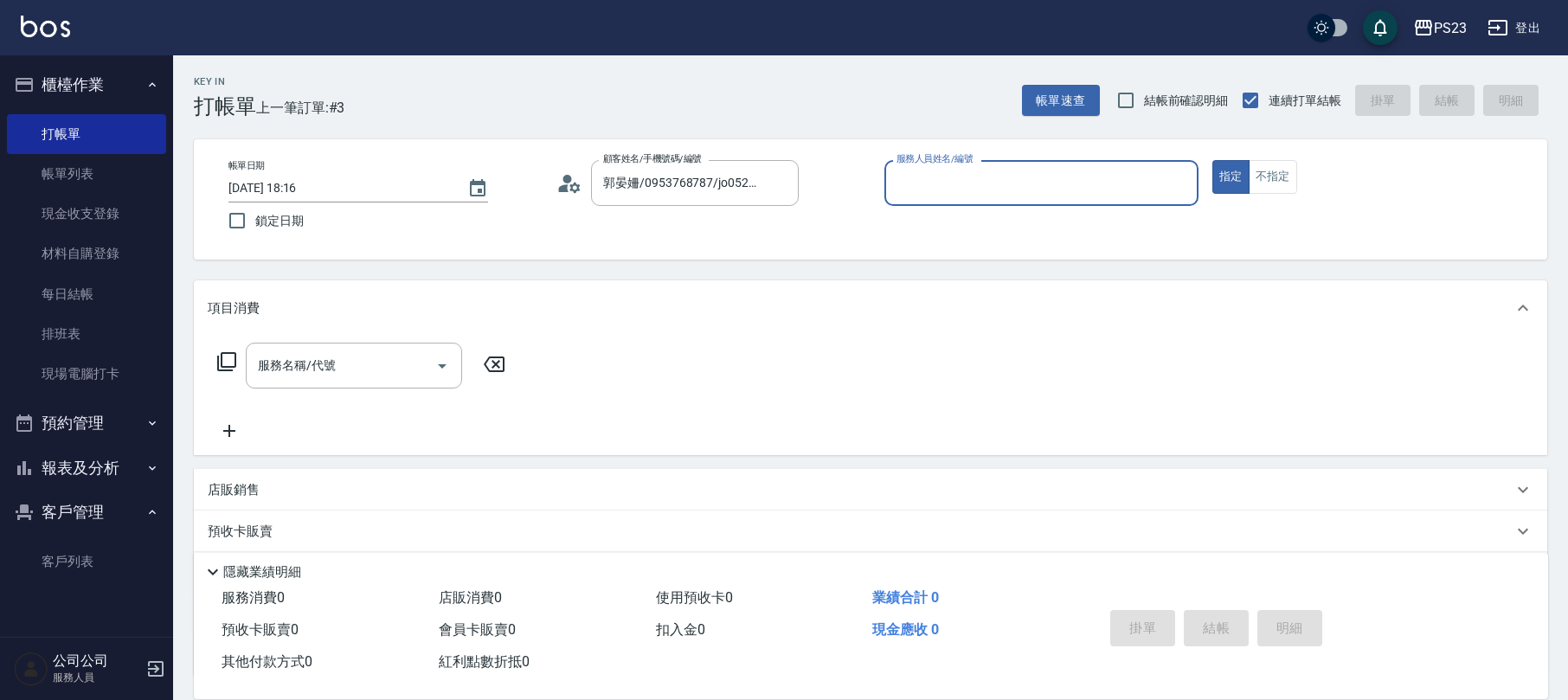
type input "[PERSON_NAME]-89"
click at [226, 371] on icon at bounding box center [227, 362] width 21 height 21
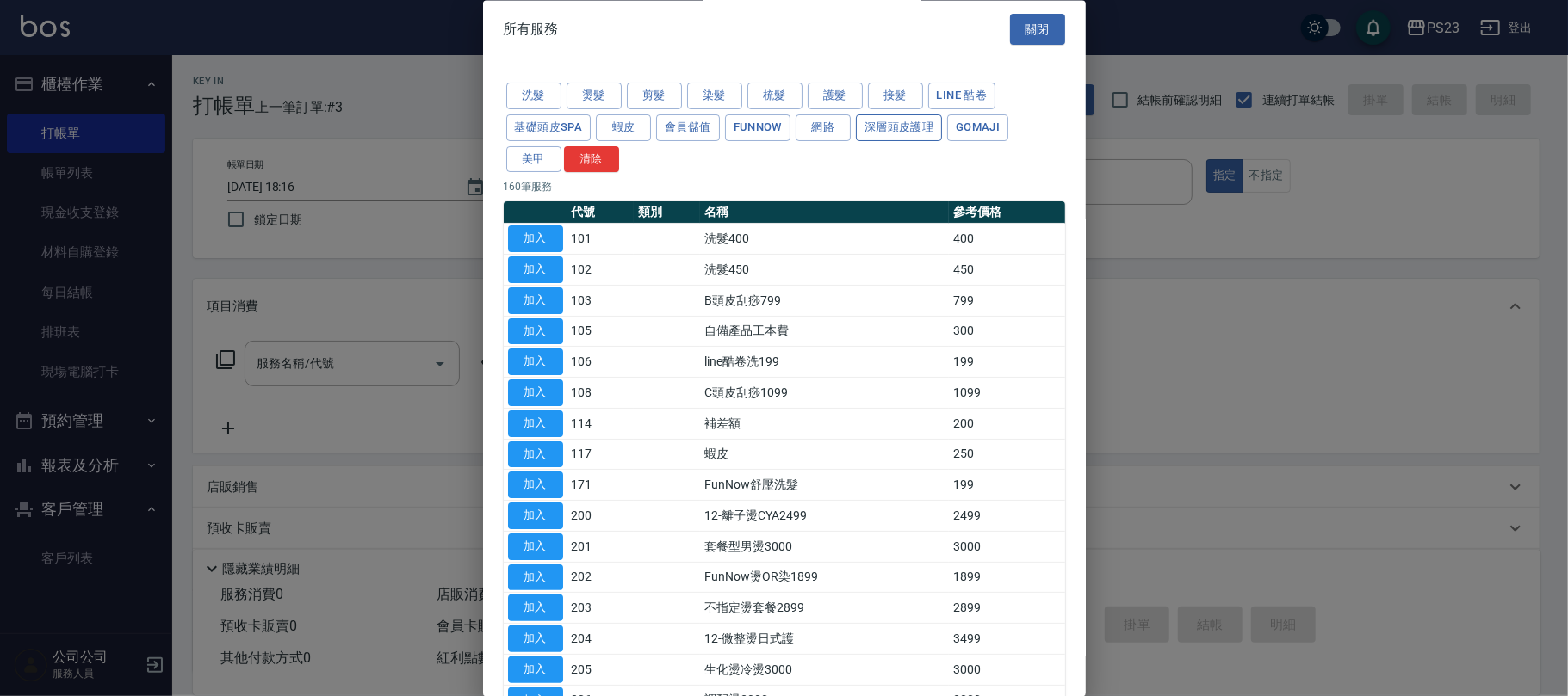
click at [911, 130] on button "深層頭皮護理" at bounding box center [898, 128] width 86 height 26
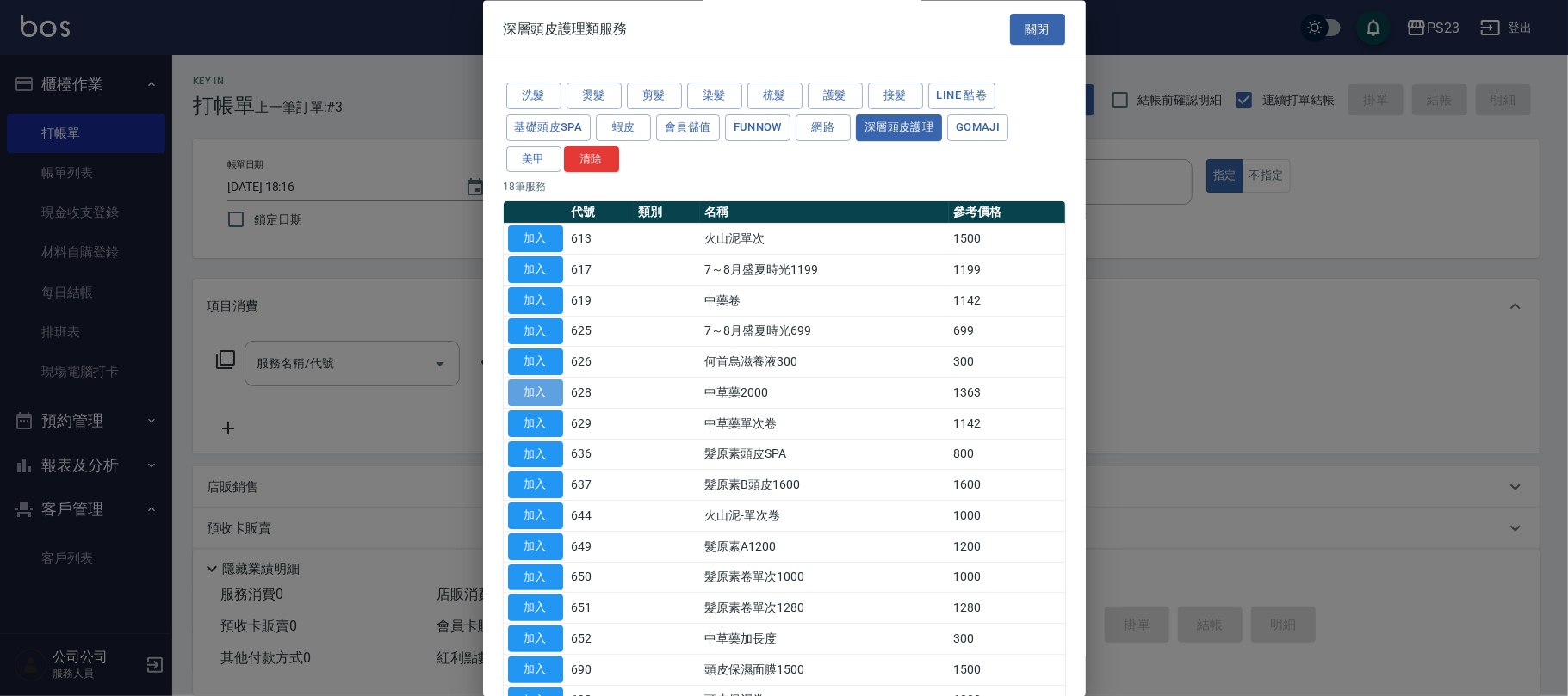
click at [545, 399] on button "加入" at bounding box center [535, 393] width 55 height 26
type input "中草藥2000(628)"
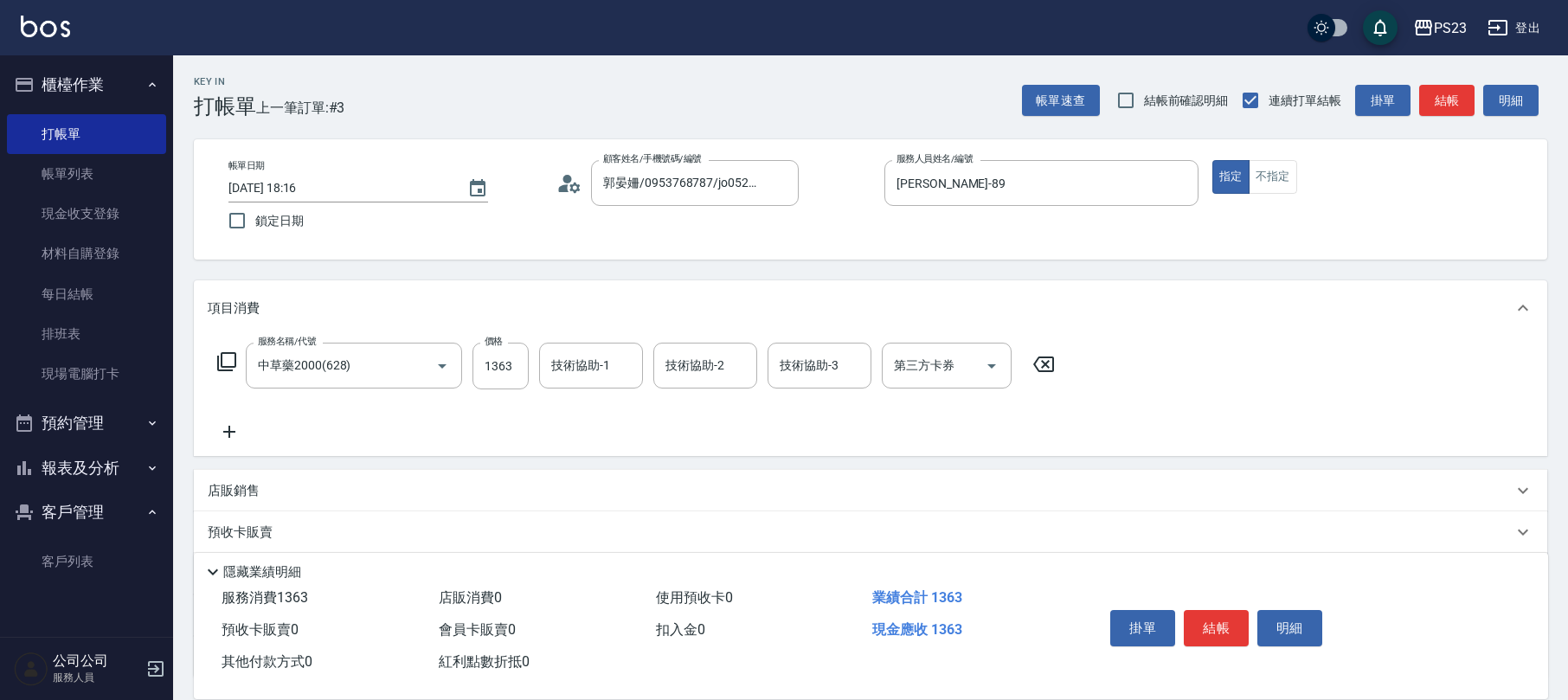
click at [469, 368] on div "服務名稱/代號 中草藥2000(628) 服務名稱/代號 價格 1363 價格 技術協助-1 技術協助-1 技術協助-2 技術協助-2 技術協助-3 技術協助…" at bounding box center [636, 365] width 858 height 47
click at [507, 384] on input "1363" at bounding box center [500, 365] width 56 height 47
type input "1500"
type input "[PERSON_NAME]-89"
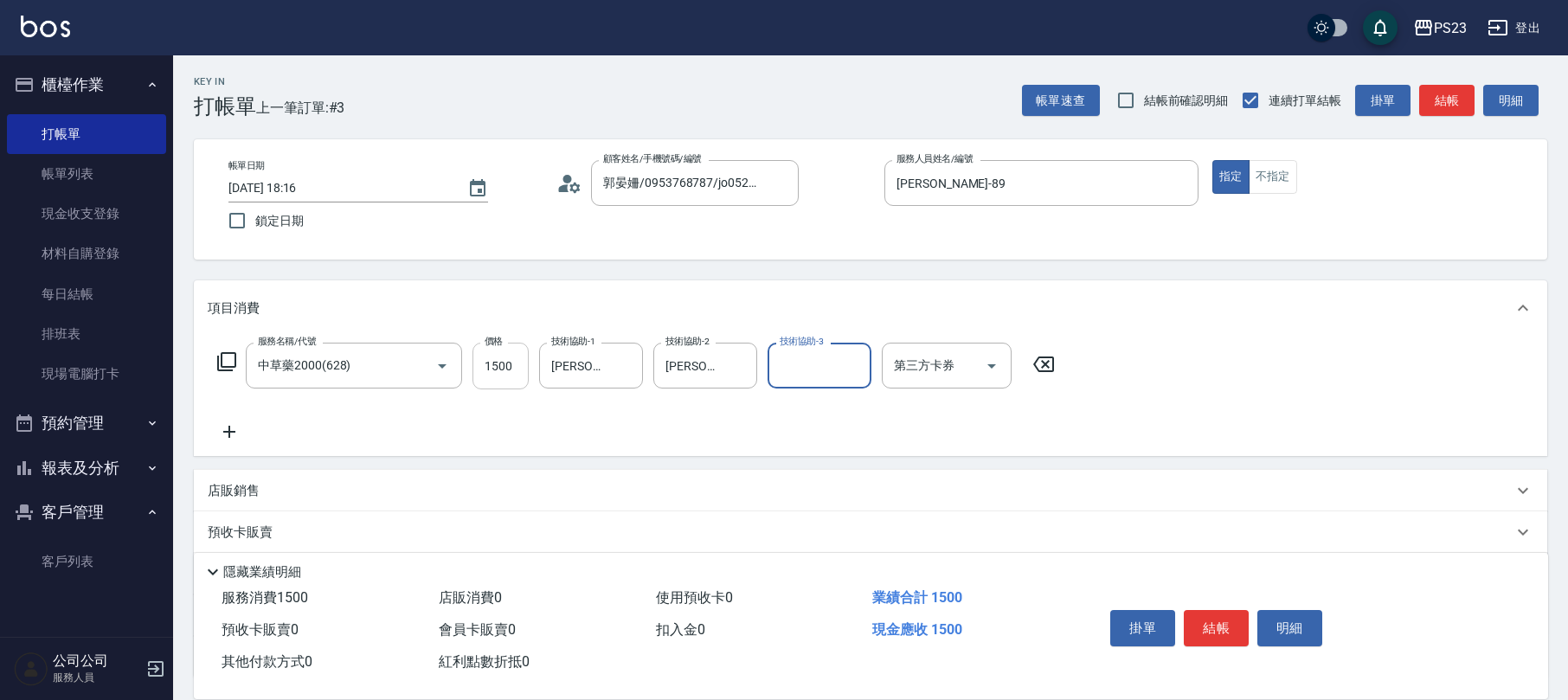
type input "2"
type input "ROLI-31"
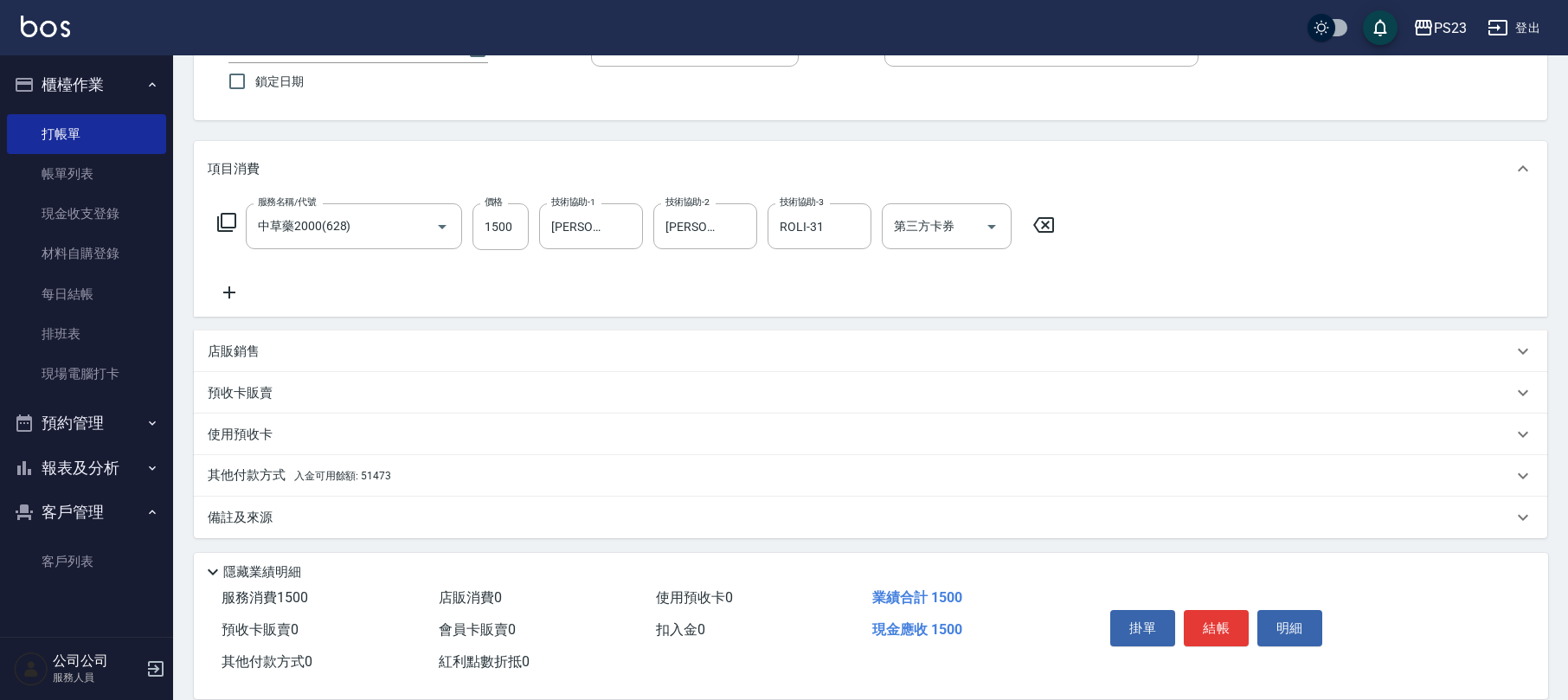
click at [395, 467] on div "其他付款方式 入金可用餘額: 51473" at bounding box center [860, 476] width 1306 height 19
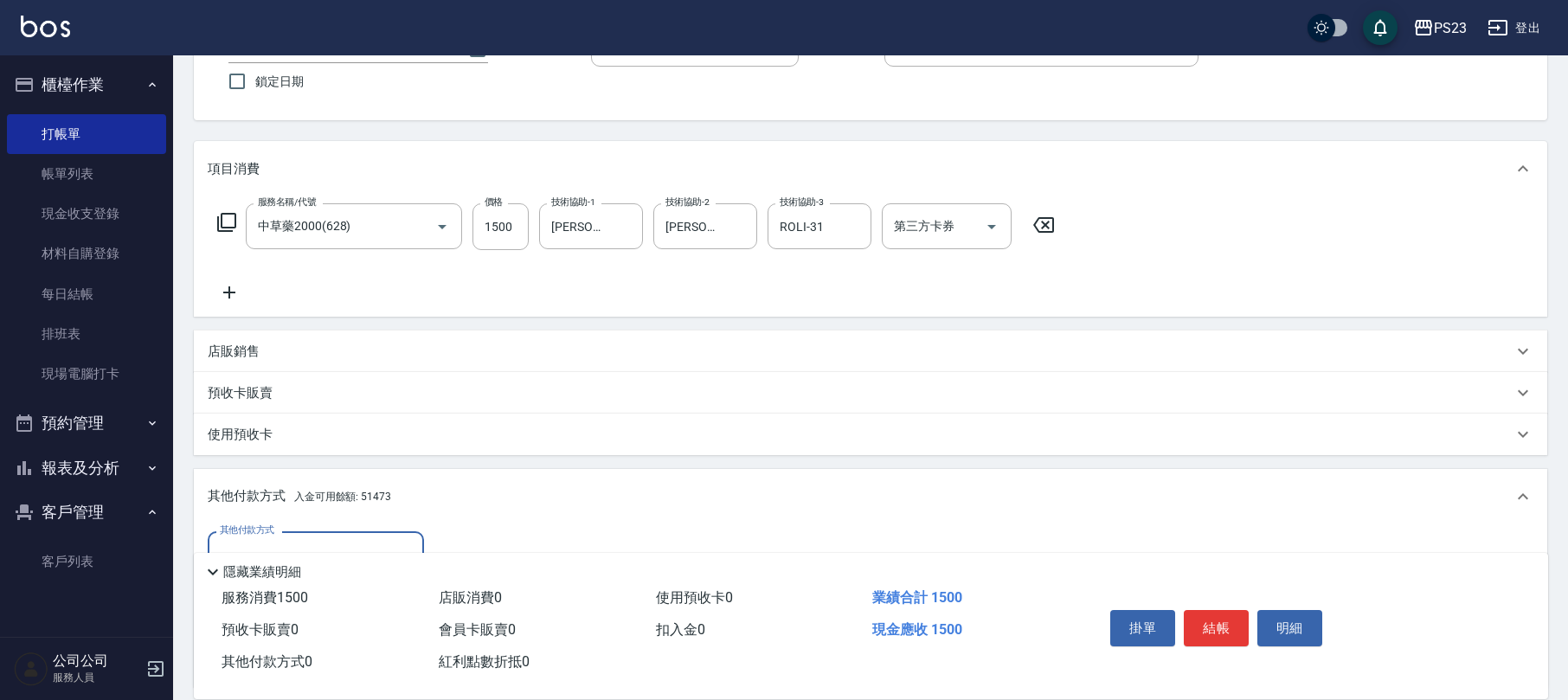
scroll to position [0, 0]
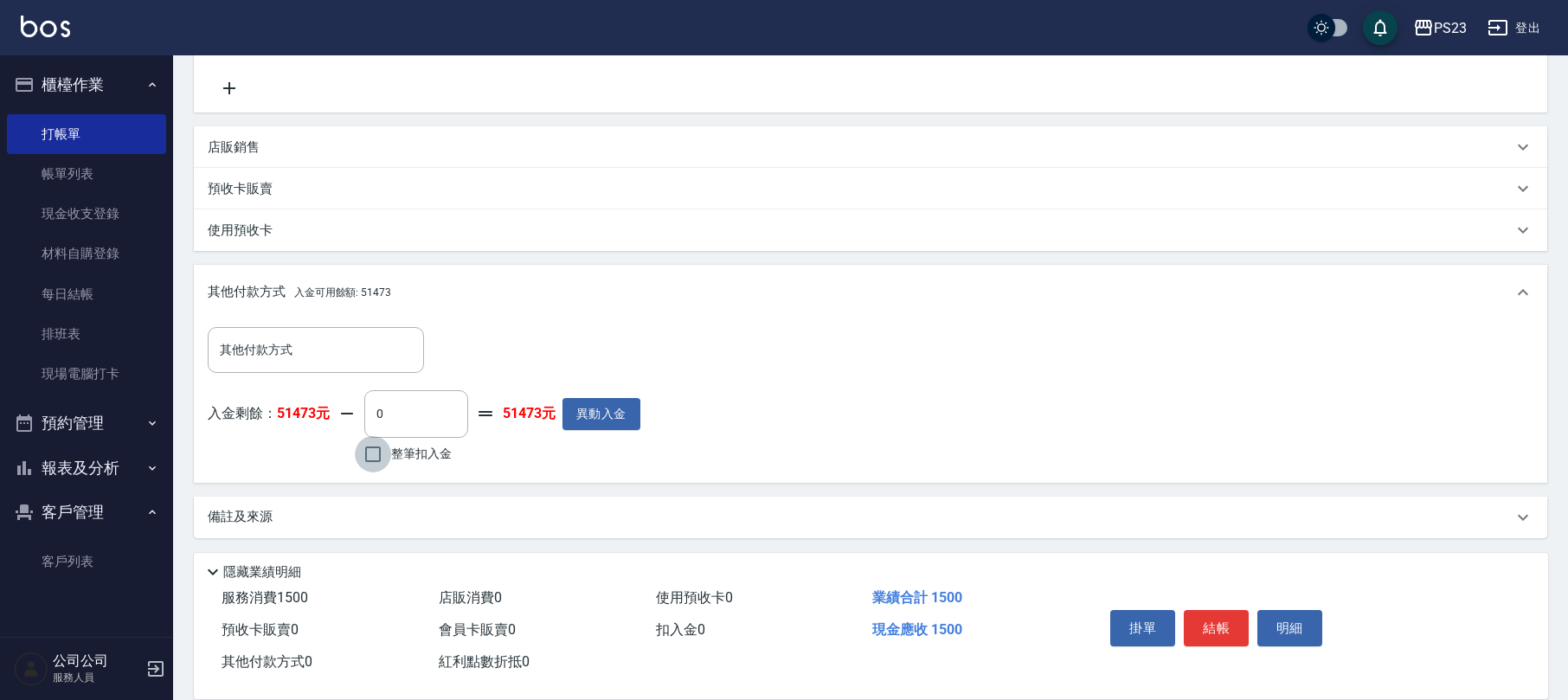
click at [374, 450] on input "整筆扣入金" at bounding box center [373, 455] width 36 height 36
checkbox input "true"
type input "1500"
click at [1220, 623] on button "結帳" at bounding box center [1216, 629] width 65 height 36
type input "[DATE] 18:17"
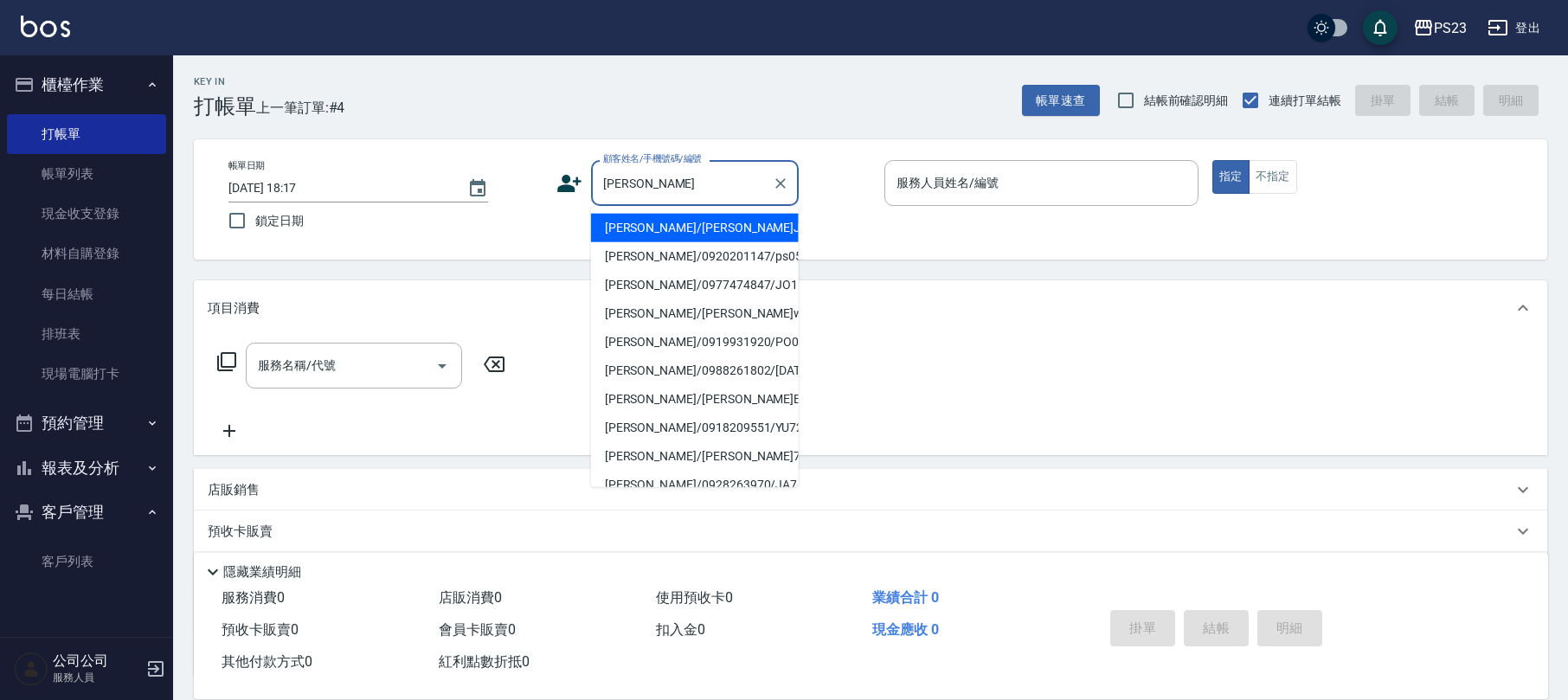
click at [722, 229] on li "[PERSON_NAME]/[PERSON_NAME]JO652/JO652" at bounding box center [695, 228] width 207 height 29
type input "[PERSON_NAME]/[PERSON_NAME]JO652/JO652"
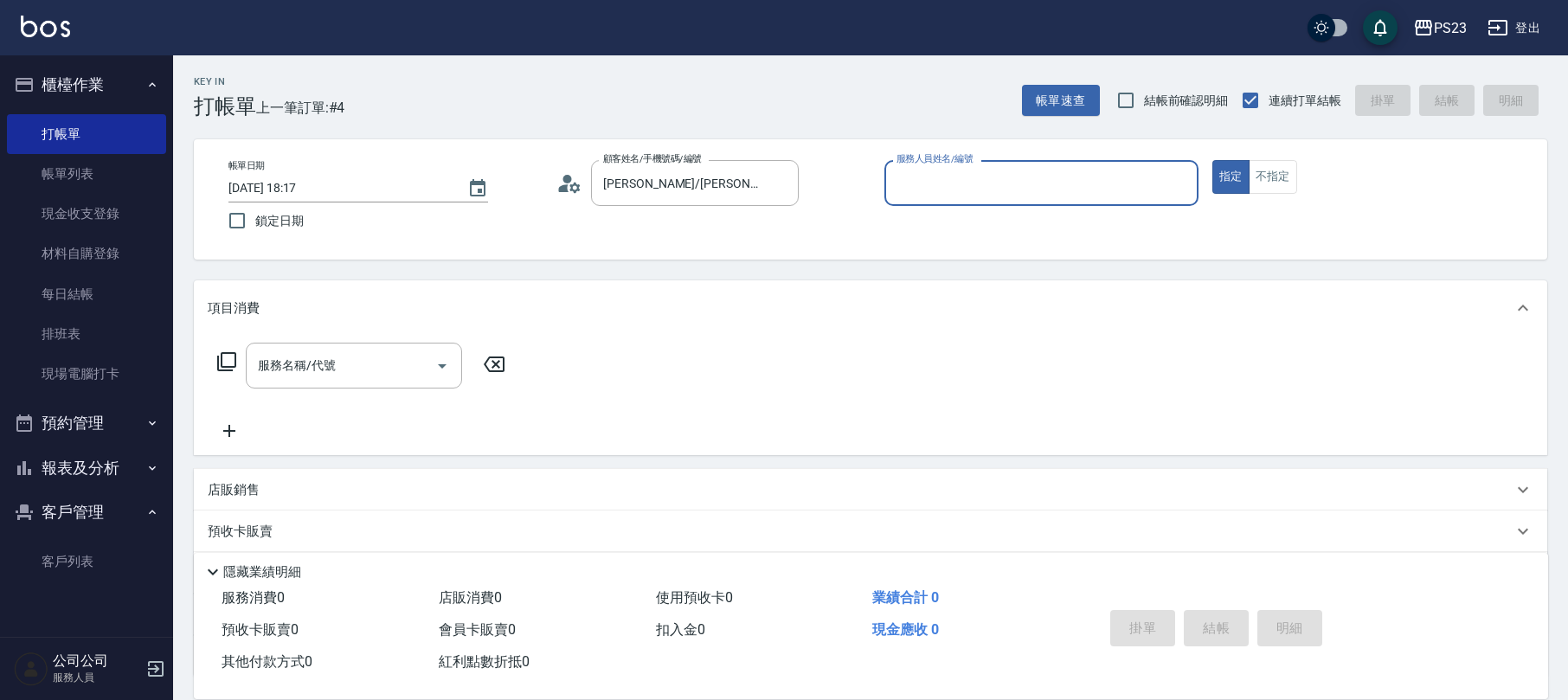
click at [566, 185] on icon at bounding box center [564, 188] width 10 height 8
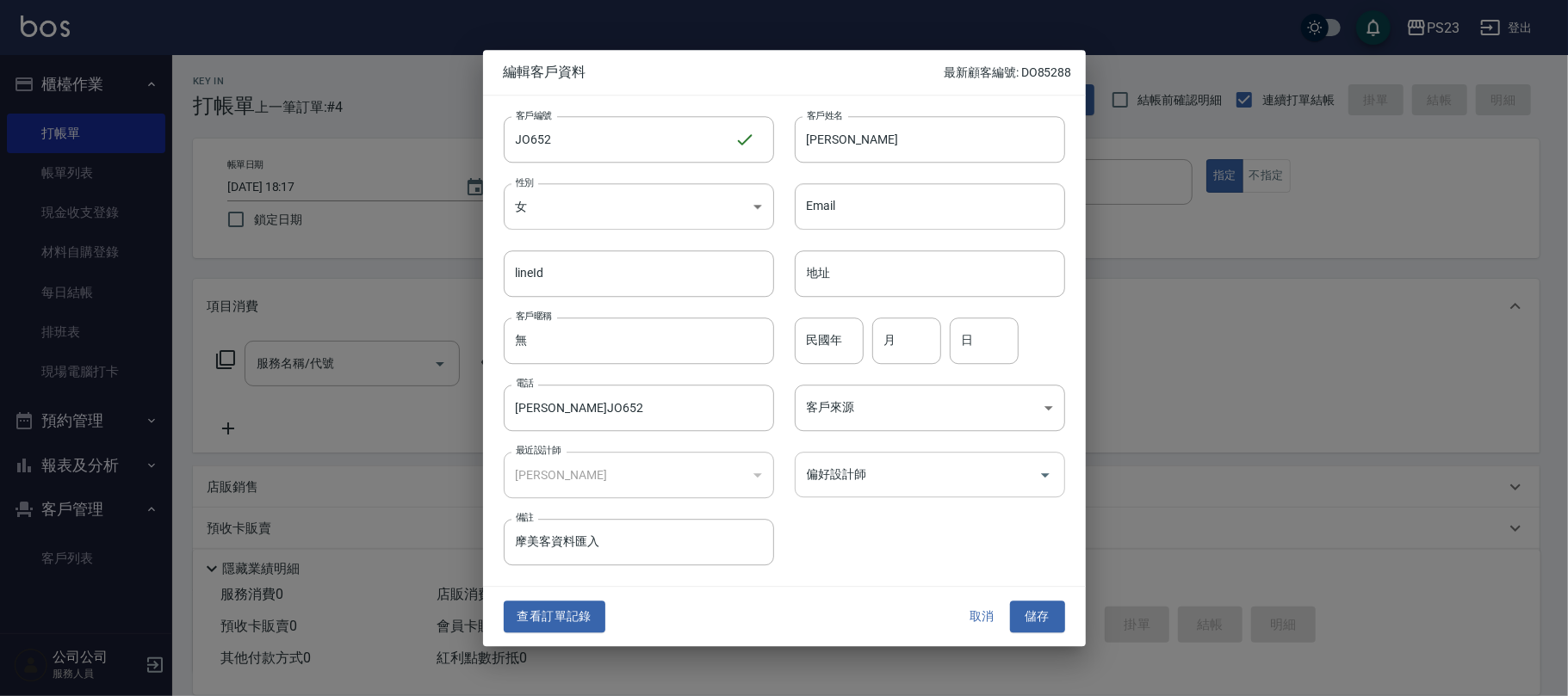
click at [825, 474] on input "偏好設計師" at bounding box center [916, 475] width 229 height 30
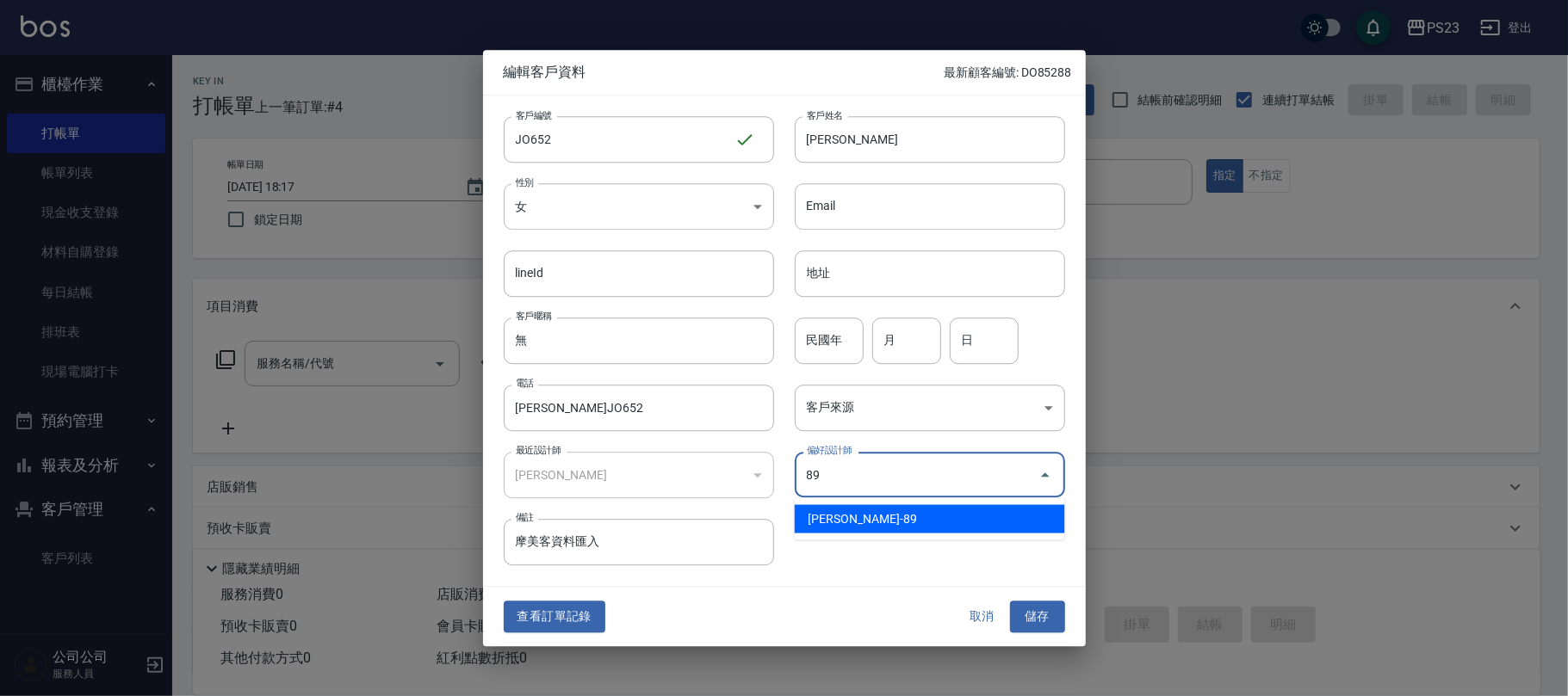
type input "[PERSON_NAME]"
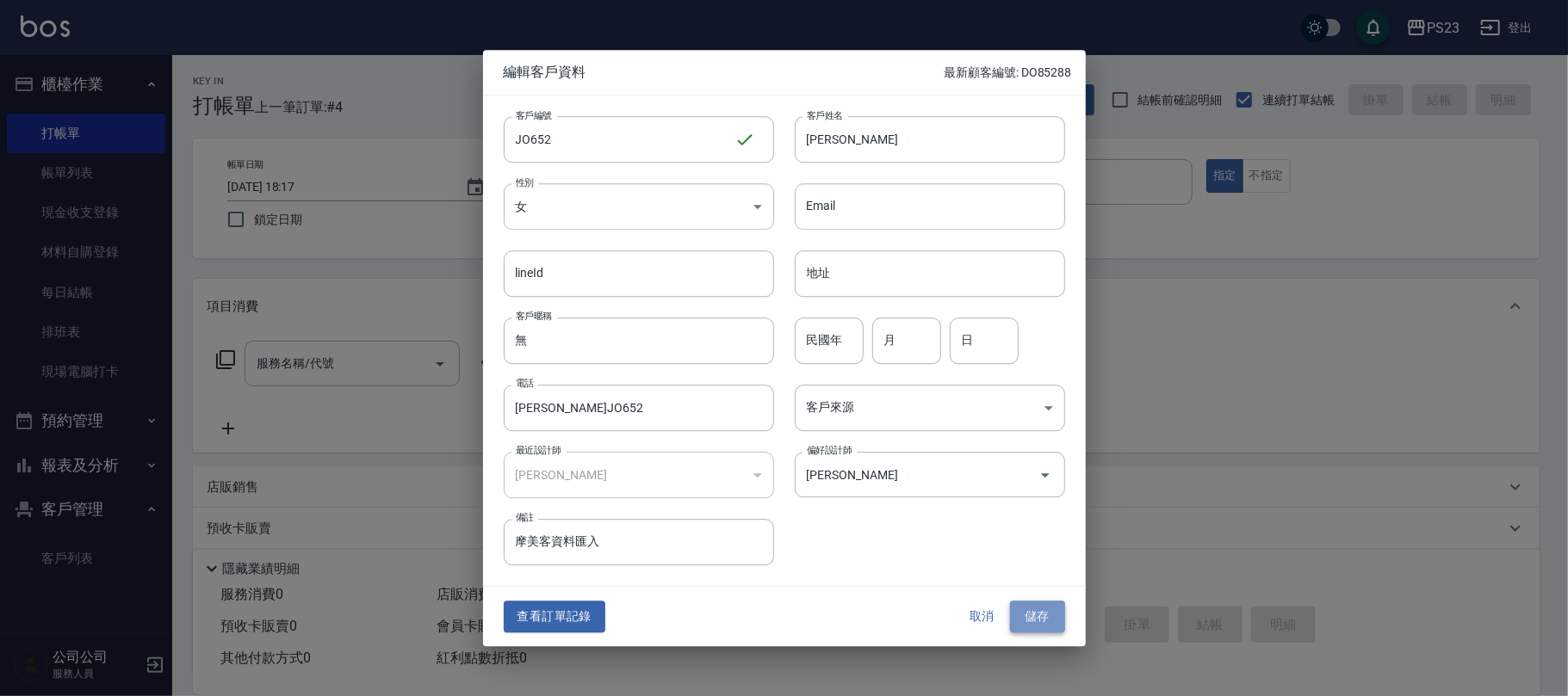
click at [1048, 627] on button "儲存" at bounding box center [1037, 618] width 55 height 32
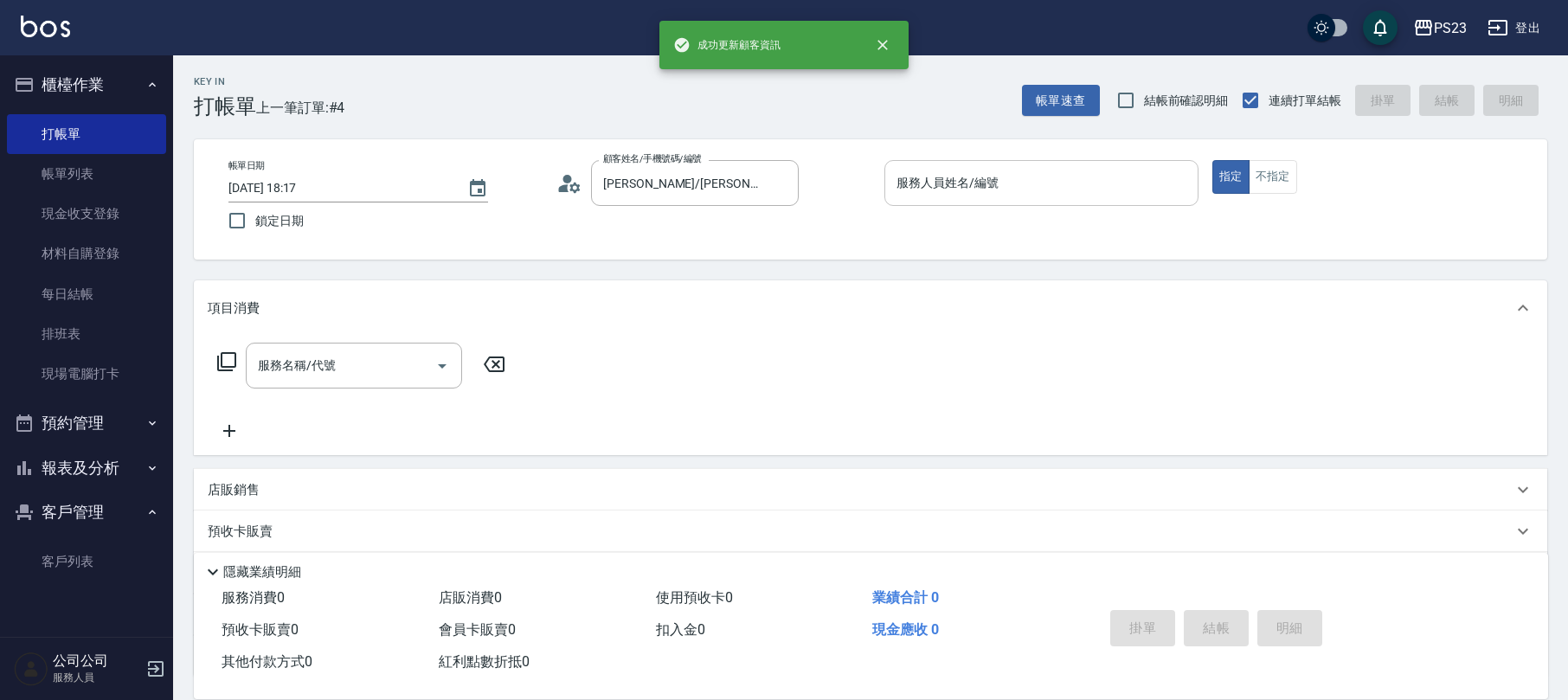
click at [920, 190] on input "服務人員姓名/編號" at bounding box center [1041, 184] width 299 height 30
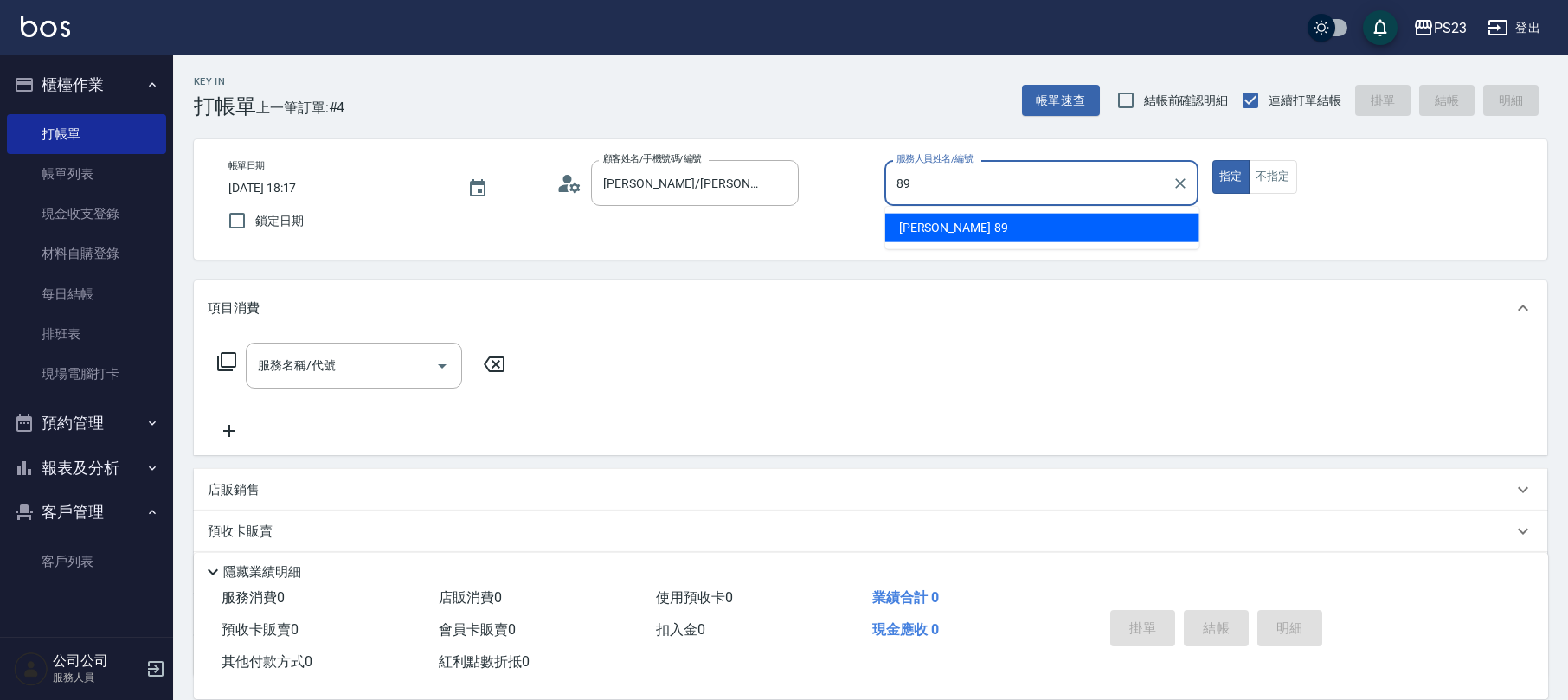
type input "89"
type button "true"
type input "[PERSON_NAME]-89"
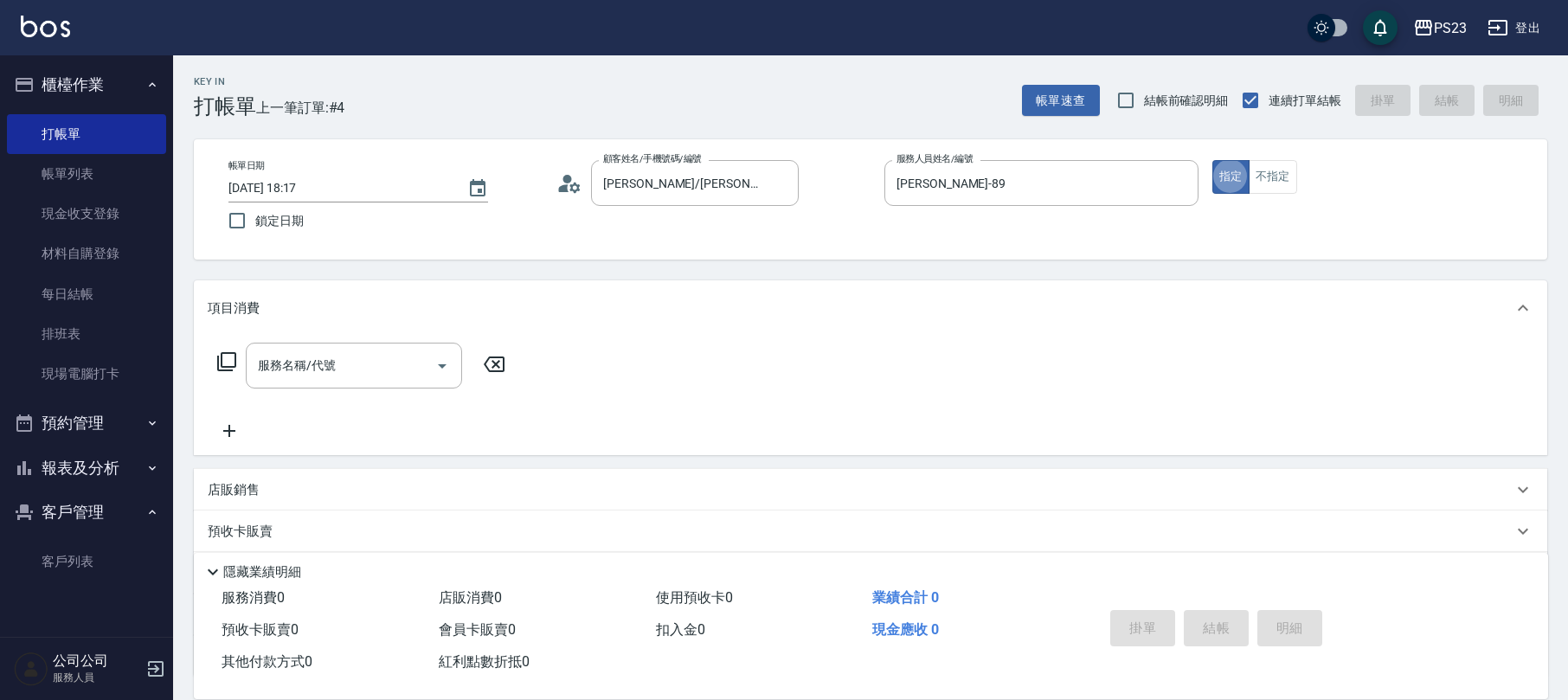
scroll to position [140, 0]
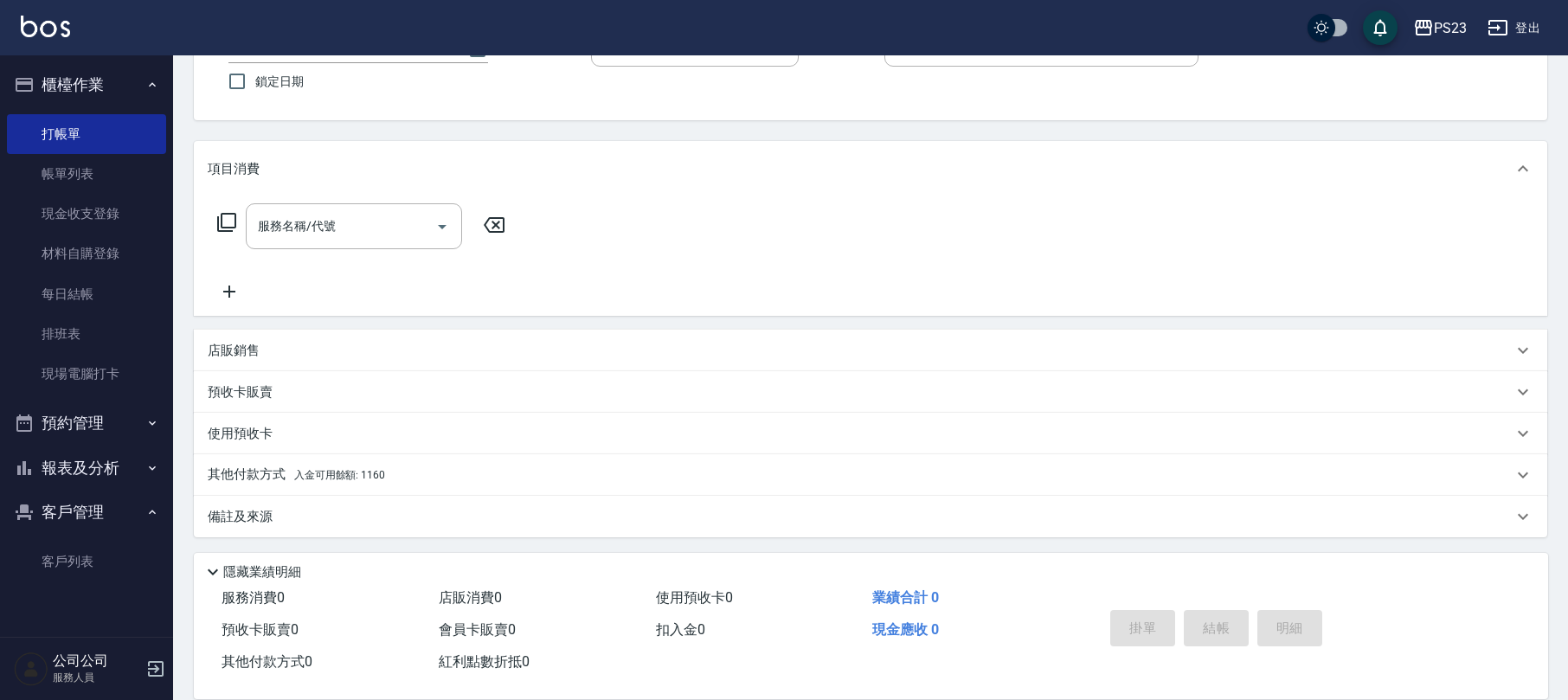
click at [448, 483] on div "其他付款方式 入金可用餘額: 1160" at bounding box center [860, 476] width 1306 height 19
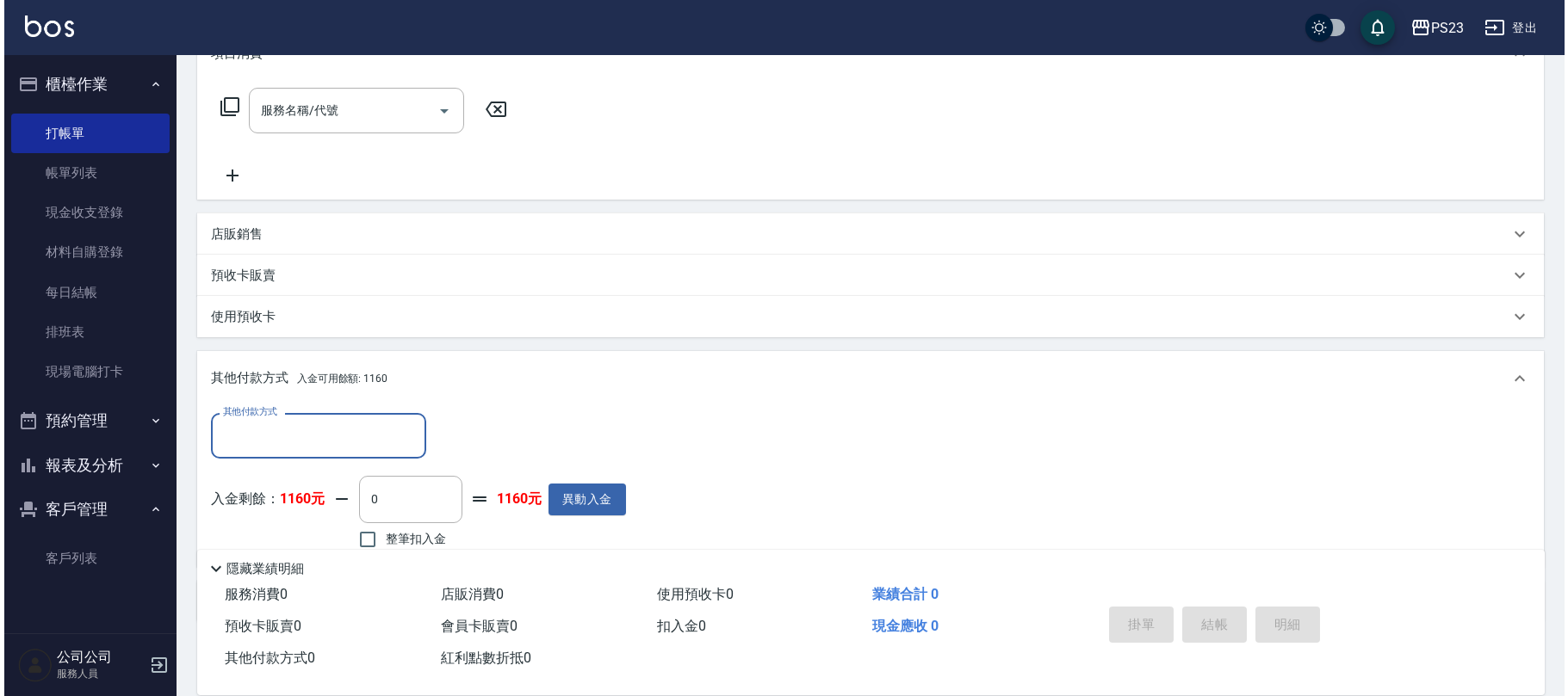
scroll to position [340, 0]
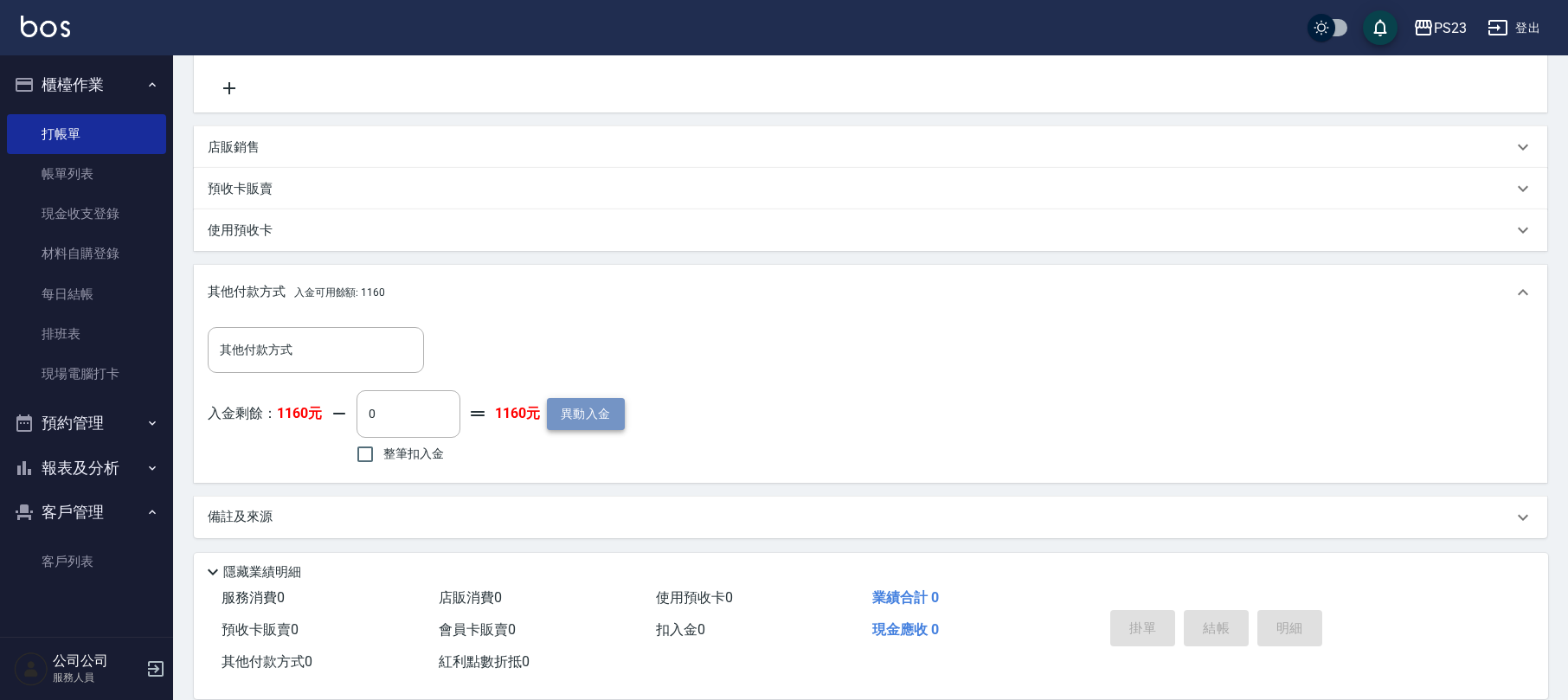
click at [585, 419] on button "異動入金" at bounding box center [586, 415] width 78 height 32
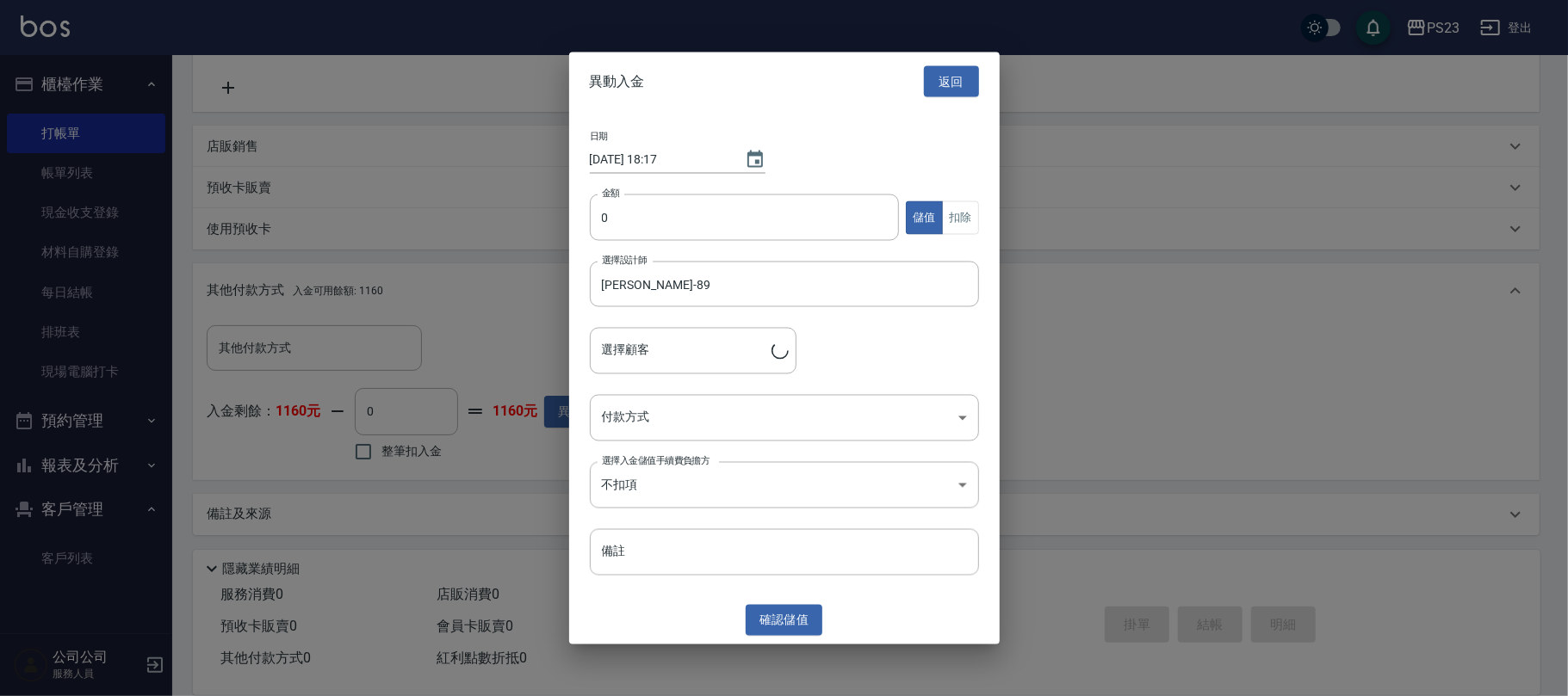
type input "[PERSON_NAME]/[PERSON_NAME]JO652/JO652"
click at [611, 235] on input "0" at bounding box center [745, 218] width 310 height 46
type input "3000"
click at [628, 427] on body "PS23 登出 櫃檯作業 打帳單 帳單列表 現金收支登錄 材料自購登錄 每日結帳 排班表 現場電腦打卡 預約管理 預約管理 單日預約紀錄 單週預約紀錄 報表及…" at bounding box center [784, 179] width 1568 height 1038
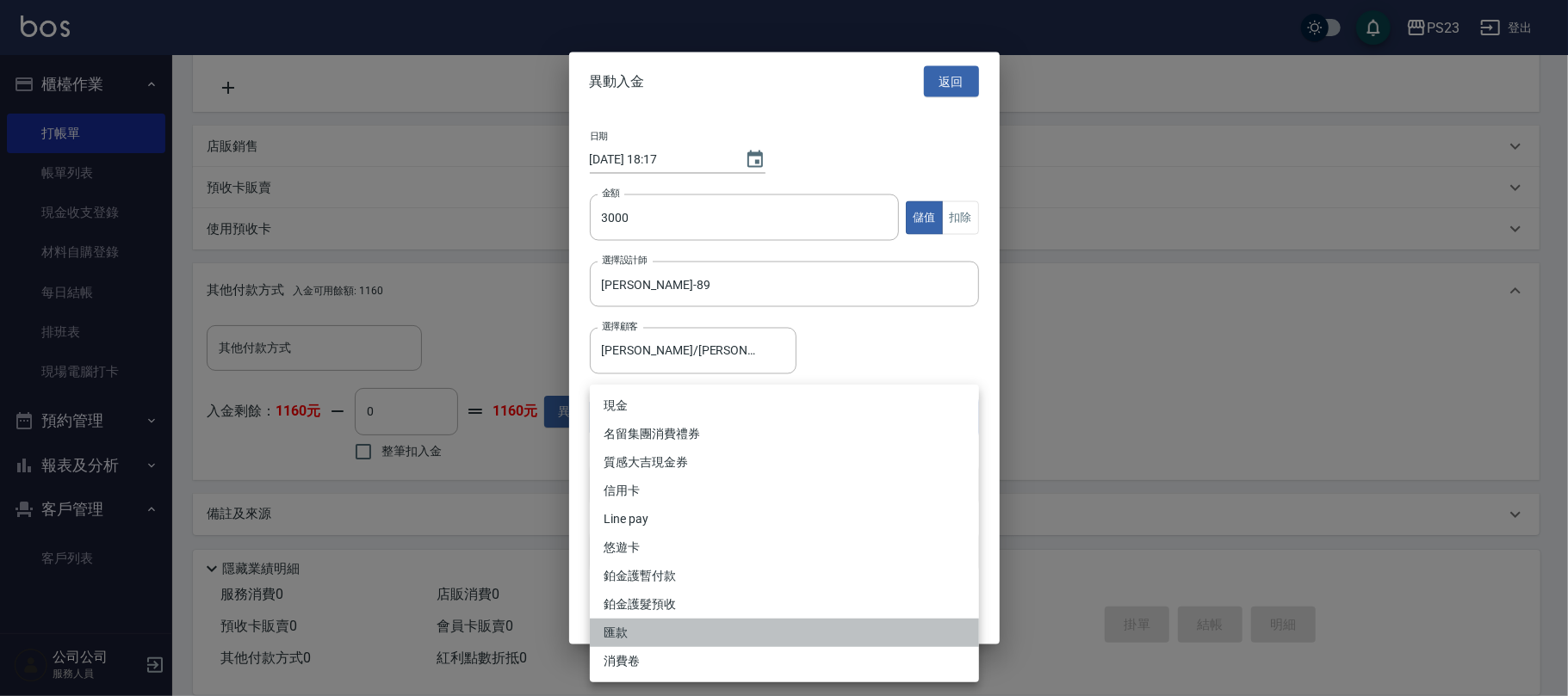
click at [649, 628] on li "匯款" at bounding box center [784, 633] width 389 height 28
type input "匯款"
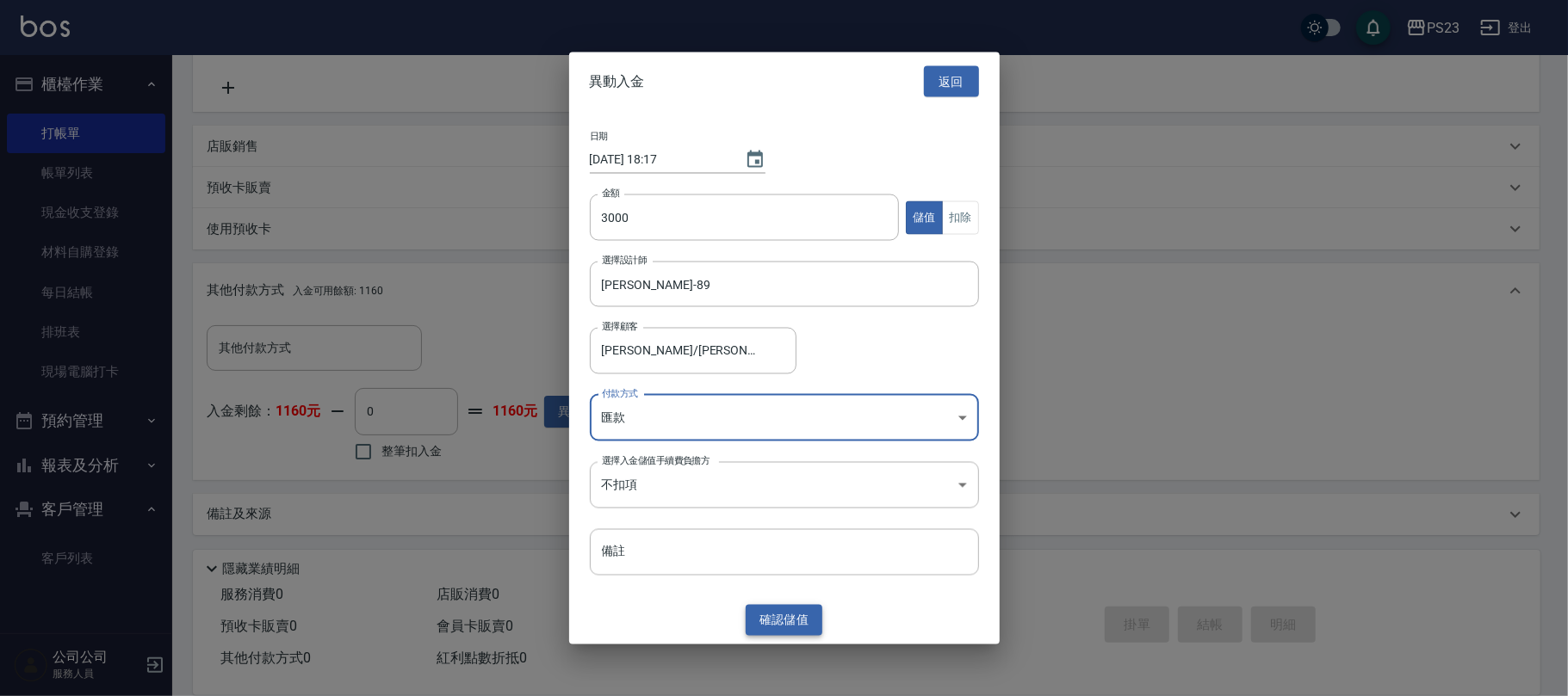
click at [789, 628] on button "確認 儲值" at bounding box center [784, 620] width 78 height 32
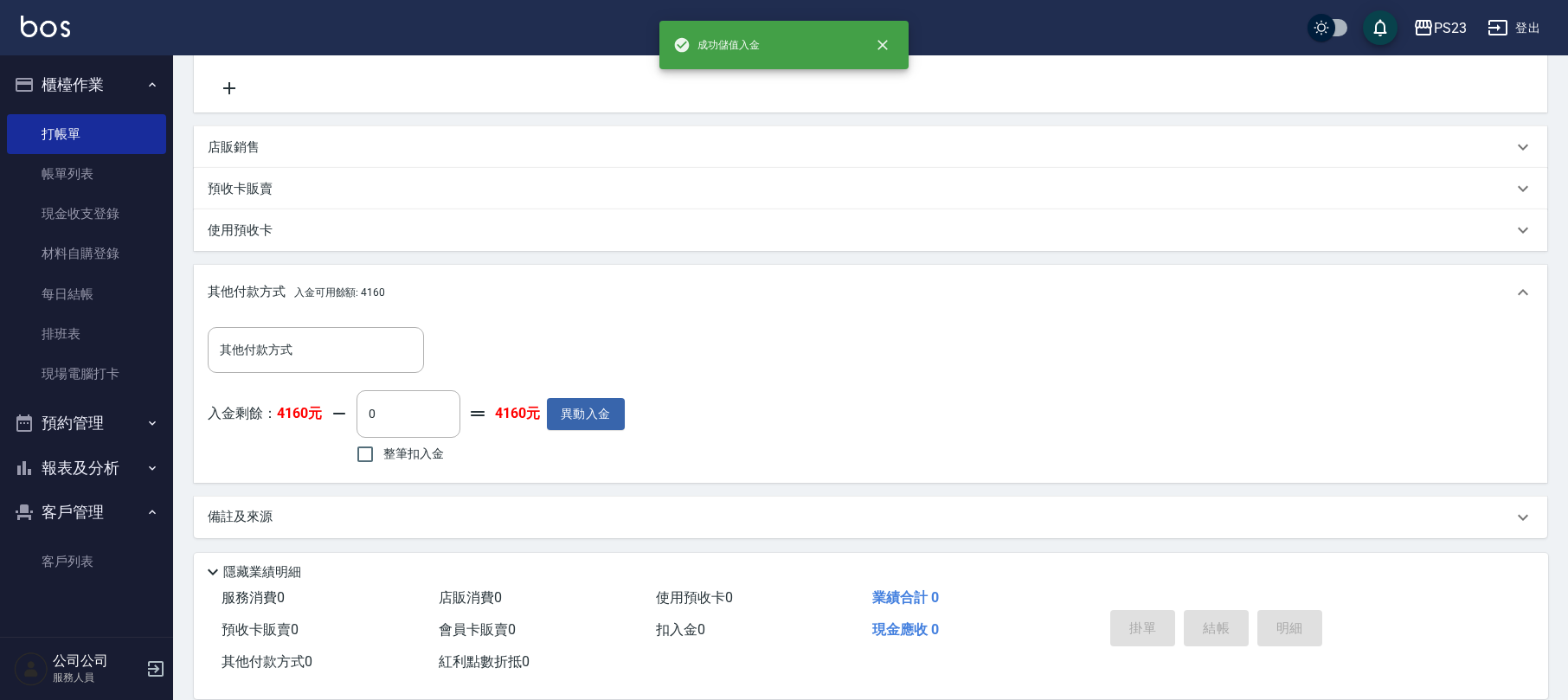
scroll to position [0, 0]
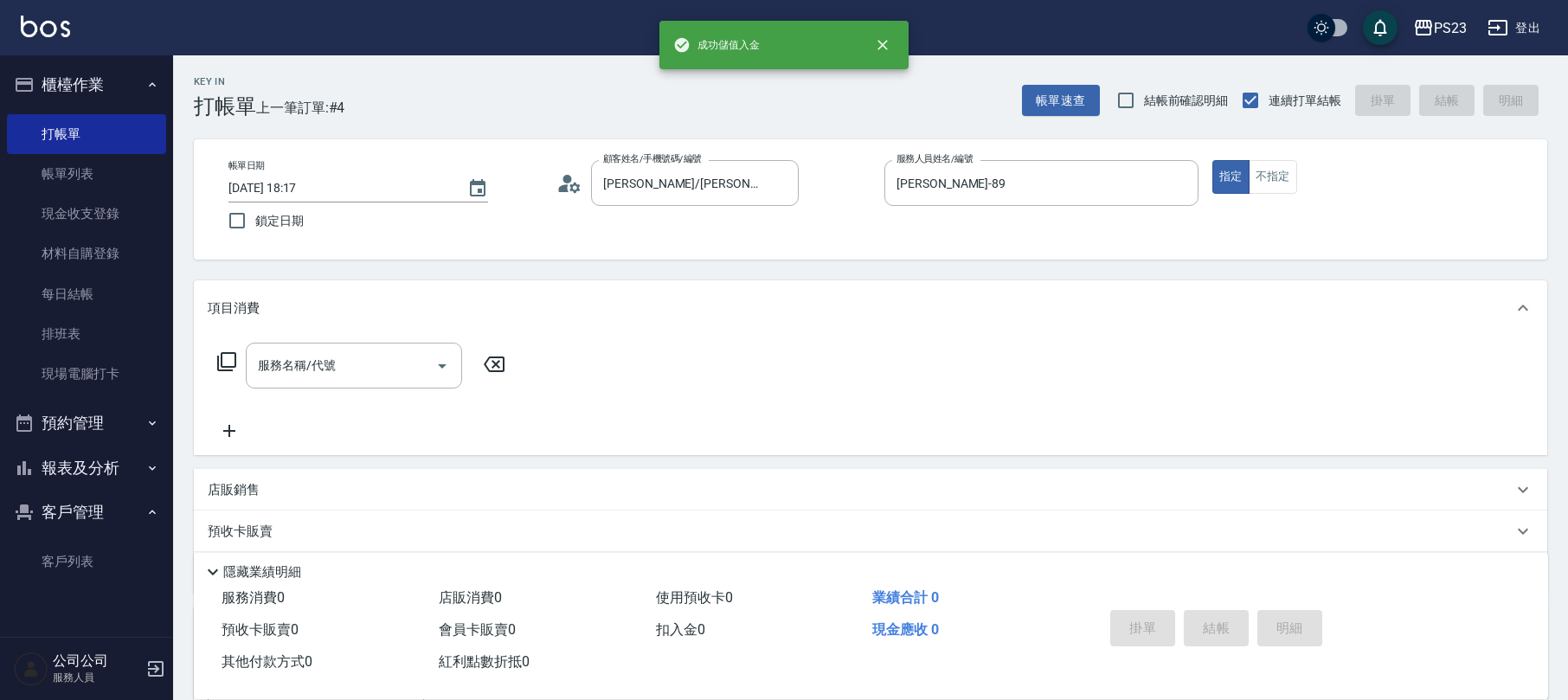
click at [217, 360] on icon at bounding box center [227, 362] width 21 height 21
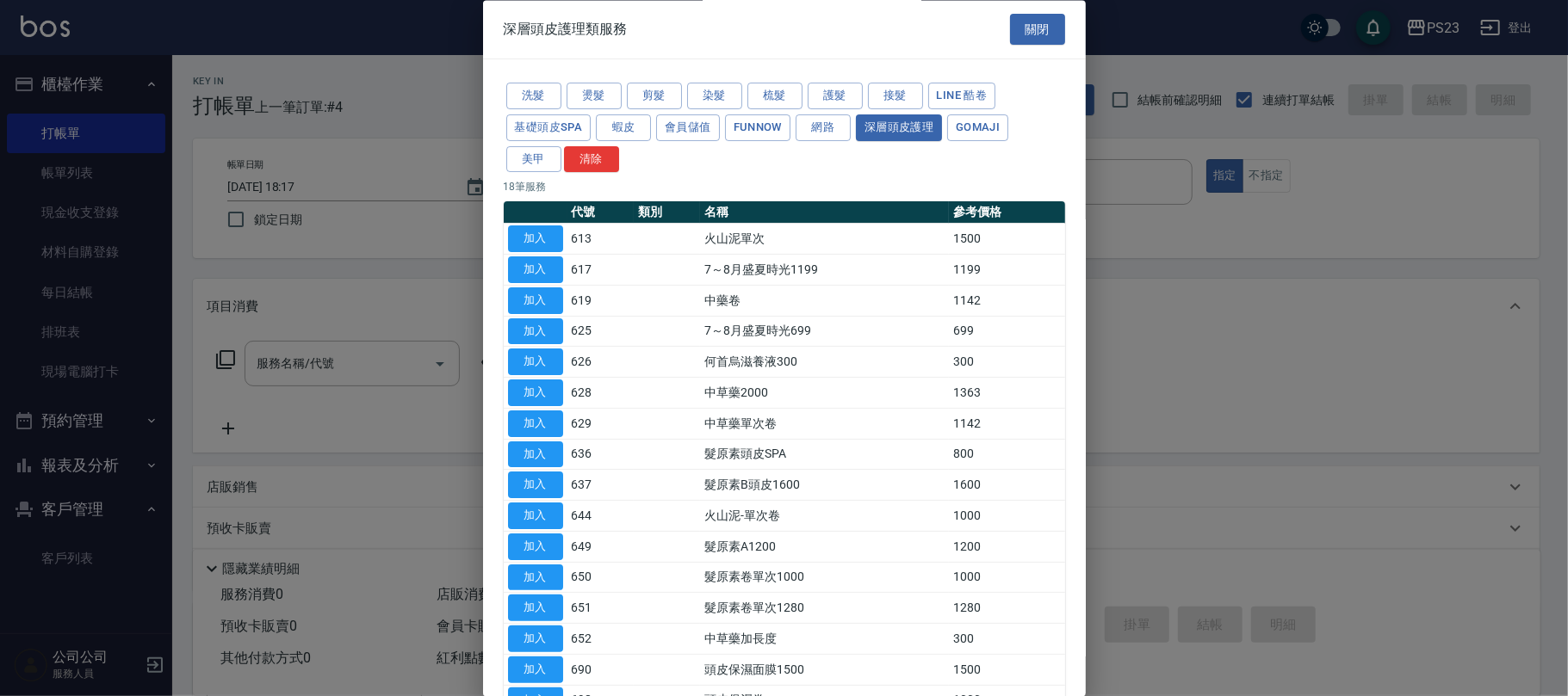
drag, startPoint x: 532, startPoint y: 384, endPoint x: 532, endPoint y: 397, distance: 13.0
click at [532, 388] on button "加入" at bounding box center [535, 393] width 55 height 26
type input "中草藥2000(628)"
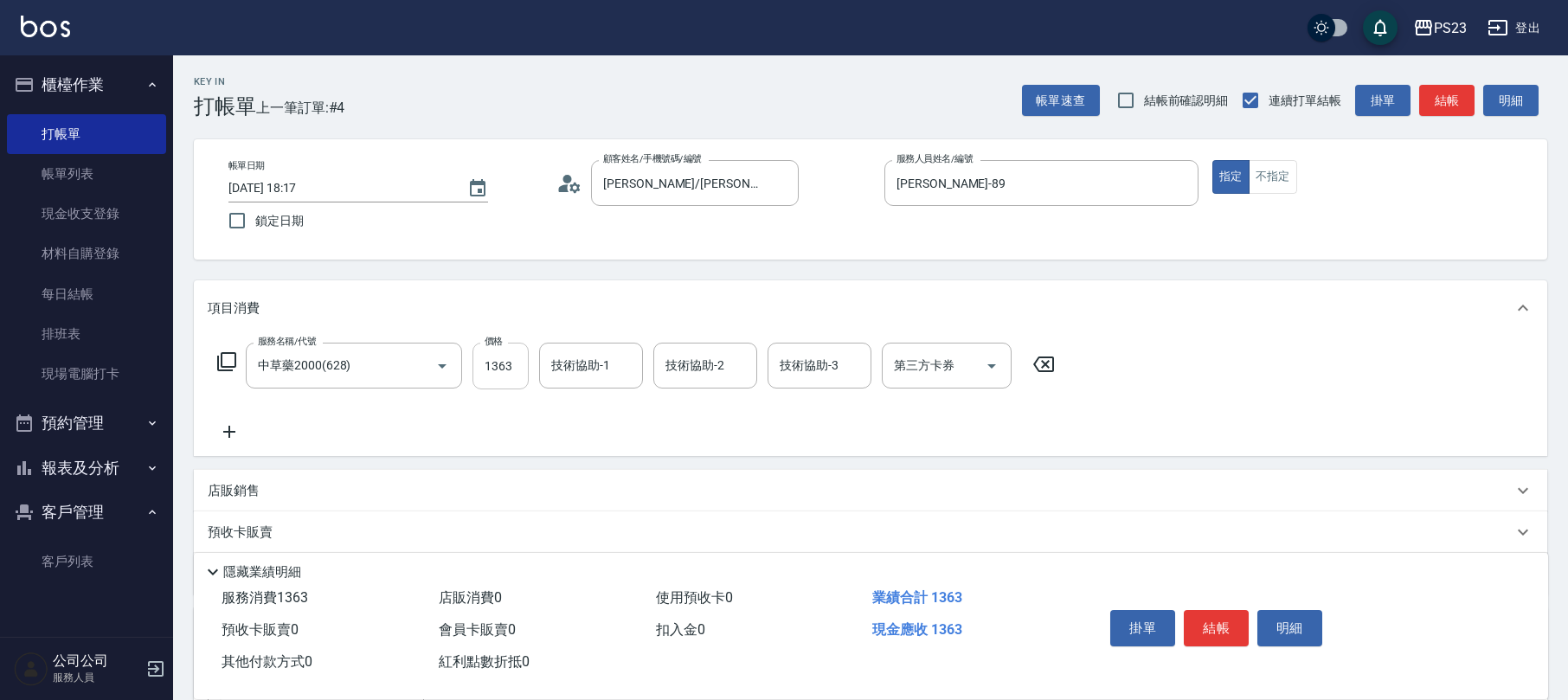
click at [503, 368] on input "1363" at bounding box center [500, 365] width 56 height 47
type input "1840"
type input "ROLI-31"
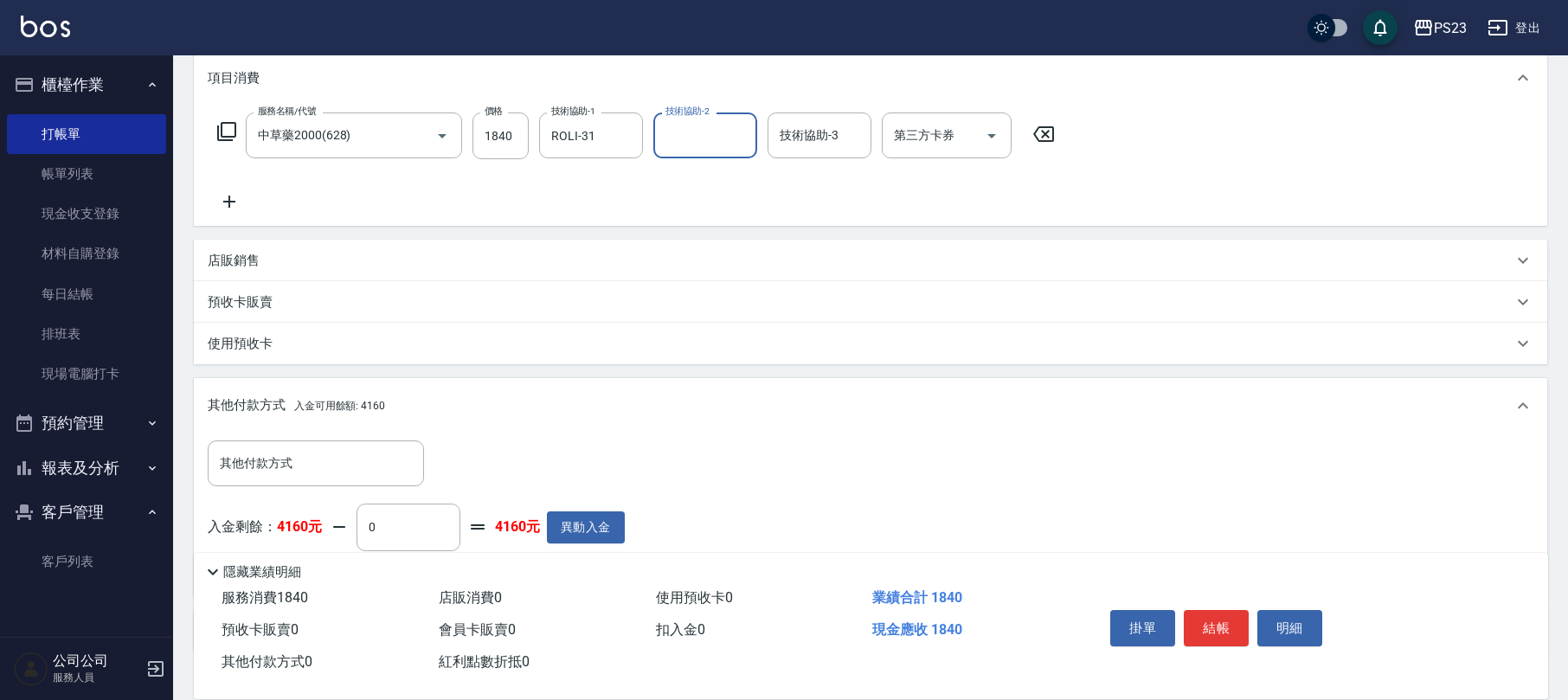
scroll to position [343, 0]
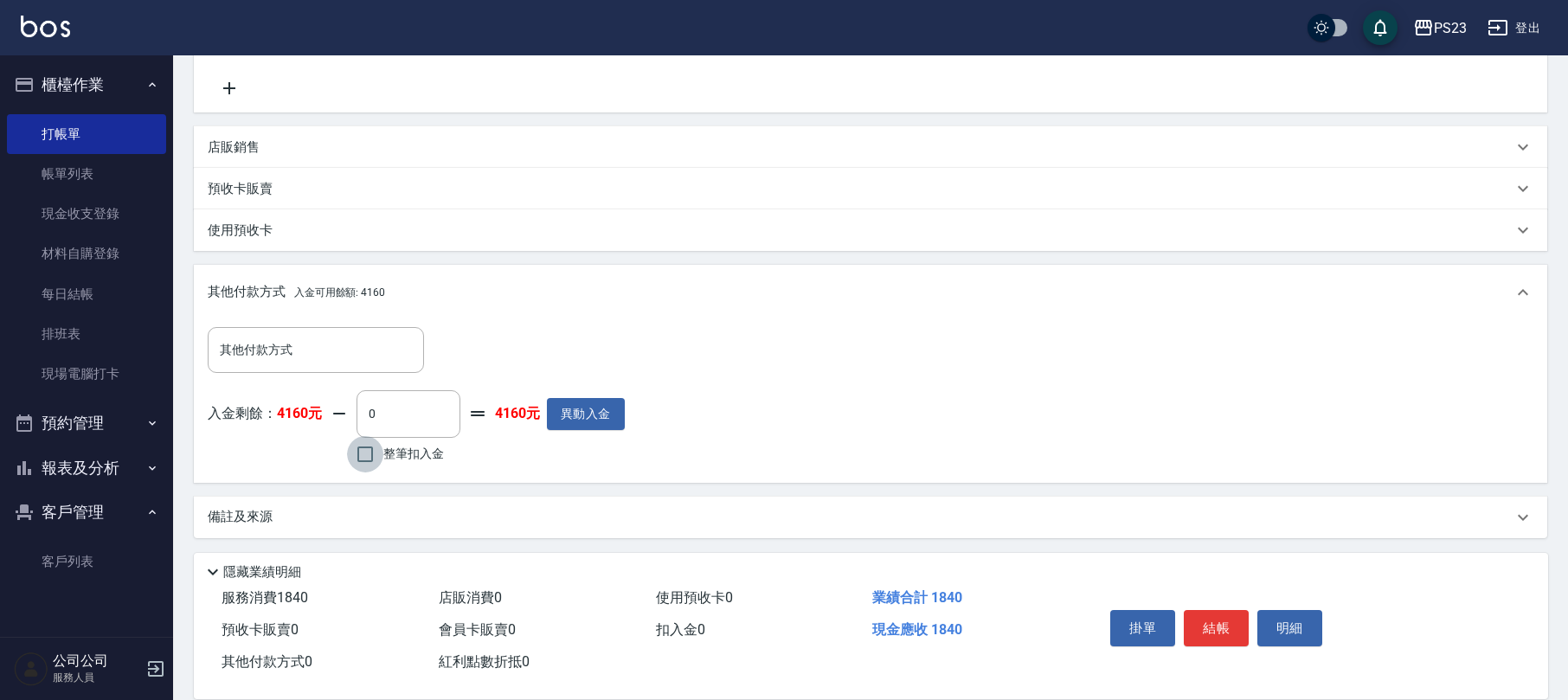
click at [369, 441] on input "整筆扣入金" at bounding box center [365, 455] width 36 height 36
checkbox input "true"
type input "1840"
click at [1210, 628] on button "結帳" at bounding box center [1216, 629] width 65 height 36
type input "[DATE] 18:18"
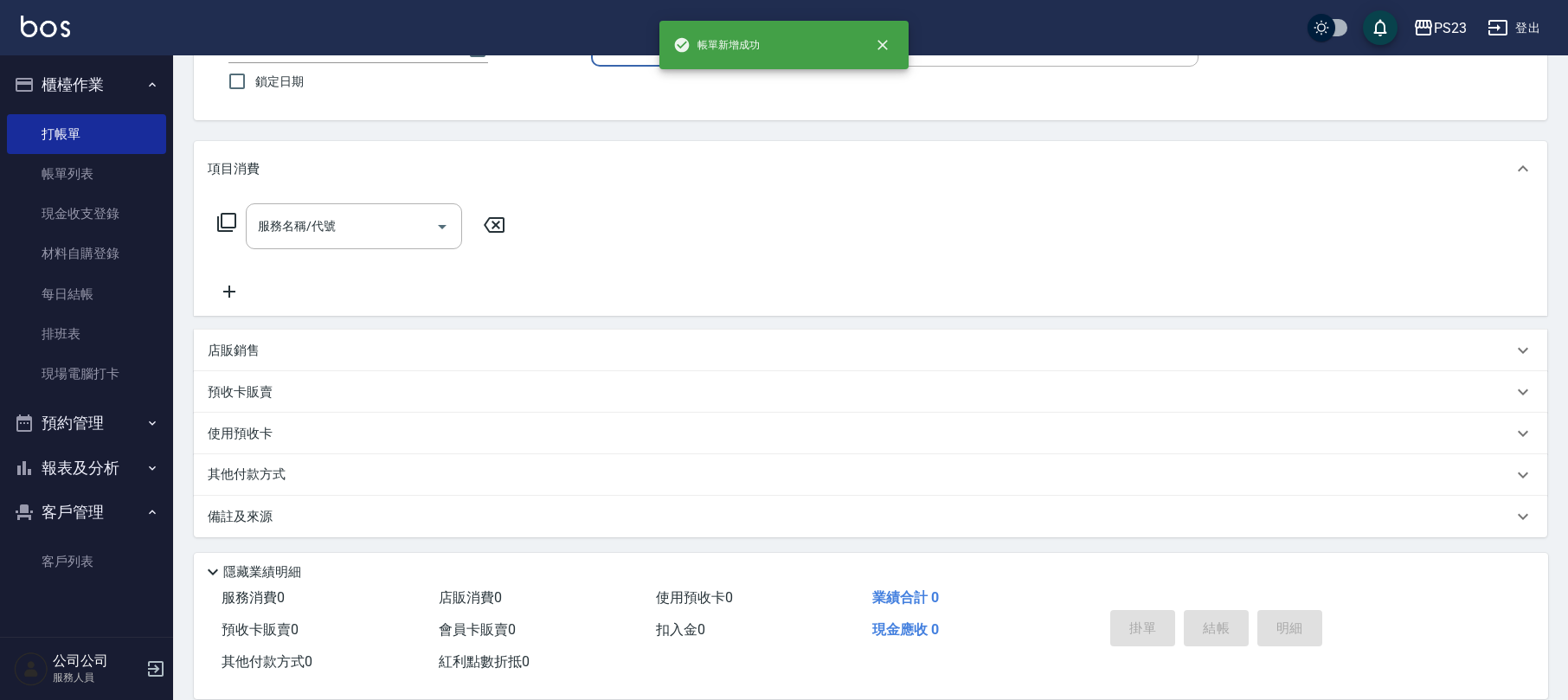
scroll to position [0, 0]
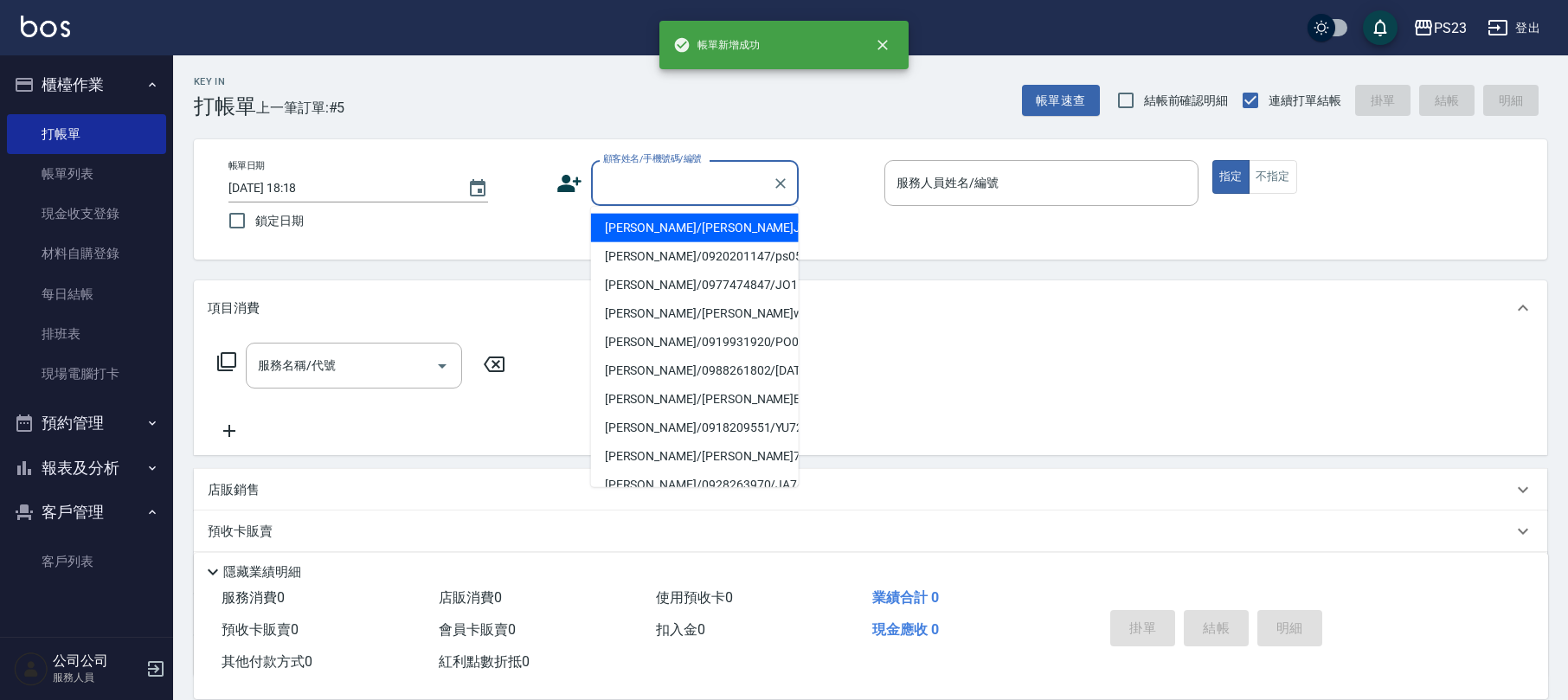
click at [656, 181] on input "顧客姓名/手機號碼/編號" at bounding box center [682, 184] width 166 height 30
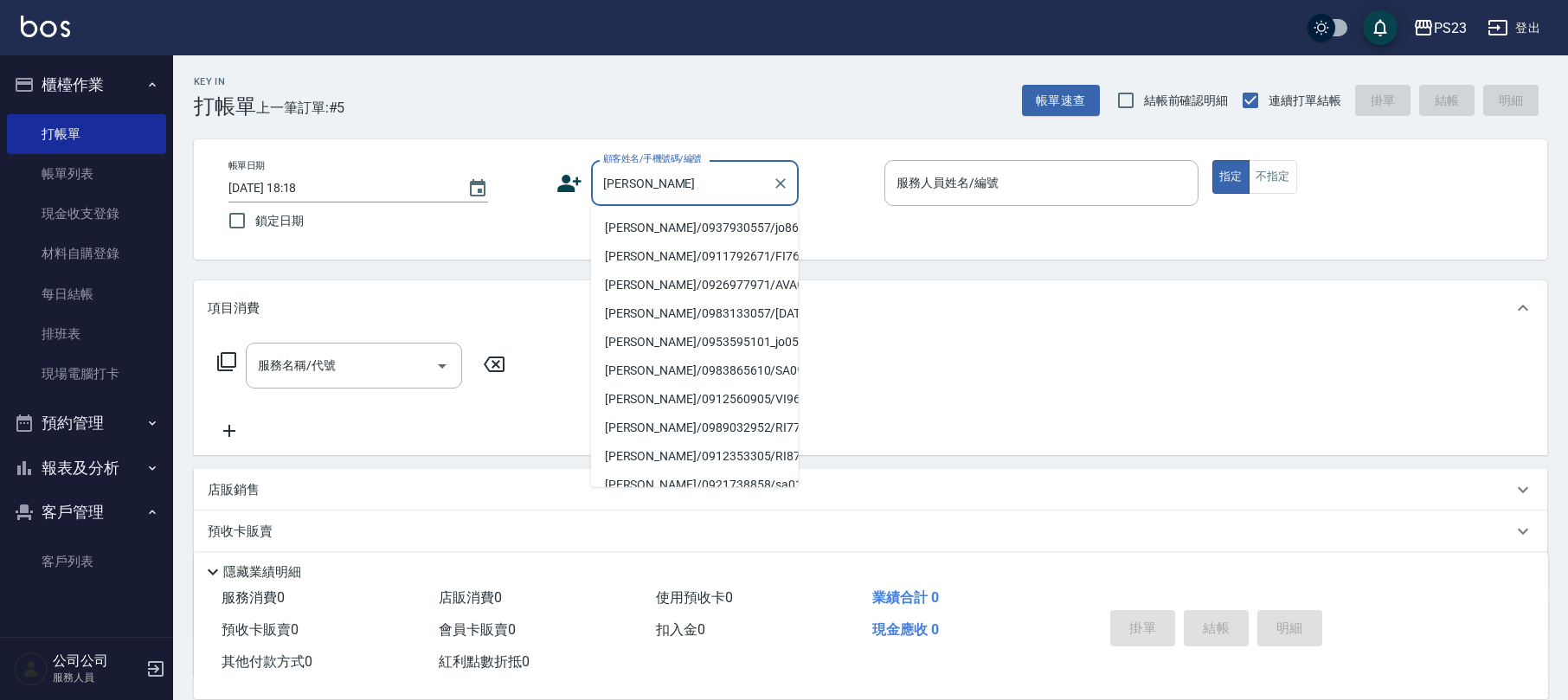
click at [670, 222] on li "[PERSON_NAME]/0937930557/jo860806" at bounding box center [695, 228] width 207 height 29
type input "[PERSON_NAME]/0937930557/jo860806"
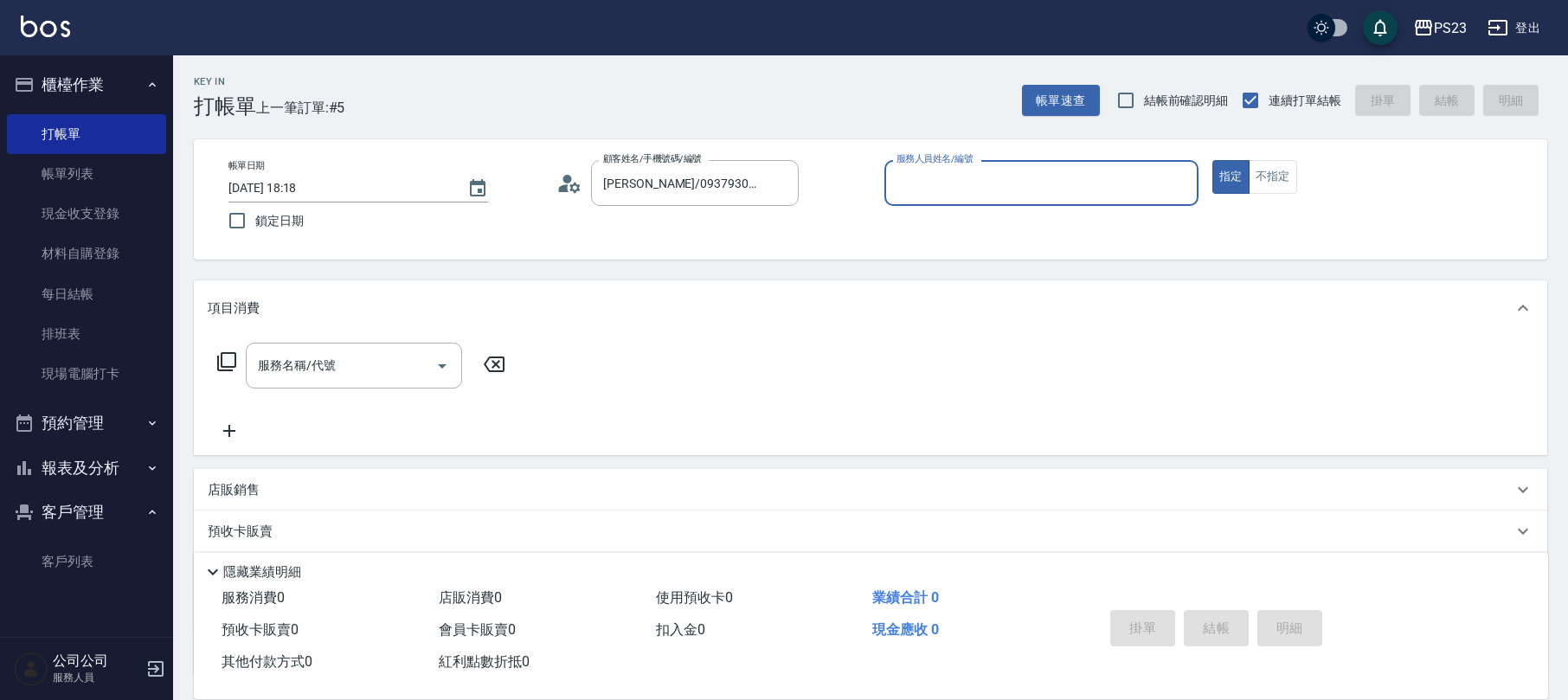
click at [571, 184] on icon at bounding box center [569, 183] width 26 height 26
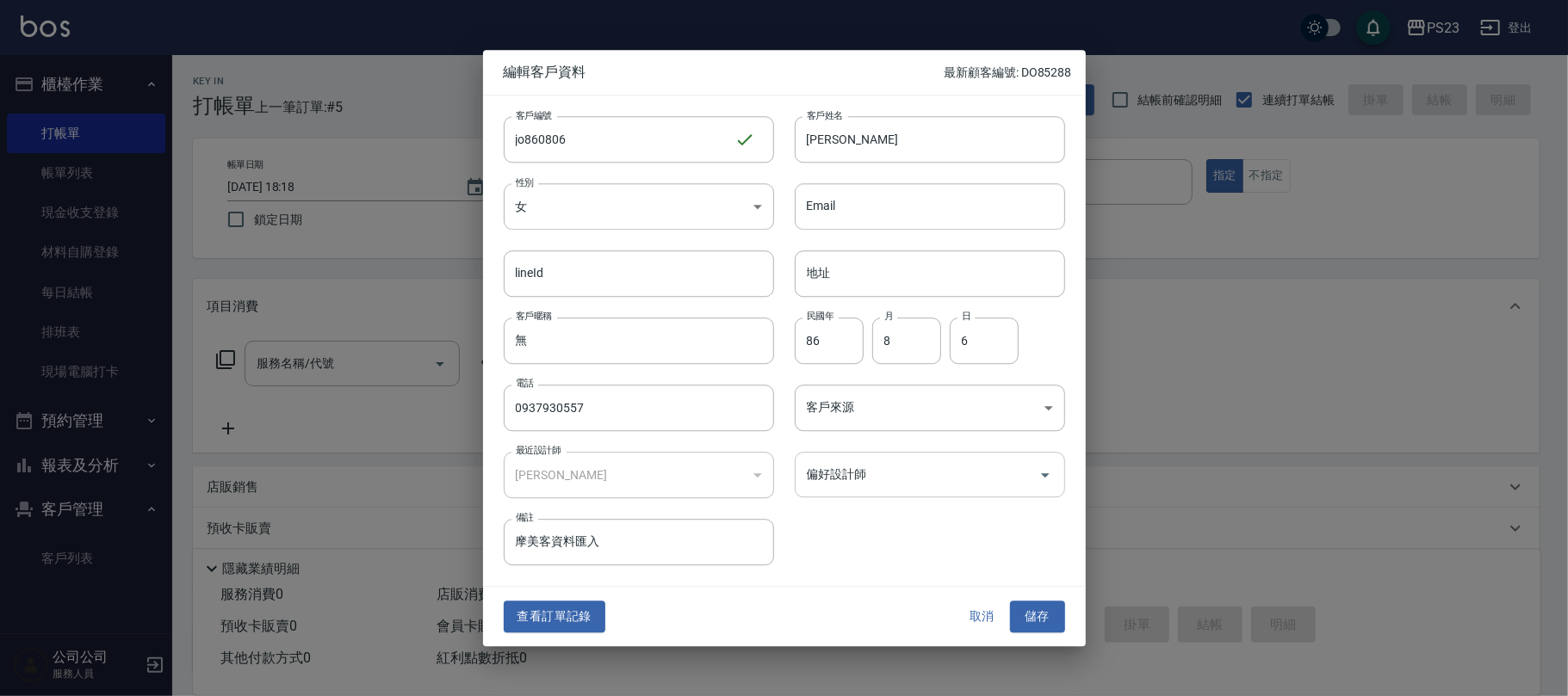
click at [869, 484] on input "偏好設計師" at bounding box center [916, 475] width 229 height 30
type input "[PERSON_NAME]"
click at [1043, 617] on button "儲存" at bounding box center [1037, 618] width 55 height 32
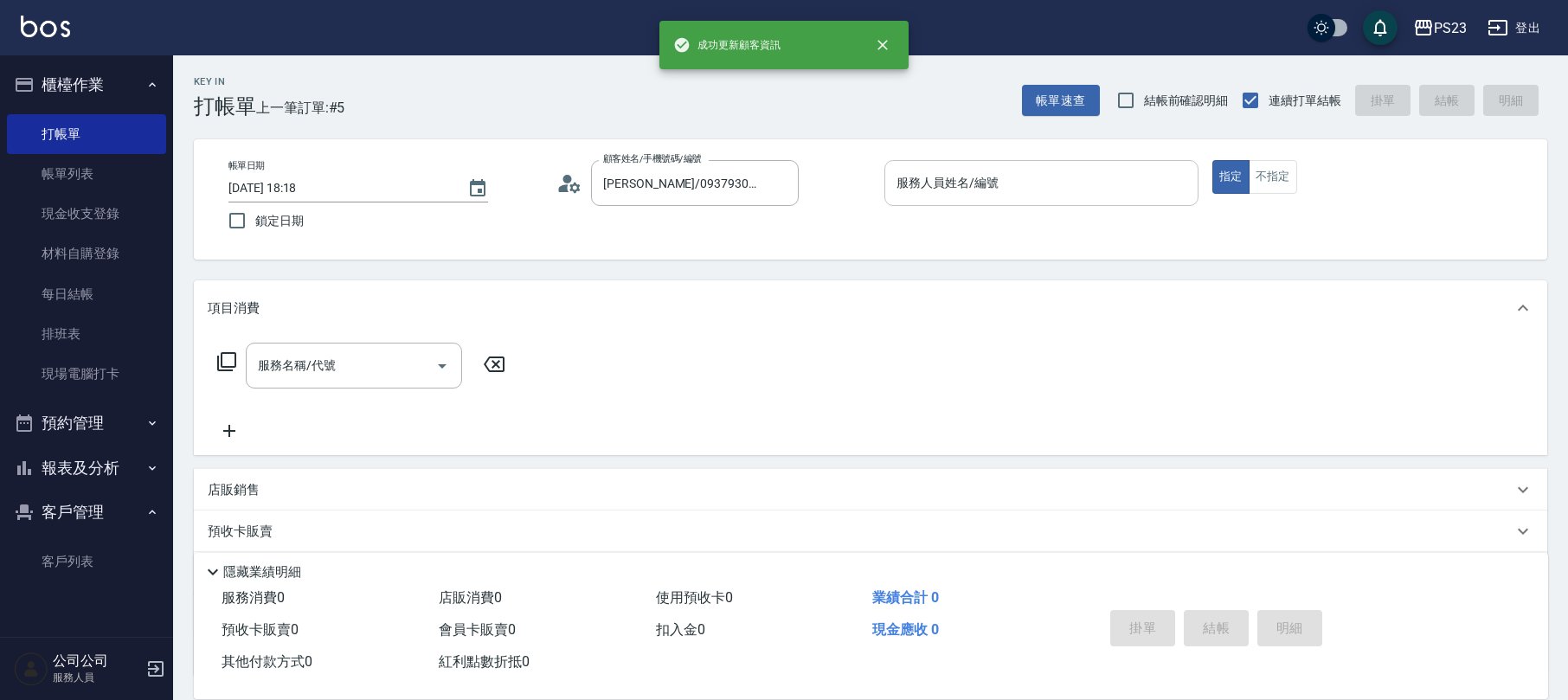
click at [941, 190] on input "服務人員姓名/編號" at bounding box center [1041, 184] width 299 height 30
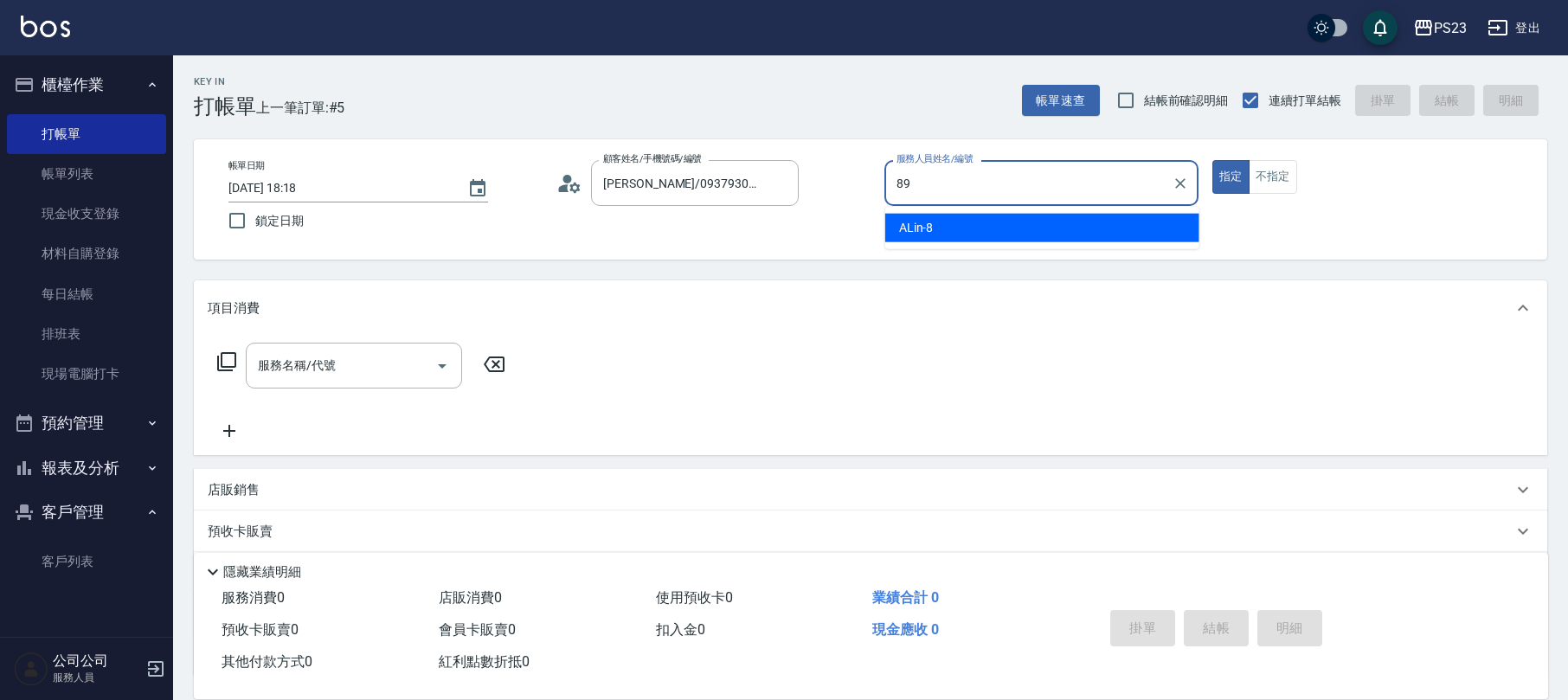
type input "[PERSON_NAME]-89"
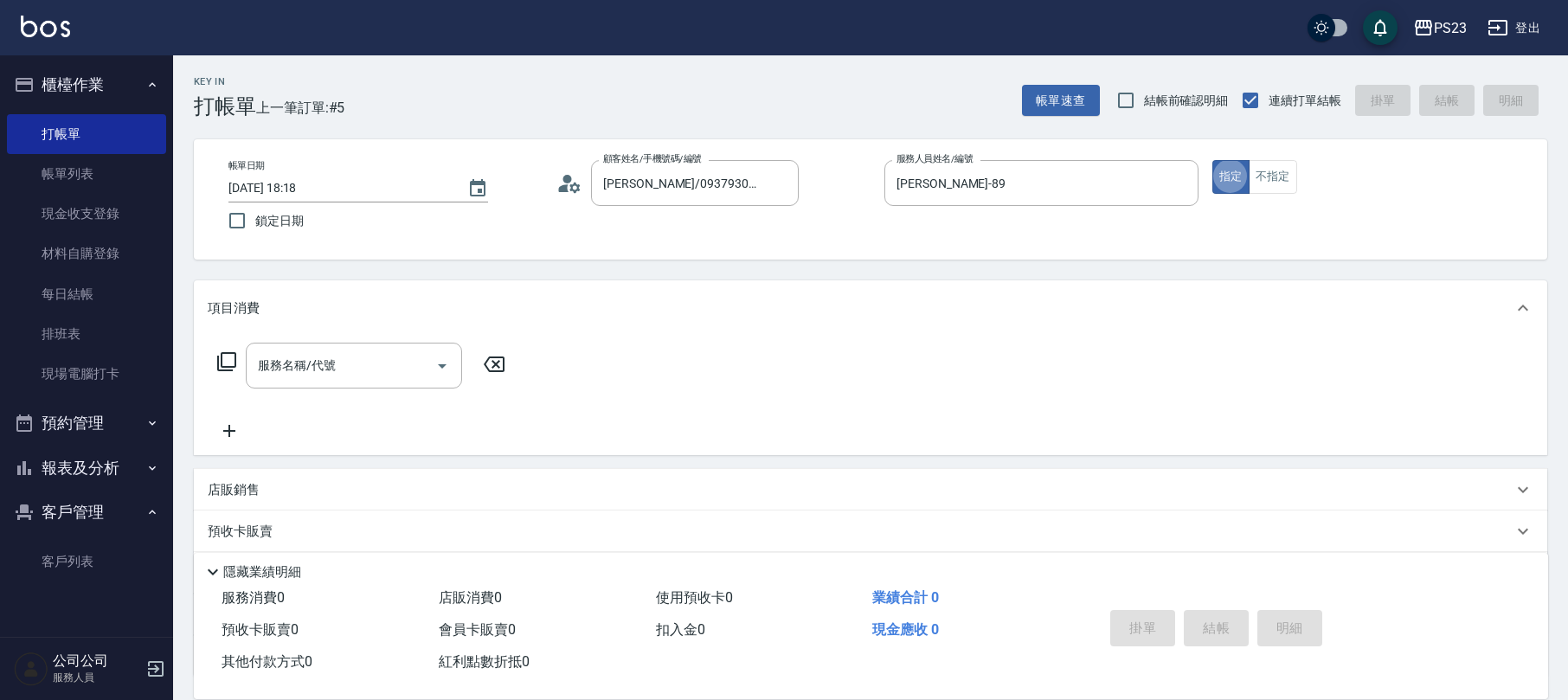
click at [223, 361] on icon at bounding box center [227, 362] width 21 height 21
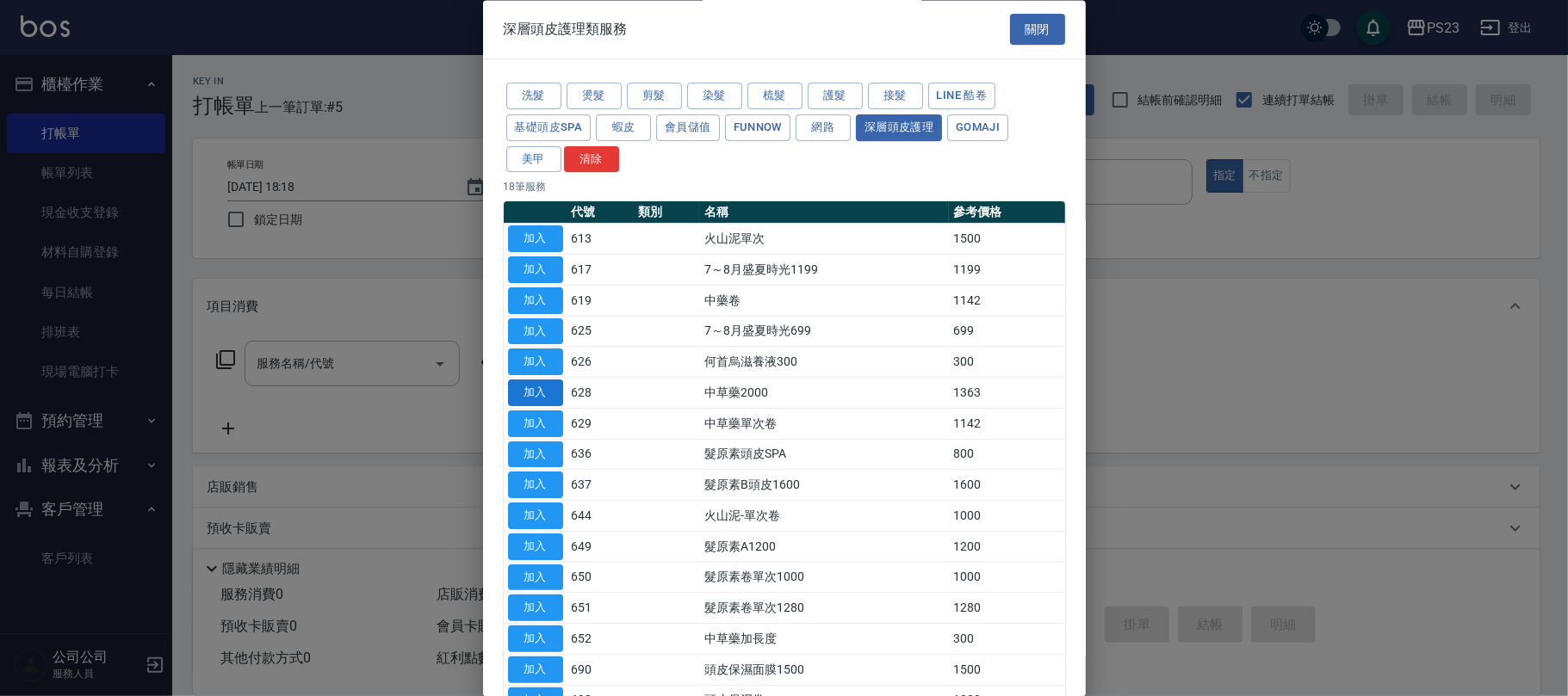
click at [537, 399] on button "加入" at bounding box center [535, 393] width 55 height 26
type input "中草藥2000(628)"
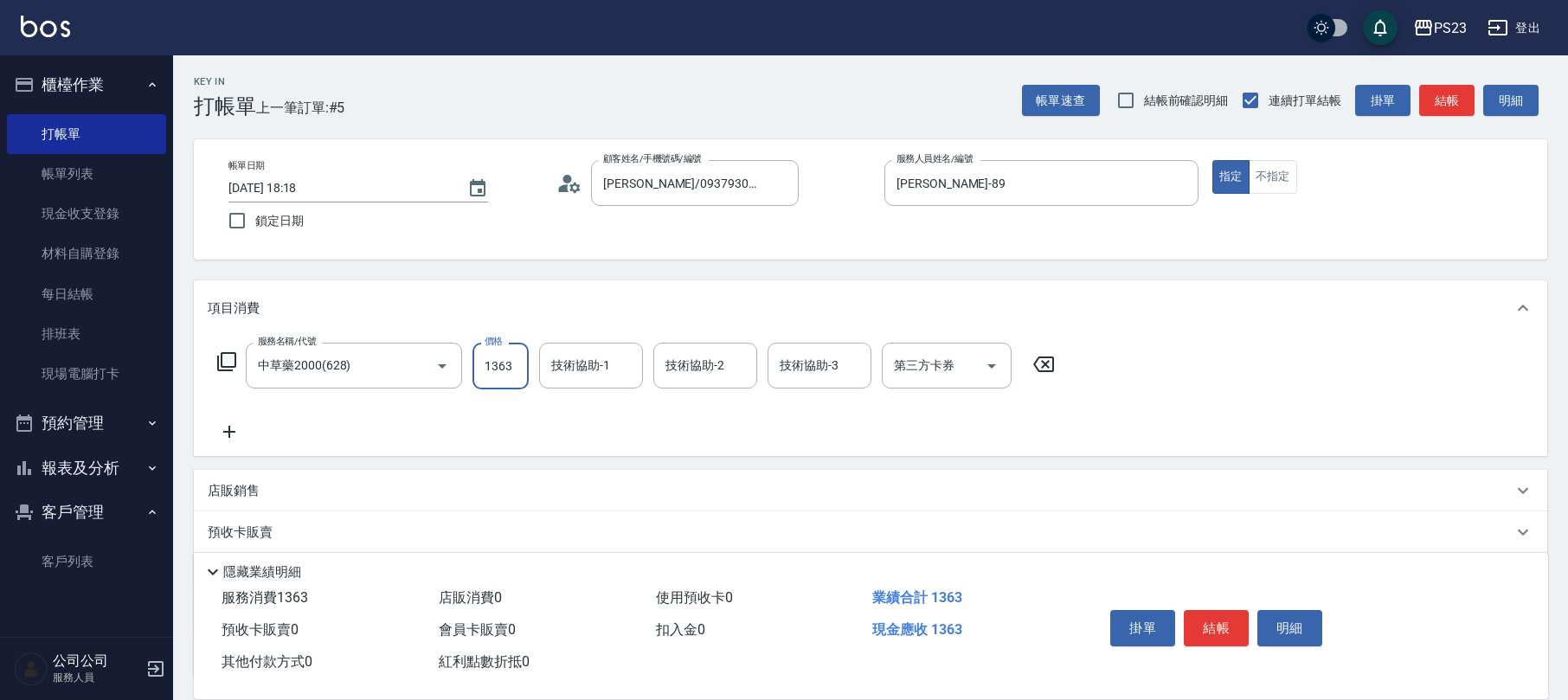
click at [515, 371] on input "1363" at bounding box center [500, 365] width 56 height 47
type input "1840"
type input "[PERSON_NAME]-89"
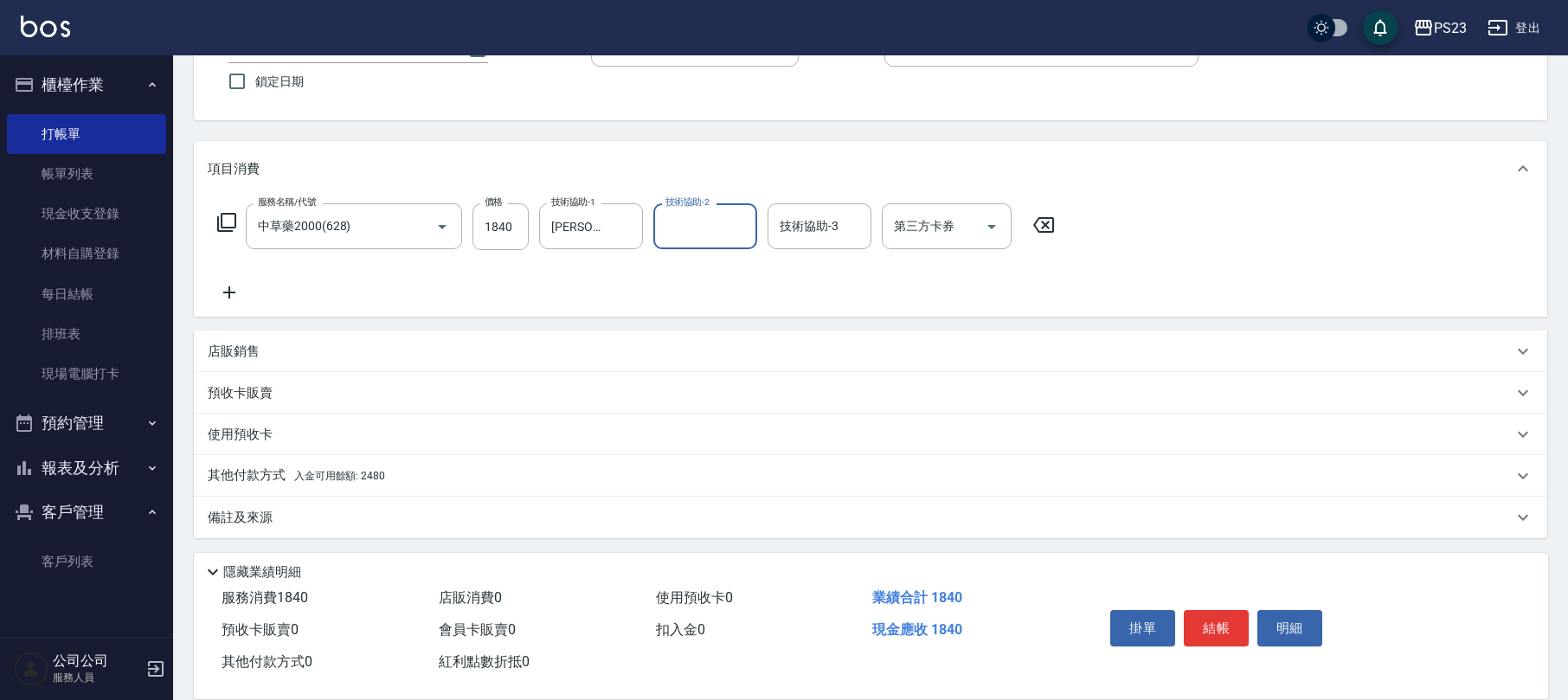
click at [419, 473] on div "其他付款方式 入金可用餘額: 2480" at bounding box center [860, 476] width 1306 height 19
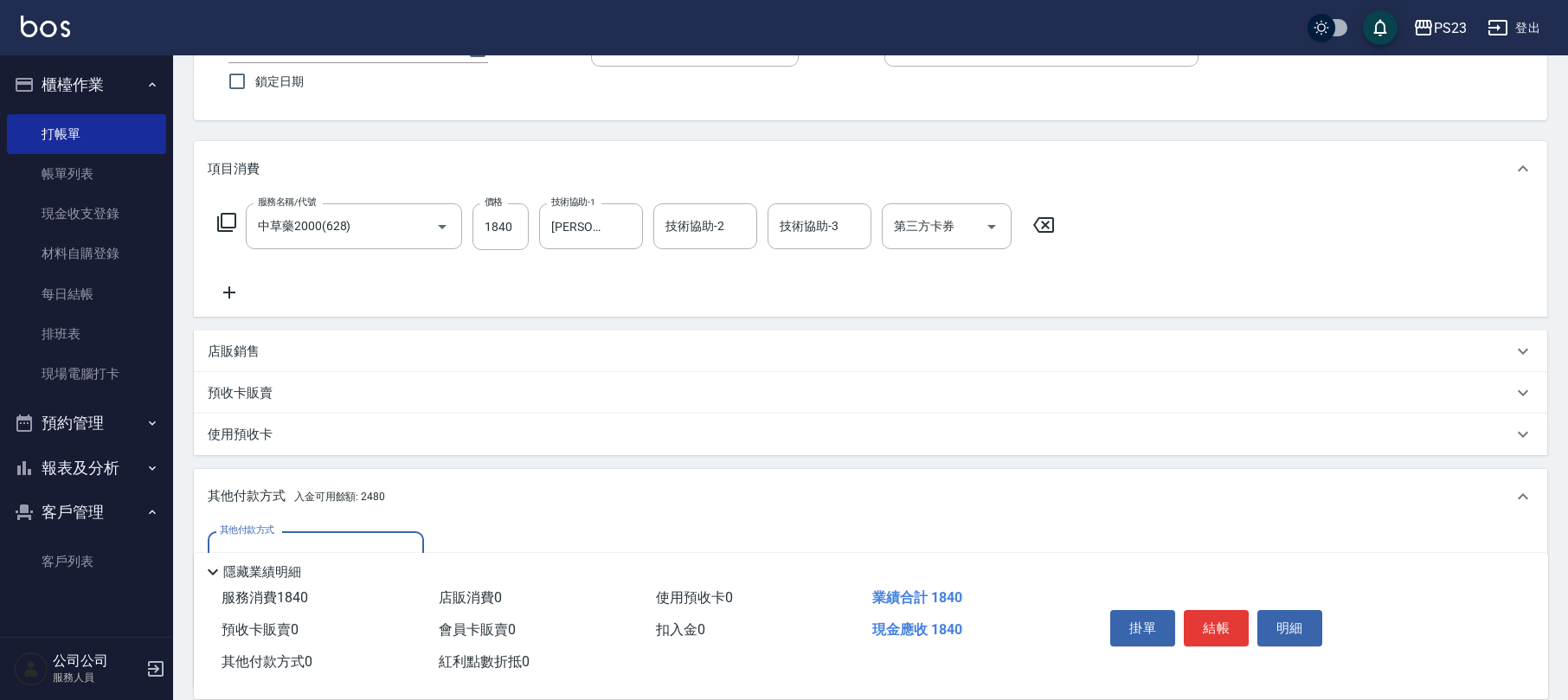
scroll to position [343, 0]
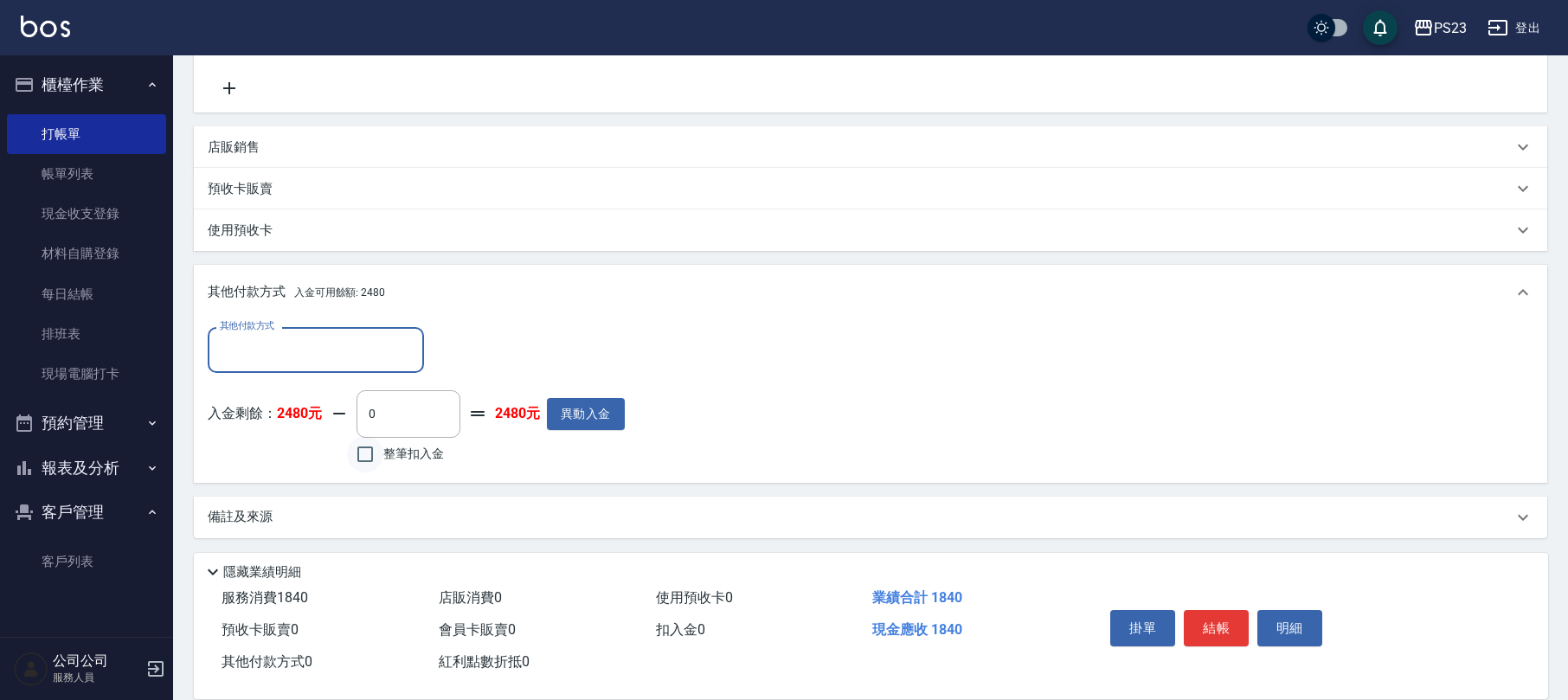
click at [378, 465] on input "整筆扣入金" at bounding box center [365, 455] width 36 height 36
checkbox input "true"
type input "1840"
click at [1216, 628] on button "結帳" at bounding box center [1216, 629] width 65 height 36
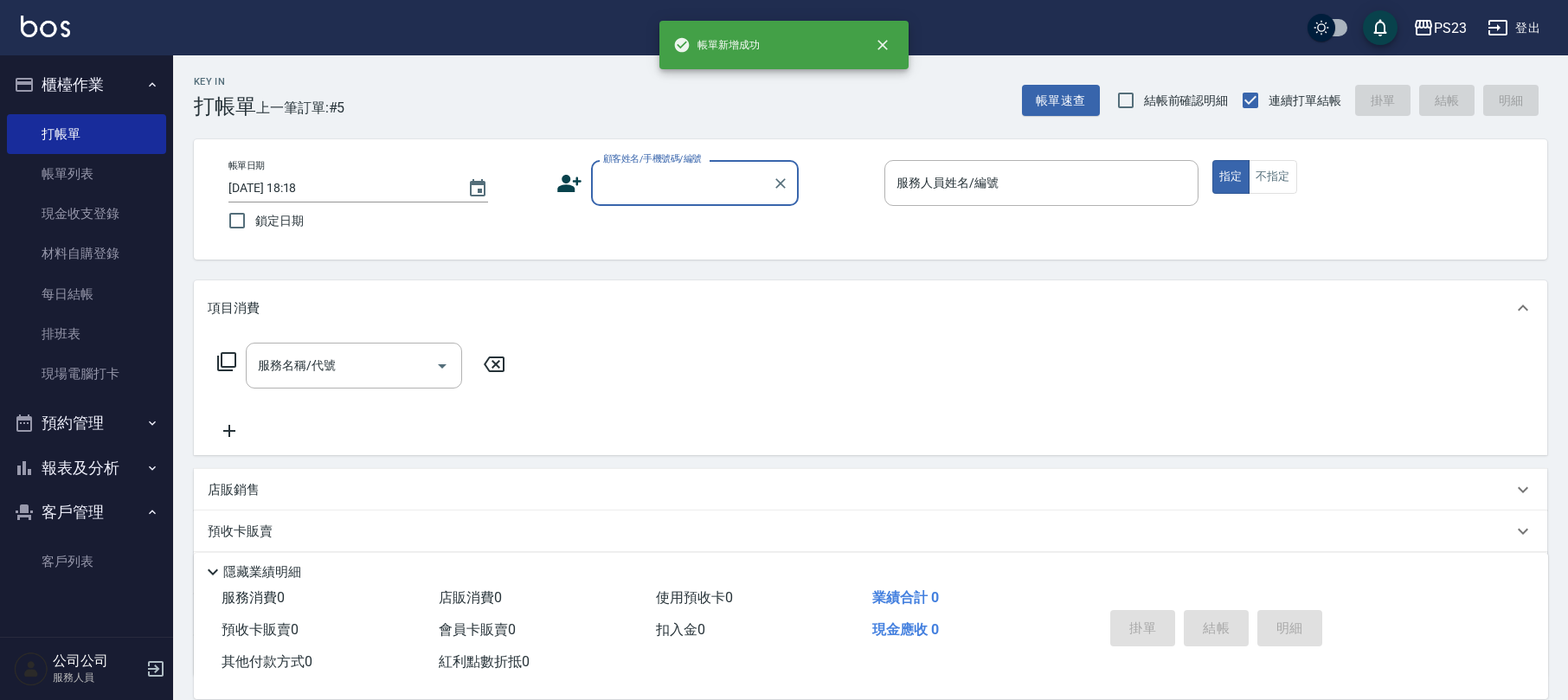
scroll to position [0, 0]
